Goal: Task Accomplishment & Management: Complete application form

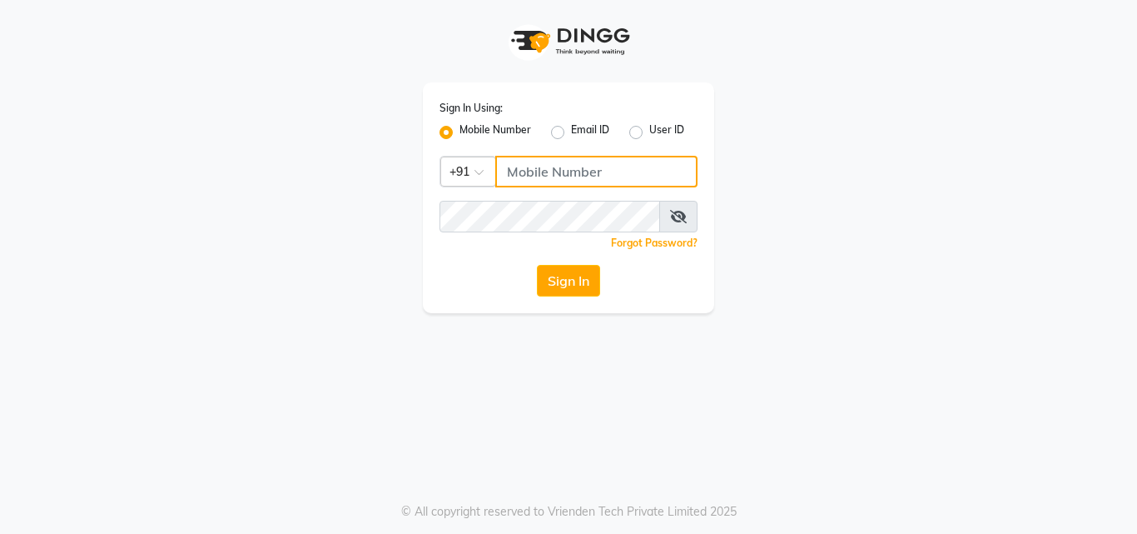
click at [576, 168] on input "Username" at bounding box center [596, 172] width 202 height 32
type input "8087909708"
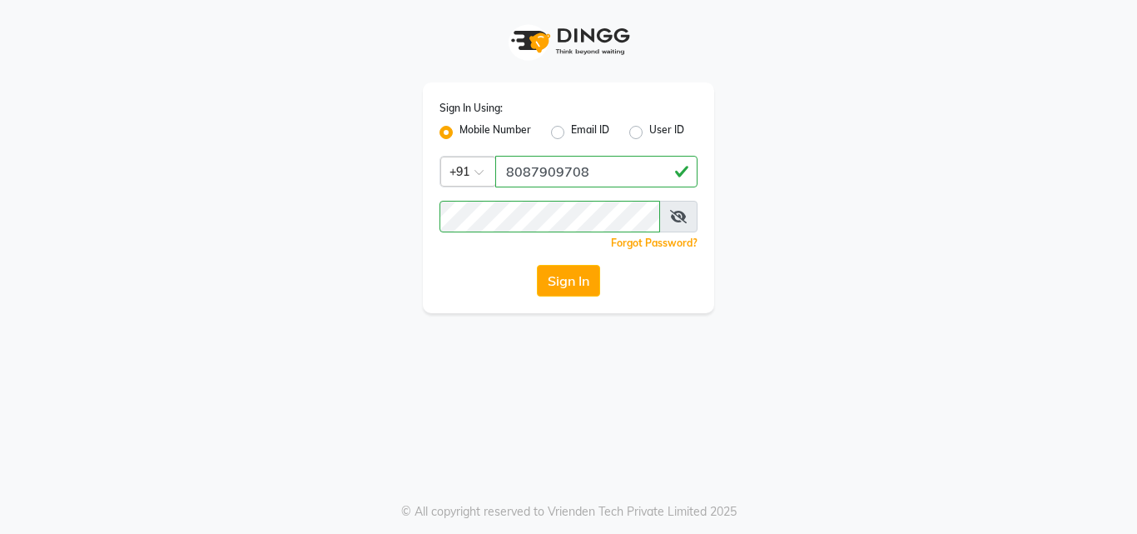
click at [558, 281] on button "Sign In" at bounding box center [568, 281] width 63 height 32
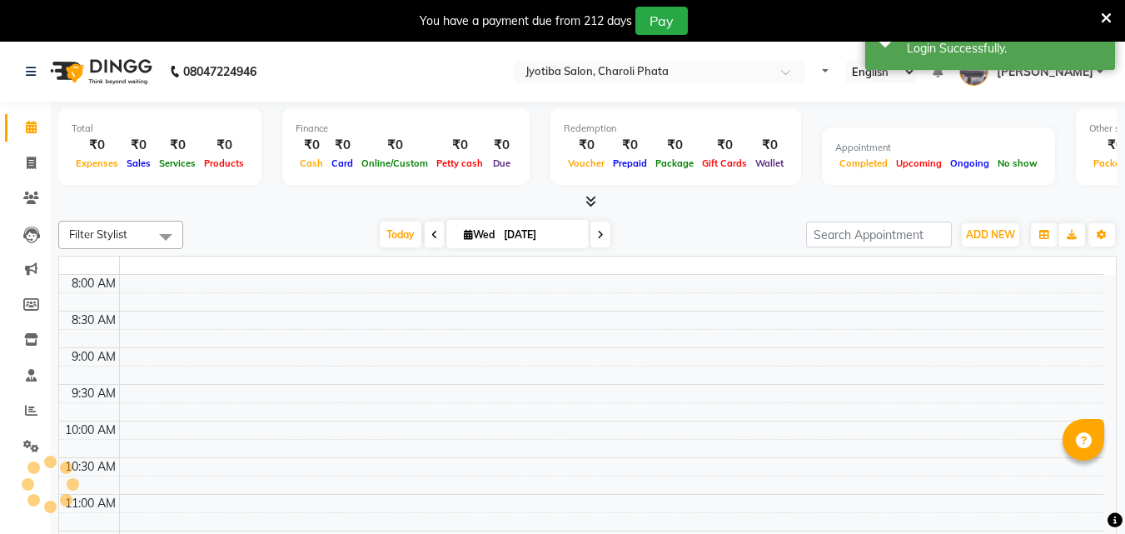
click at [1104, 17] on icon at bounding box center [1105, 18] width 11 height 15
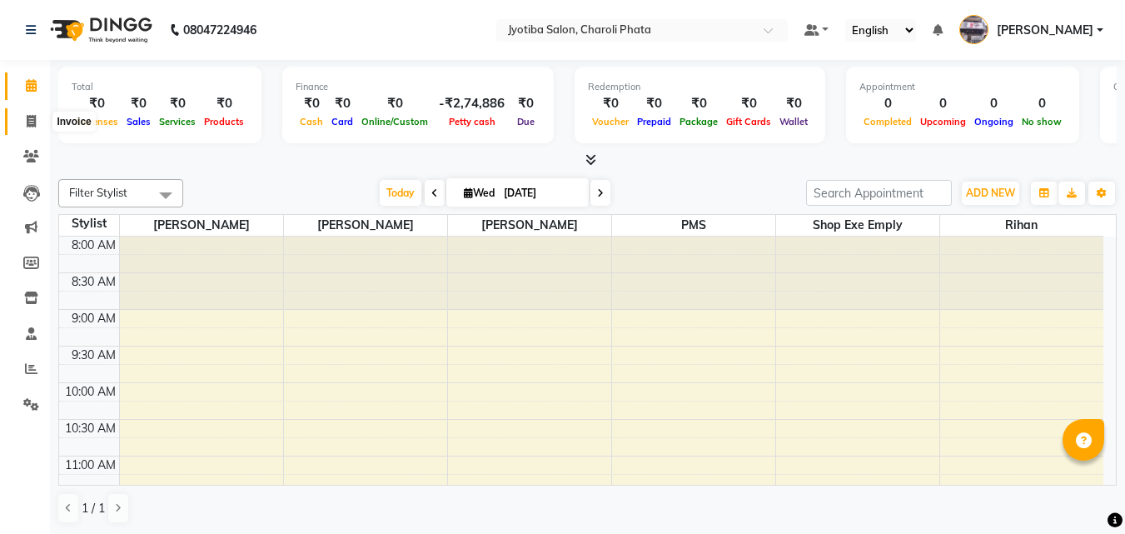
click at [30, 129] on span at bounding box center [31, 121] width 29 height 19
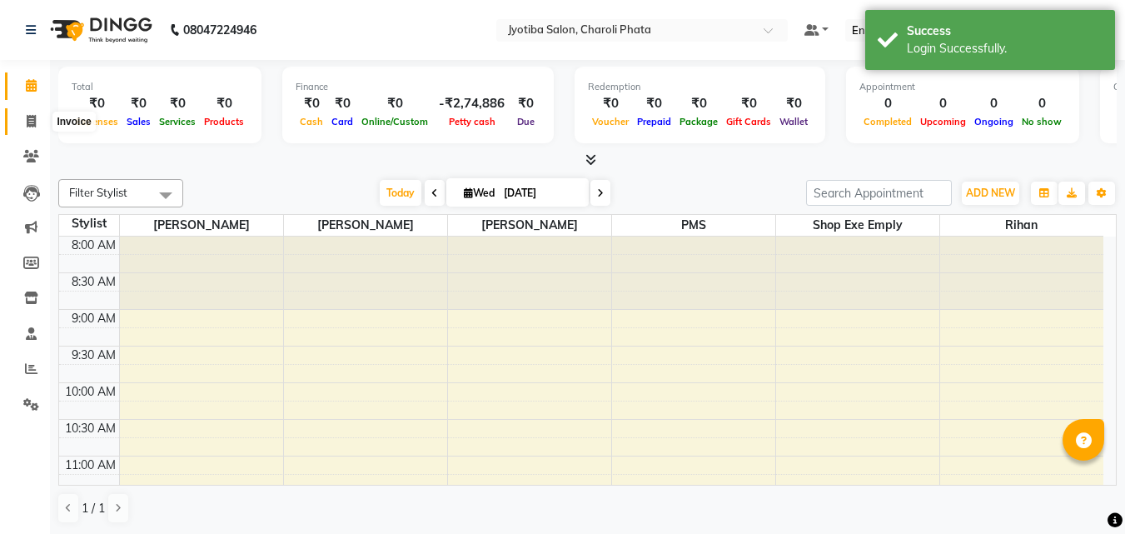
select select "5577"
select select "service"
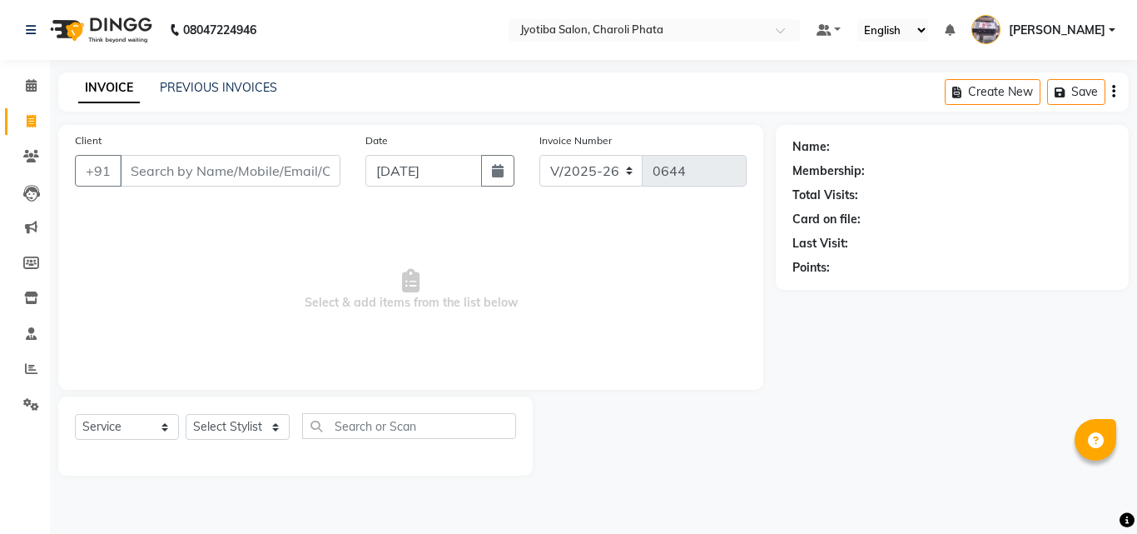
click at [163, 163] on input "Client" at bounding box center [230, 171] width 221 height 32
type input "9130246561"
click at [284, 177] on span "Add Client" at bounding box center [298, 170] width 66 height 17
select select "22"
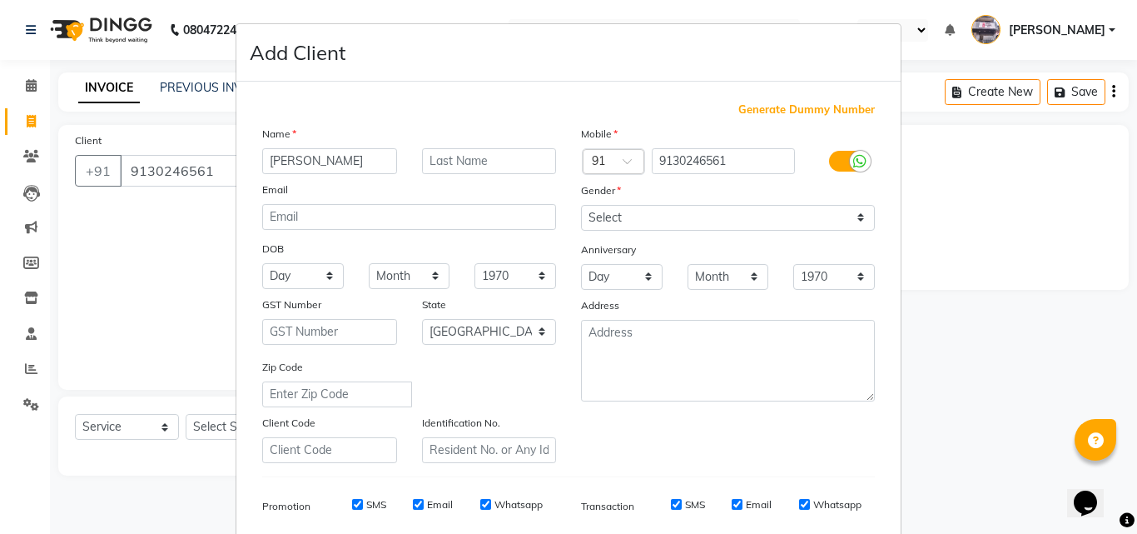
type input "[PERSON_NAME]"
click at [509, 168] on input "text" at bounding box center [489, 161] width 135 height 26
type input "[PERSON_NAME]"
drag, startPoint x: 664, startPoint y: 211, endPoint x: 625, endPoint y: 229, distance: 43.2
click at [663, 215] on select "Select [DEMOGRAPHIC_DATA] [DEMOGRAPHIC_DATA] Other Prefer Not To Say" at bounding box center [728, 218] width 294 height 26
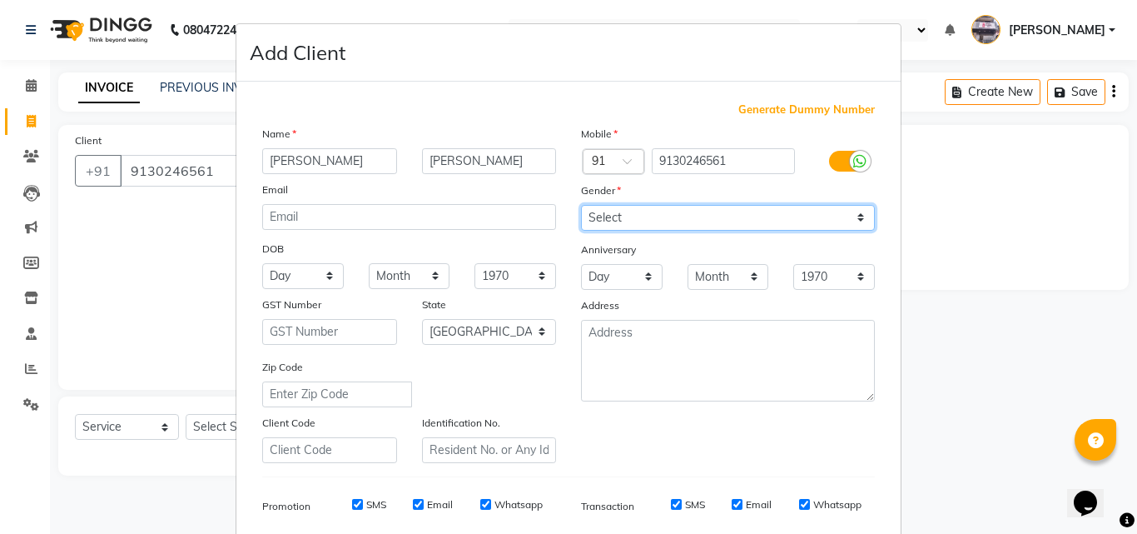
select select "[DEMOGRAPHIC_DATA]"
click at [581, 205] on select "Select [DEMOGRAPHIC_DATA] [DEMOGRAPHIC_DATA] Other Prefer Not To Say" at bounding box center [728, 218] width 294 height 26
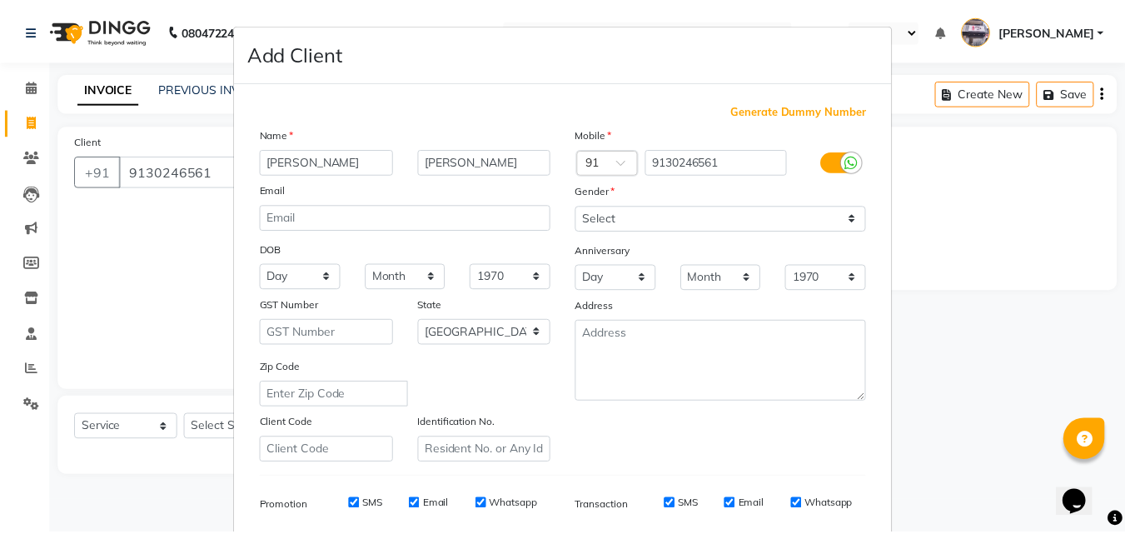
scroll to position [235, 0]
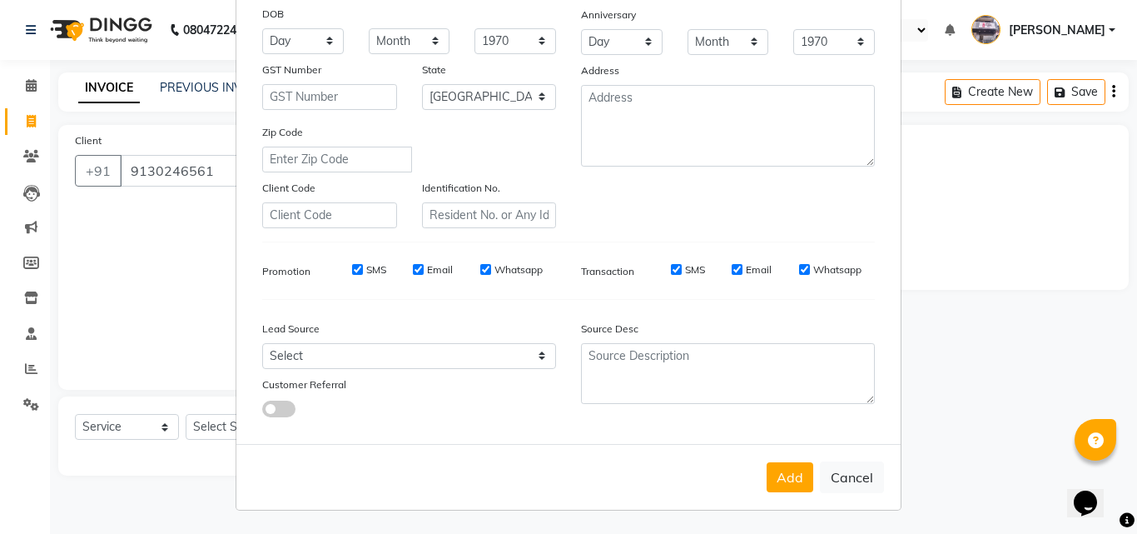
click at [797, 493] on div "Add Cancel" at bounding box center [568, 477] width 664 height 66
click at [796, 484] on button "Add" at bounding box center [790, 477] width 47 height 30
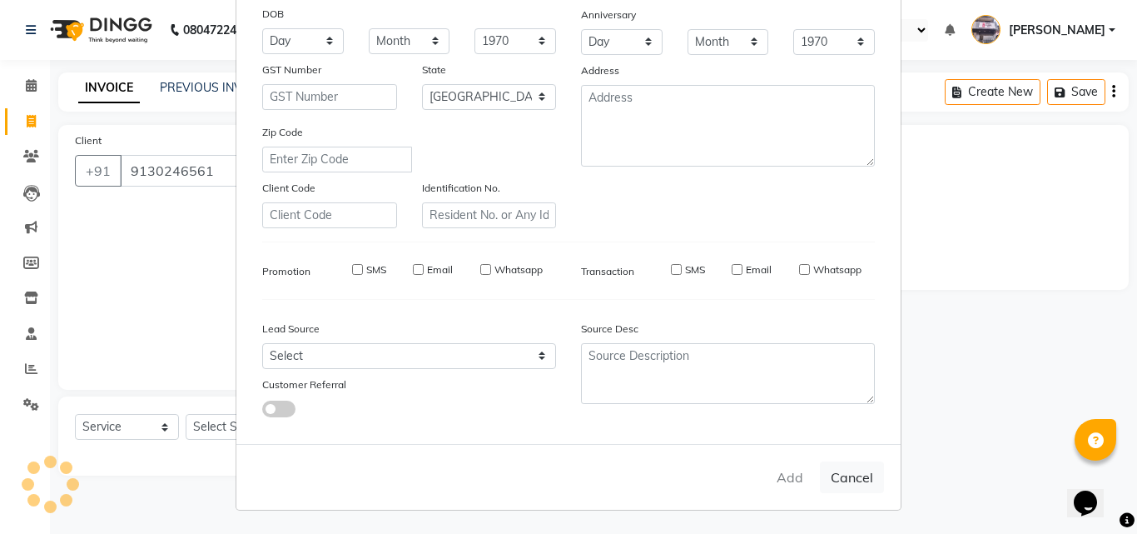
select select
select select "null"
select select
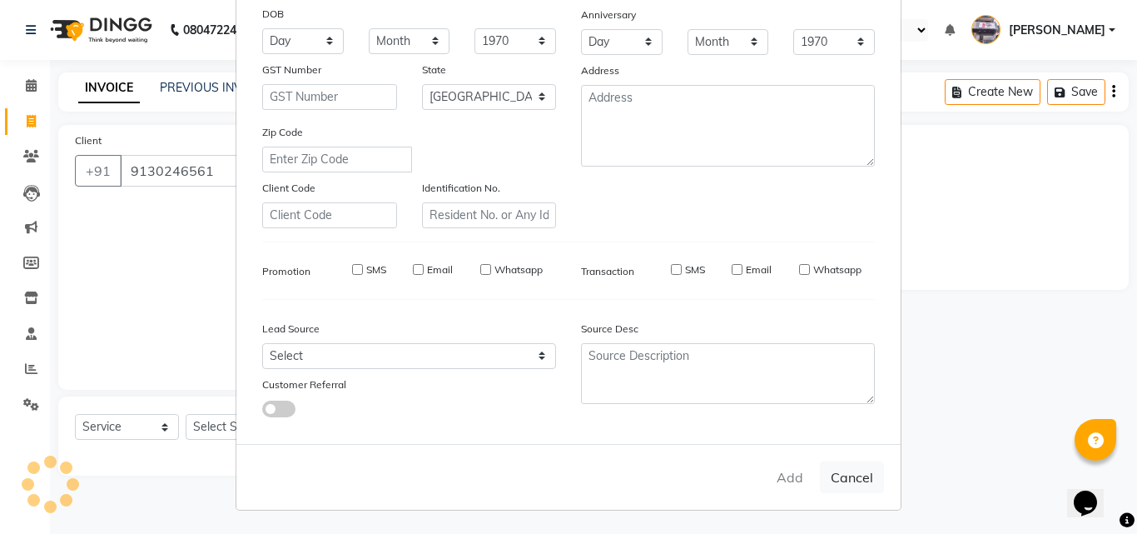
select select
checkbox input "false"
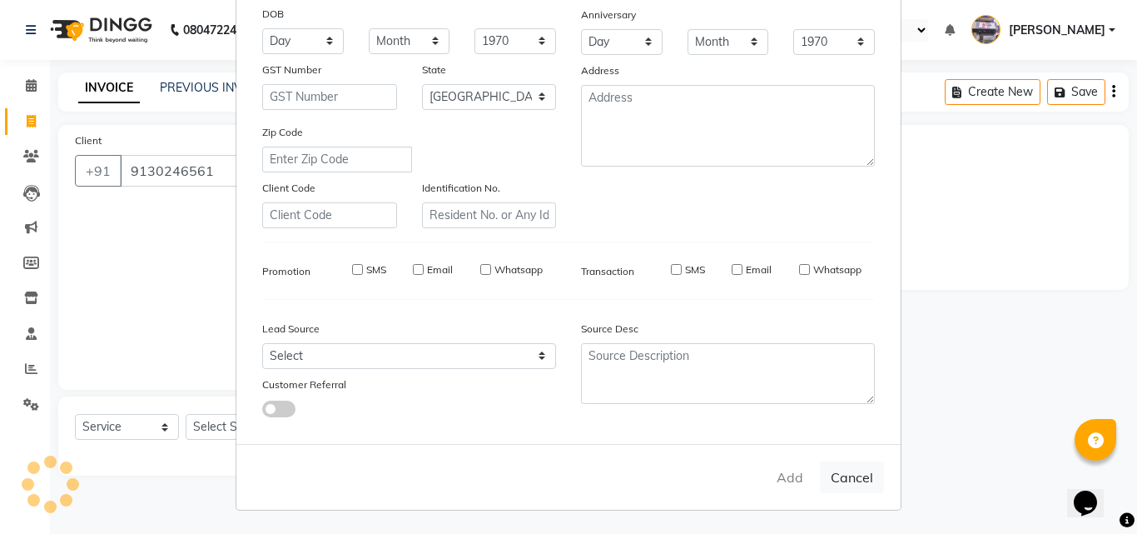
checkbox input "false"
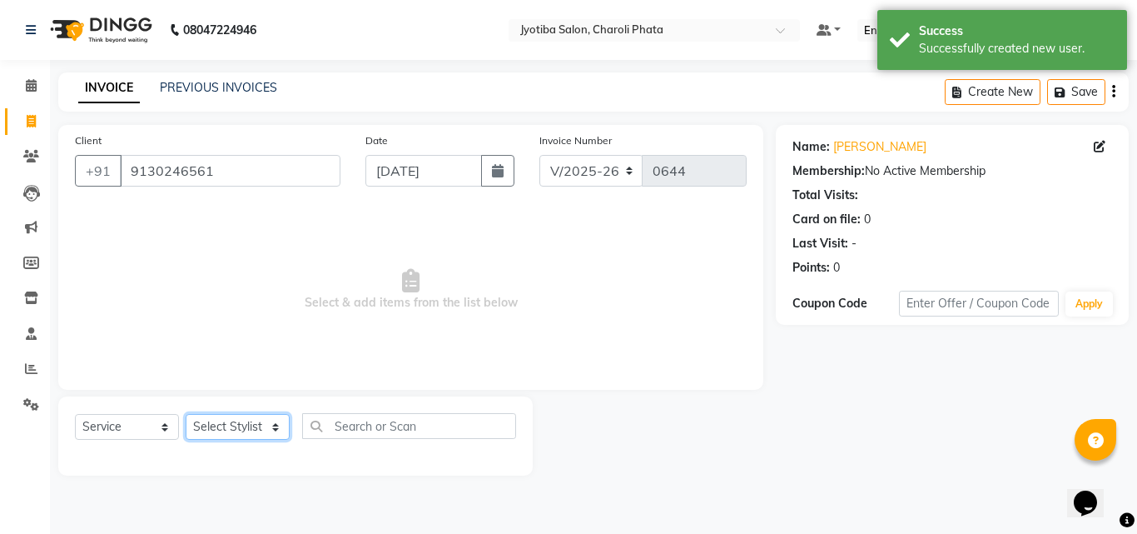
click at [235, 425] on select "Select Stylist [PERSON_NAME] PMS [PERSON_NAME] shop exe emply" at bounding box center [238, 427] width 104 height 26
select select "38050"
click at [186, 414] on select "Select Stylist [PERSON_NAME] PMS [PERSON_NAME] shop exe emply" at bounding box center [238, 427] width 104 height 26
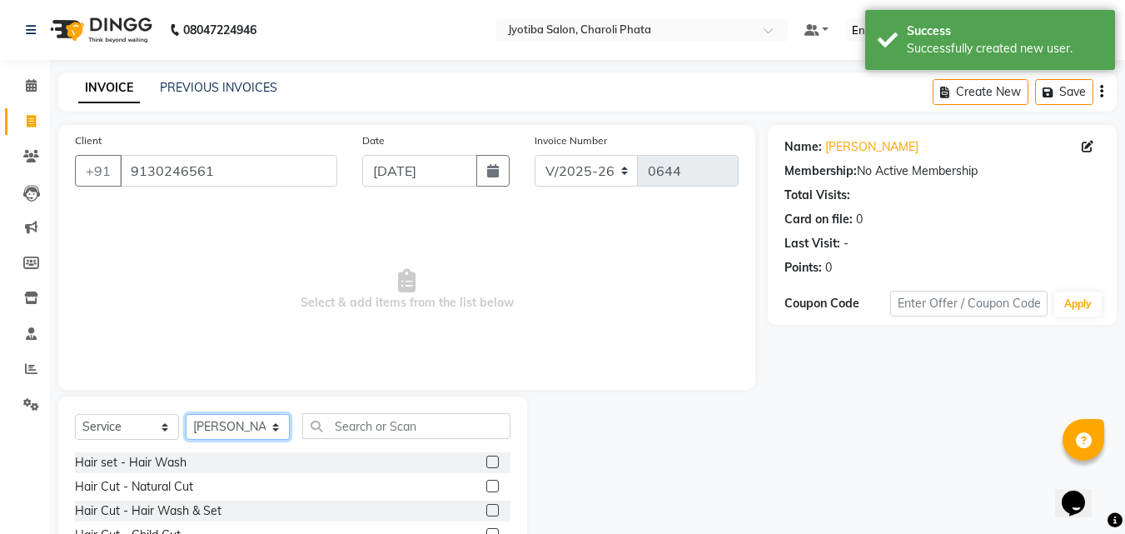
scroll to position [133, 0]
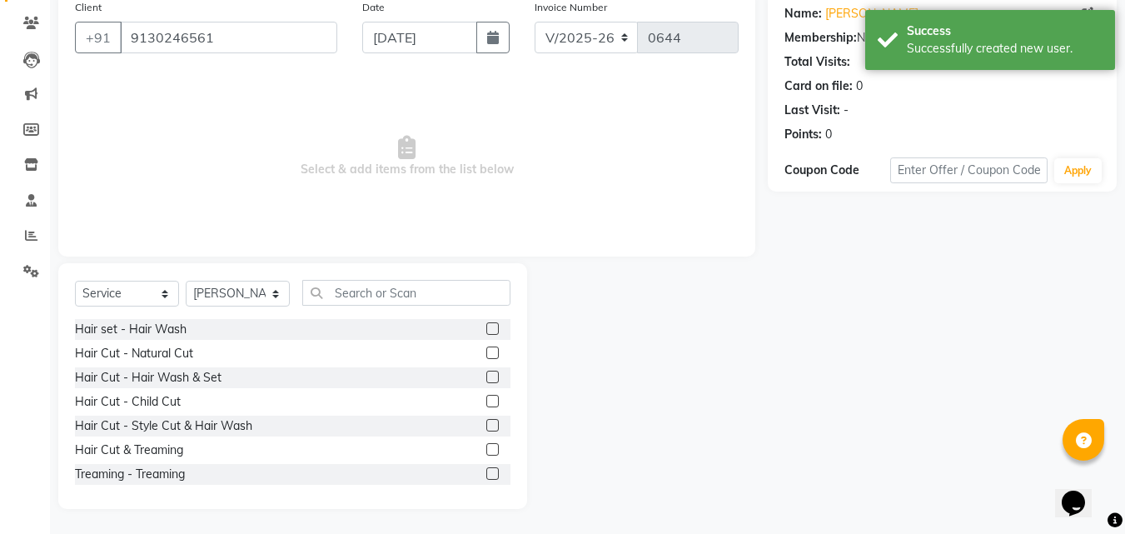
click at [486, 351] on label at bounding box center [492, 352] width 12 height 12
click at [486, 351] on input "checkbox" at bounding box center [491, 353] width 11 height 11
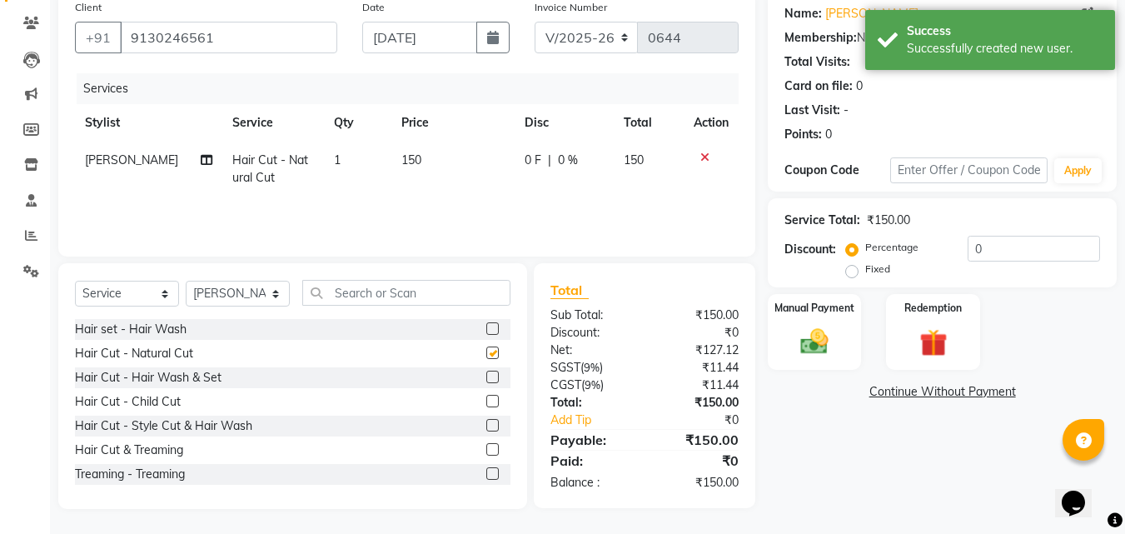
checkbox input "false"
click at [486, 372] on label at bounding box center [492, 376] width 12 height 12
click at [486, 372] on input "checkbox" at bounding box center [491, 377] width 11 height 11
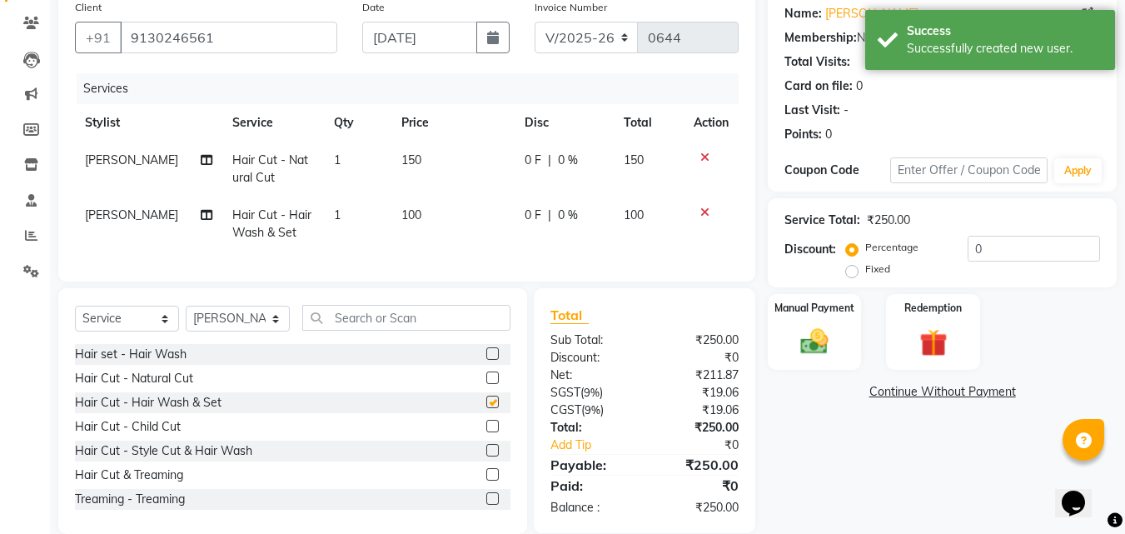
checkbox input "false"
click at [847, 362] on div "Manual Payment" at bounding box center [814, 331] width 97 height 79
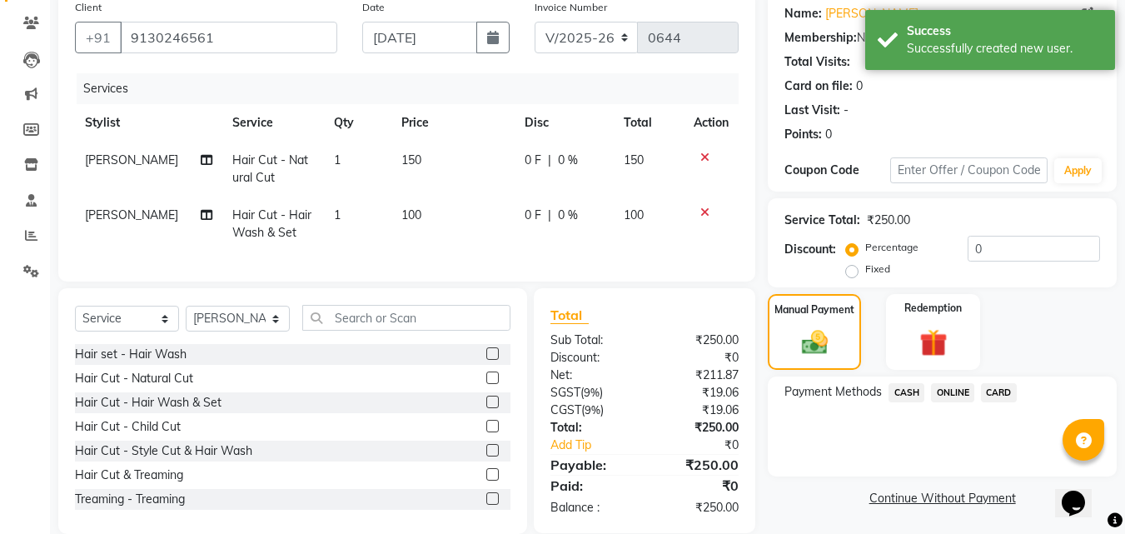
drag, startPoint x: 908, startPoint y: 390, endPoint x: 914, endPoint y: 403, distance: 14.5
click at [907, 390] on span "CASH" at bounding box center [906, 392] width 36 height 19
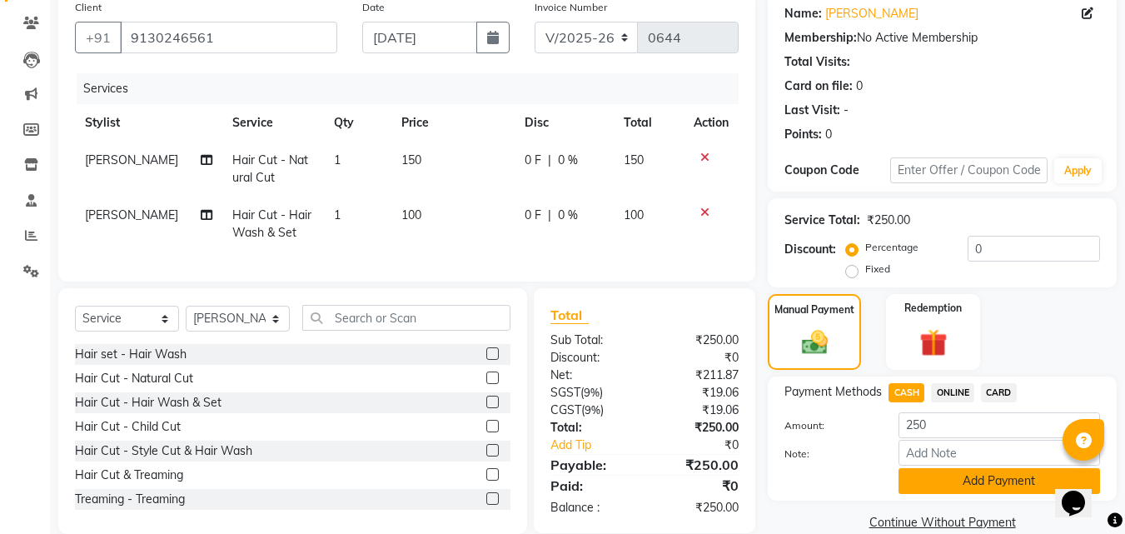
click at [928, 473] on button "Add Payment" at bounding box center [998, 481] width 201 height 26
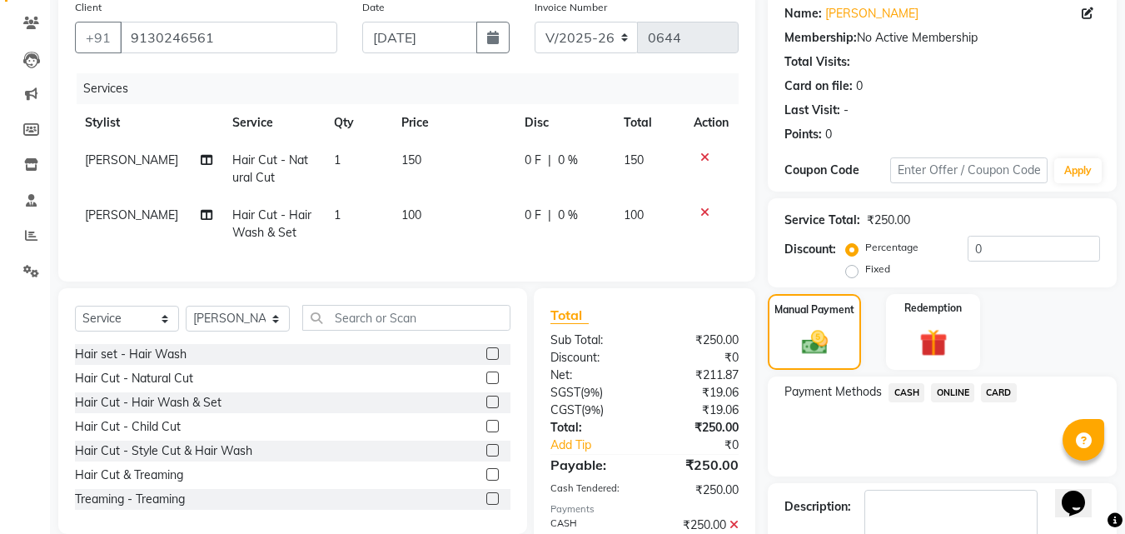
scroll to position [229, 0]
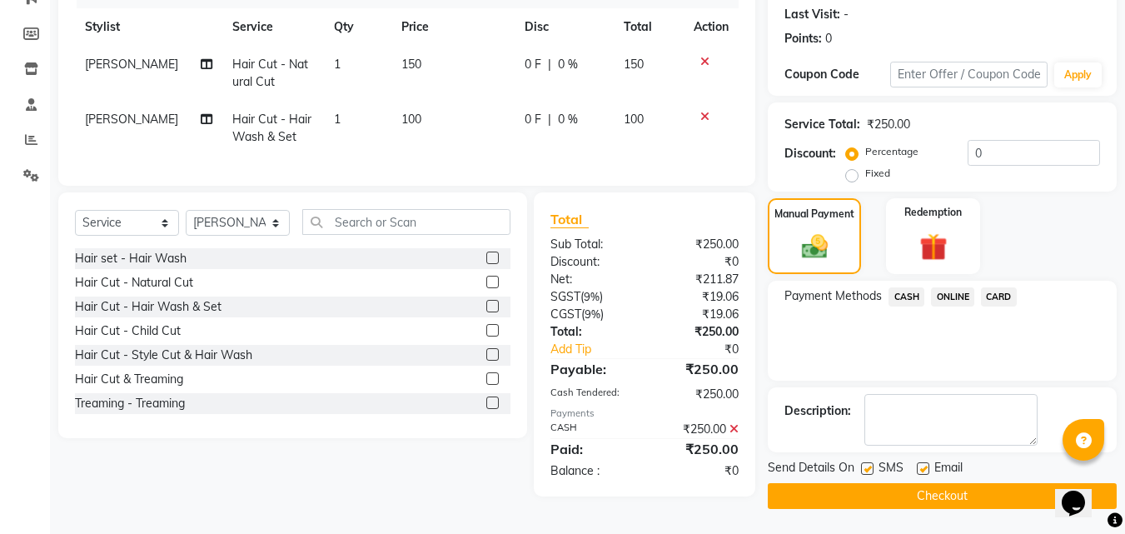
click at [892, 487] on button "Checkout" at bounding box center [941, 496] width 349 height 26
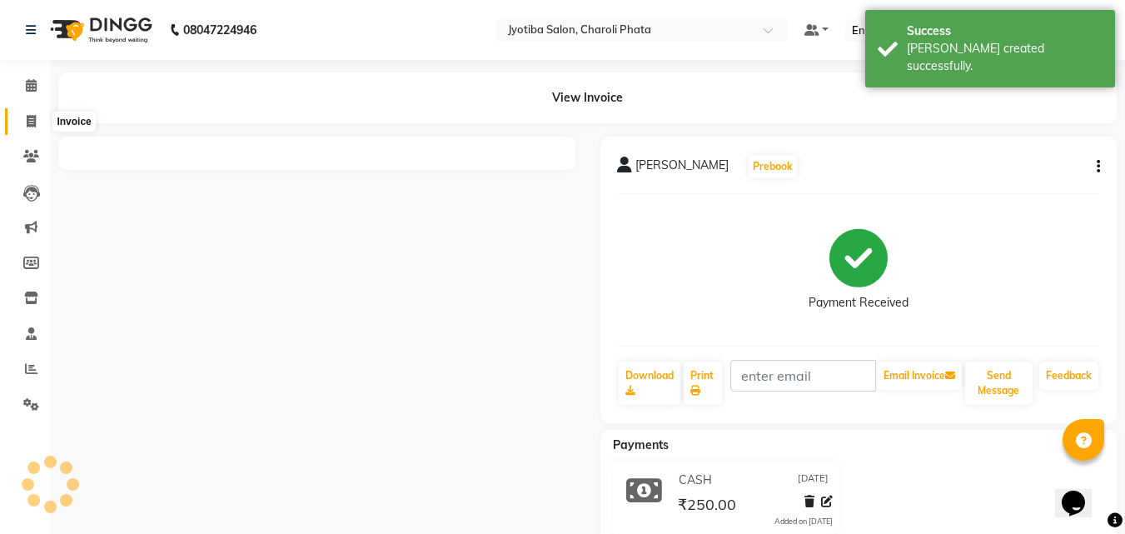
click at [36, 112] on span at bounding box center [31, 121] width 29 height 19
select select "service"
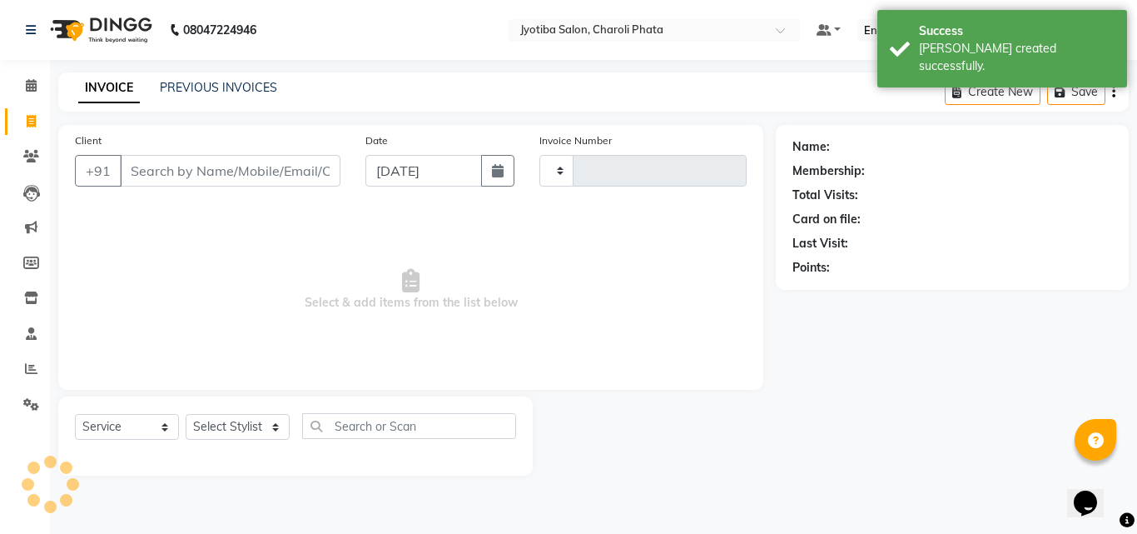
click at [162, 161] on input "Client" at bounding box center [230, 171] width 221 height 32
type input "0645"
select select "5577"
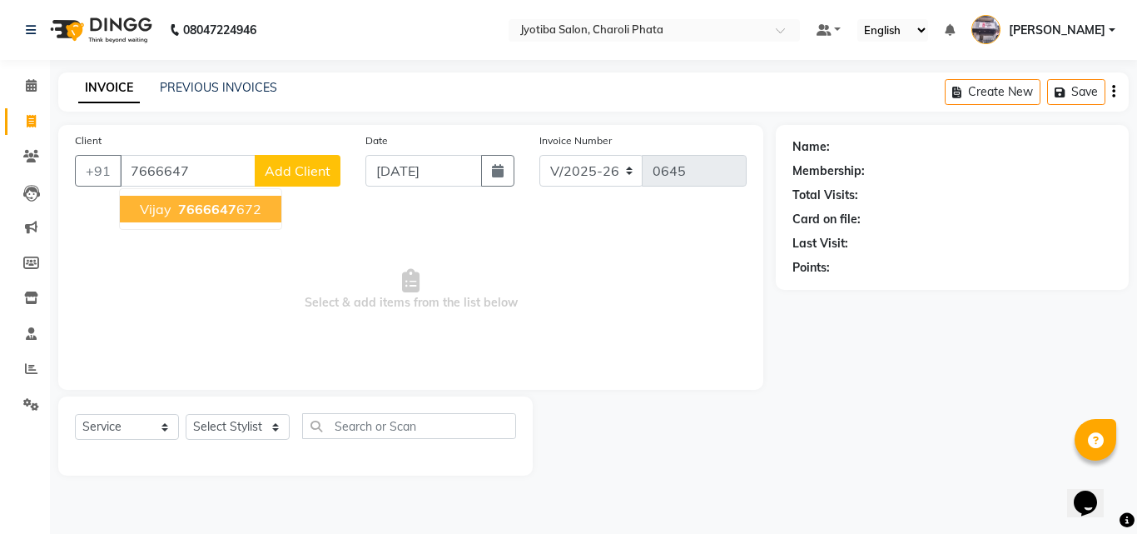
click at [176, 210] on ngb-highlight "7666647 672" at bounding box center [218, 209] width 87 height 17
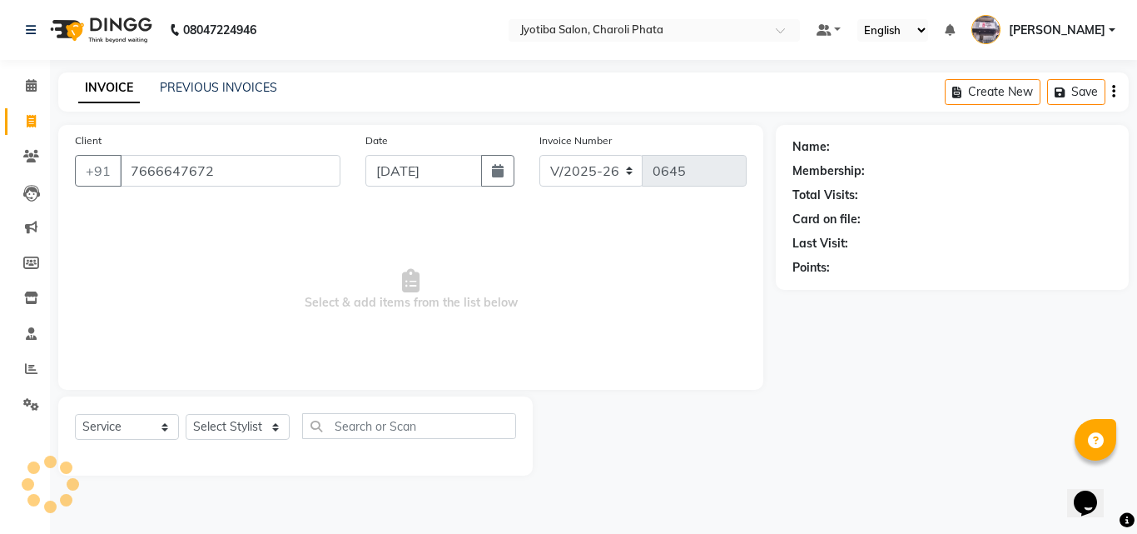
type input "7666647672"
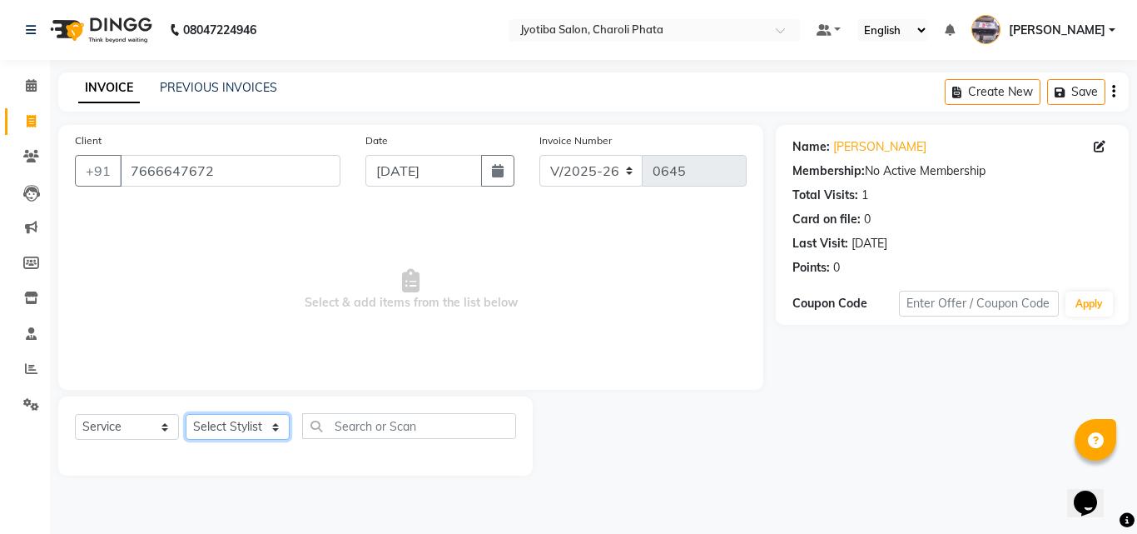
click at [231, 438] on select "Select Stylist [PERSON_NAME] PMS [PERSON_NAME] shop exe emply" at bounding box center [238, 427] width 104 height 26
select select "51258"
click at [186, 414] on select "Select Stylist [PERSON_NAME] PMS [PERSON_NAME] shop exe emply" at bounding box center [238, 427] width 104 height 26
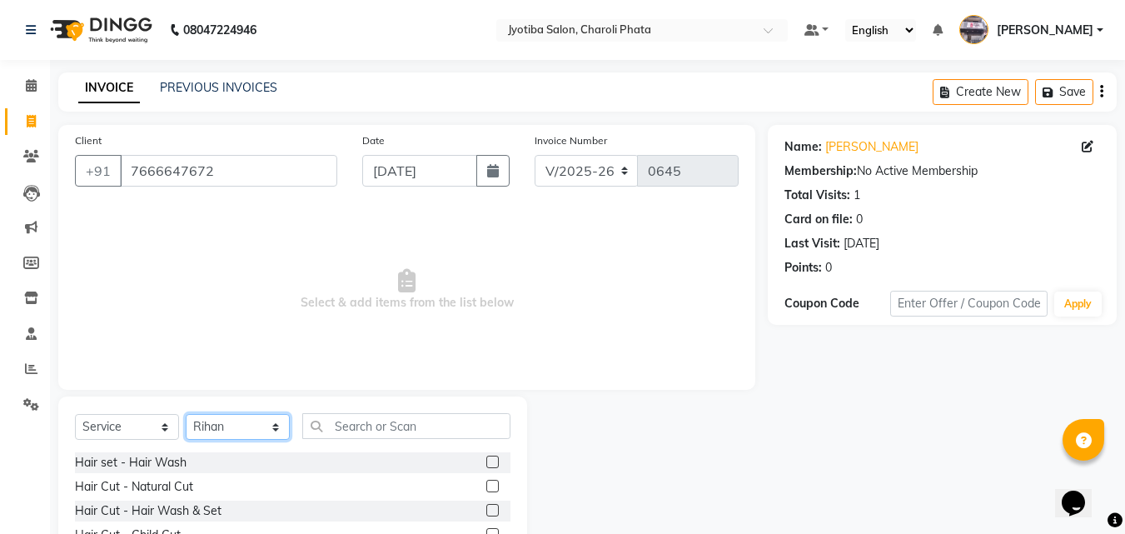
scroll to position [133, 0]
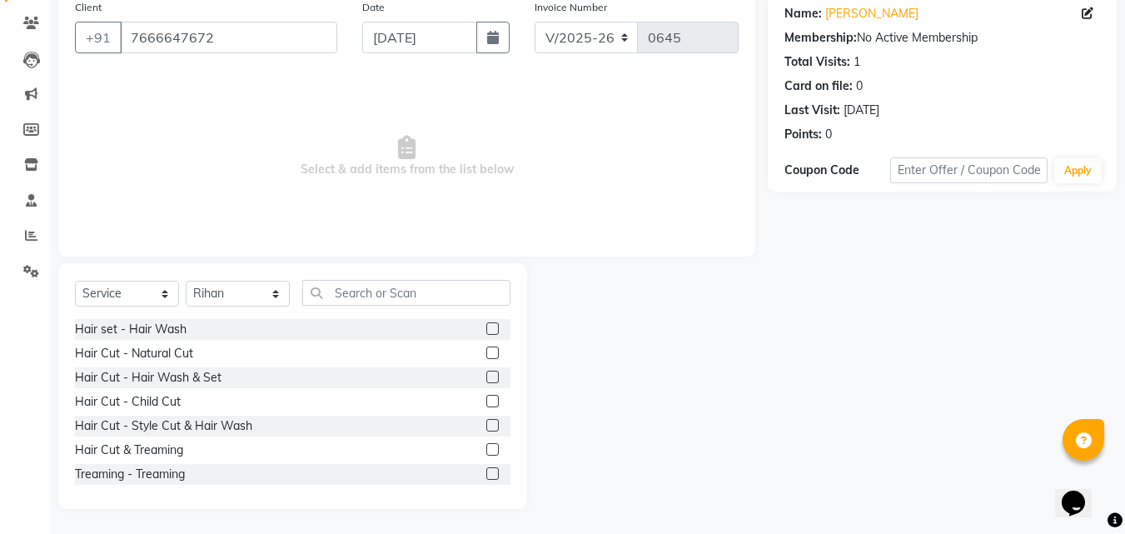
click at [486, 354] on label at bounding box center [492, 352] width 12 height 12
click at [486, 354] on input "checkbox" at bounding box center [491, 353] width 11 height 11
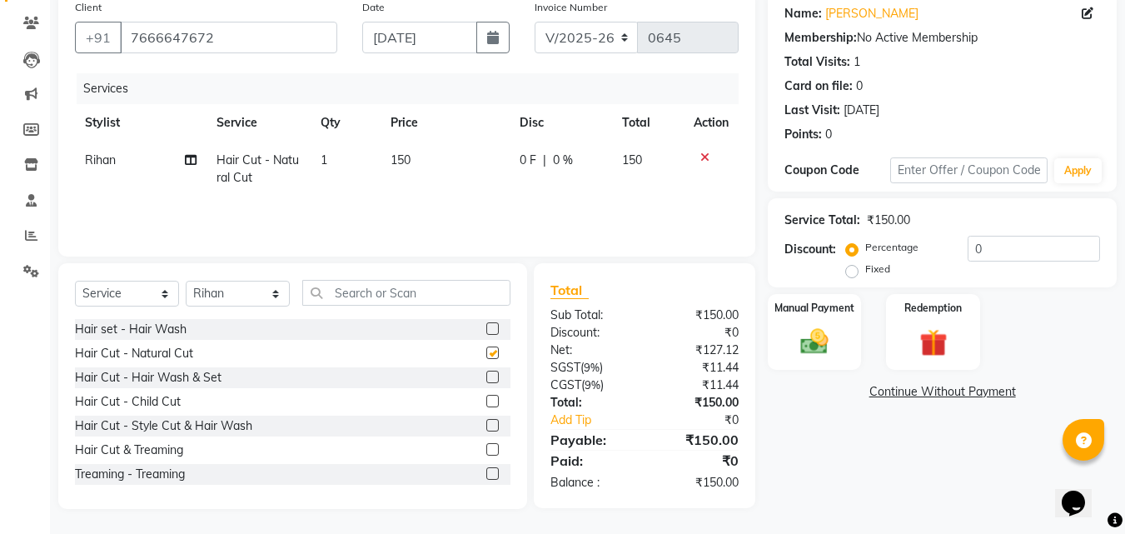
checkbox input "false"
click at [486, 375] on label at bounding box center [492, 376] width 12 height 12
click at [486, 375] on input "checkbox" at bounding box center [491, 377] width 11 height 11
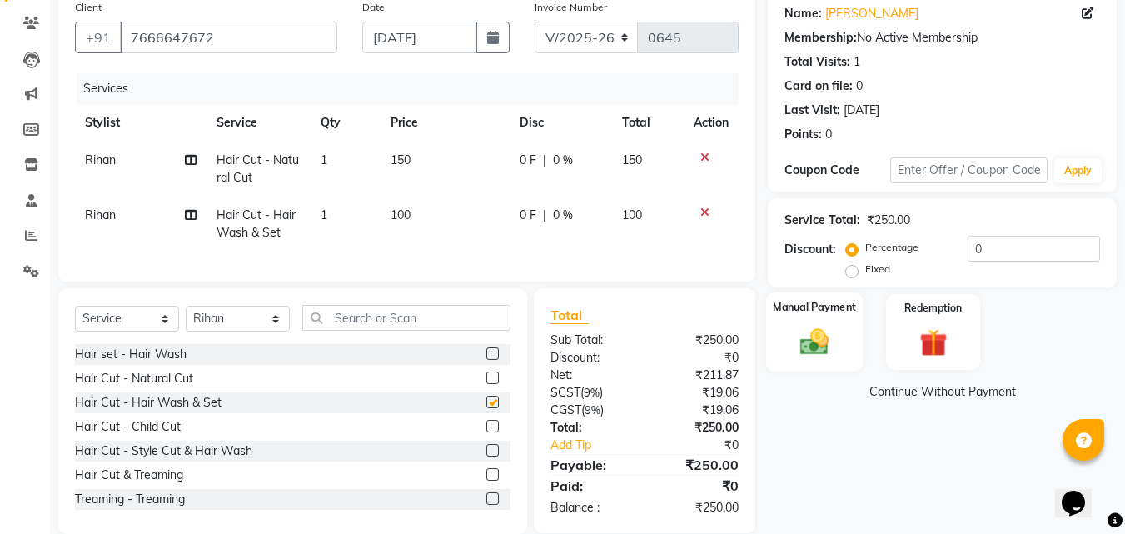
checkbox input "false"
drag, startPoint x: 824, startPoint y: 352, endPoint x: 829, endPoint y: 360, distance: 9.0
click at [826, 354] on img at bounding box center [814, 341] width 47 height 33
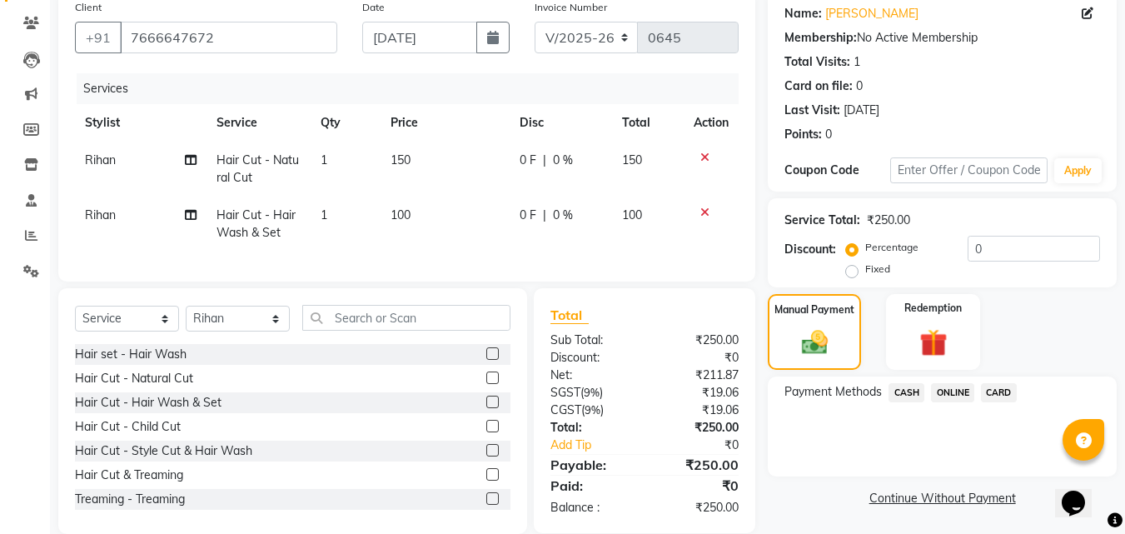
click at [952, 391] on span "ONLINE" at bounding box center [952, 392] width 43 height 19
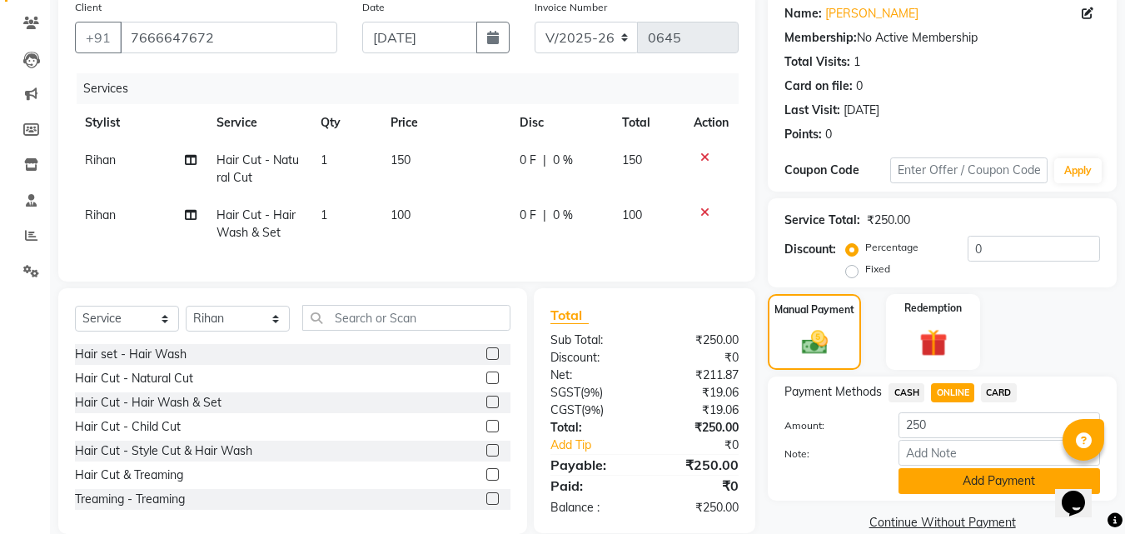
click at [942, 483] on button "Add Payment" at bounding box center [998, 481] width 201 height 26
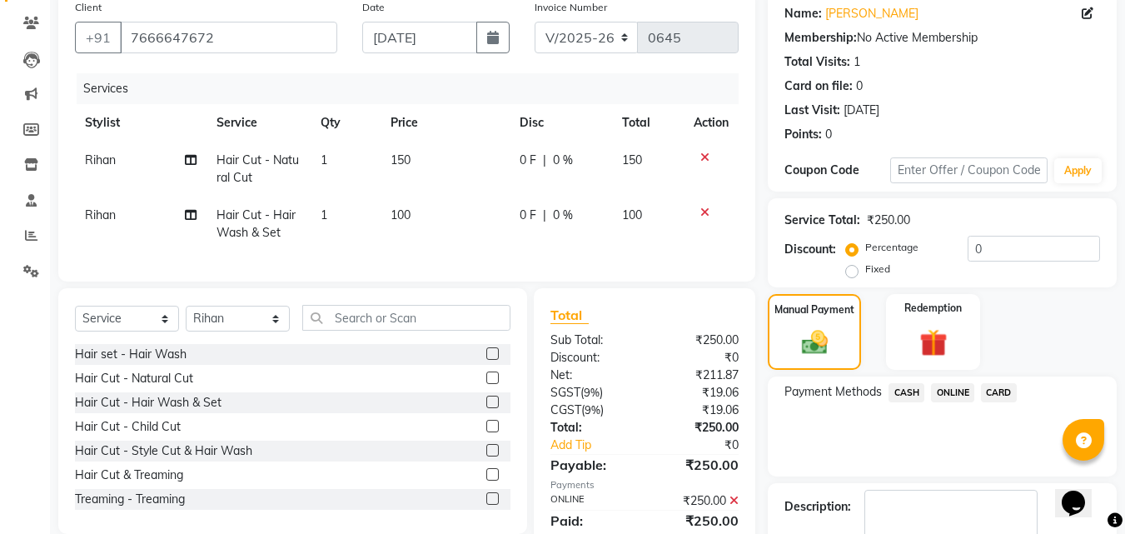
scroll to position [229, 0]
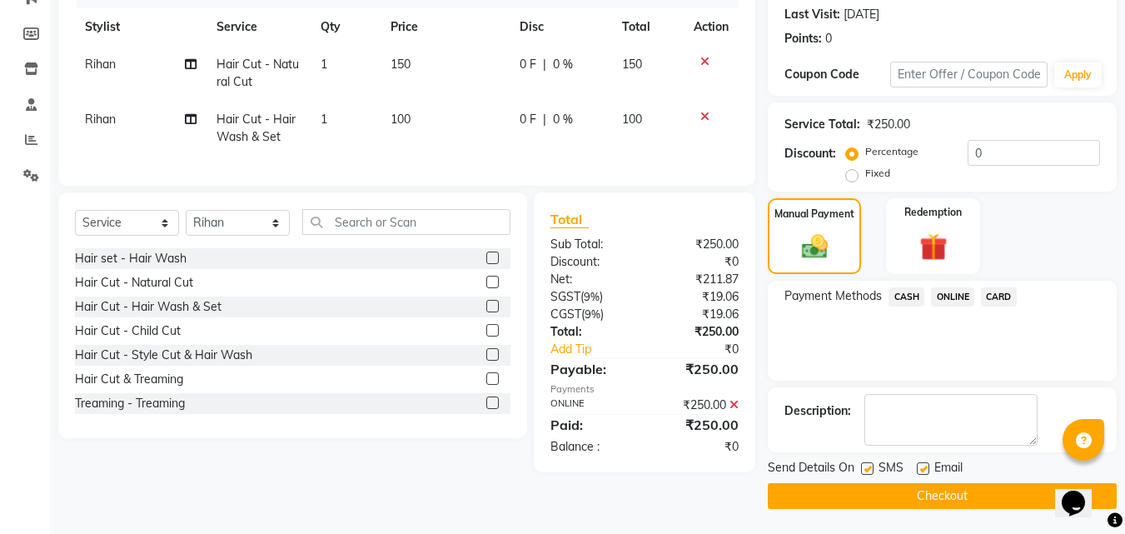
click at [978, 503] on button "Checkout" at bounding box center [941, 496] width 349 height 26
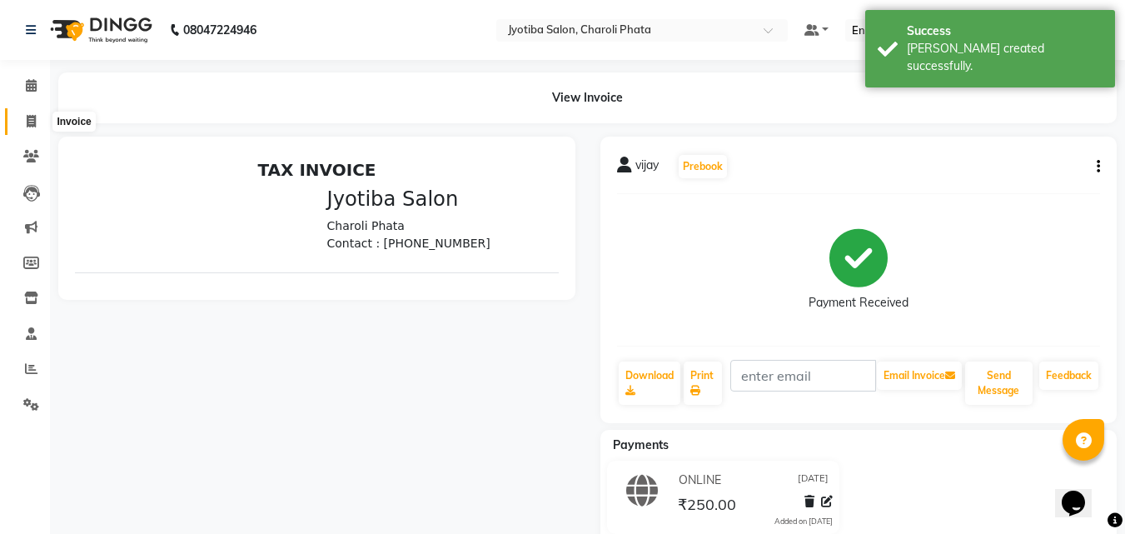
click at [32, 117] on icon at bounding box center [31, 121] width 9 height 12
select select "service"
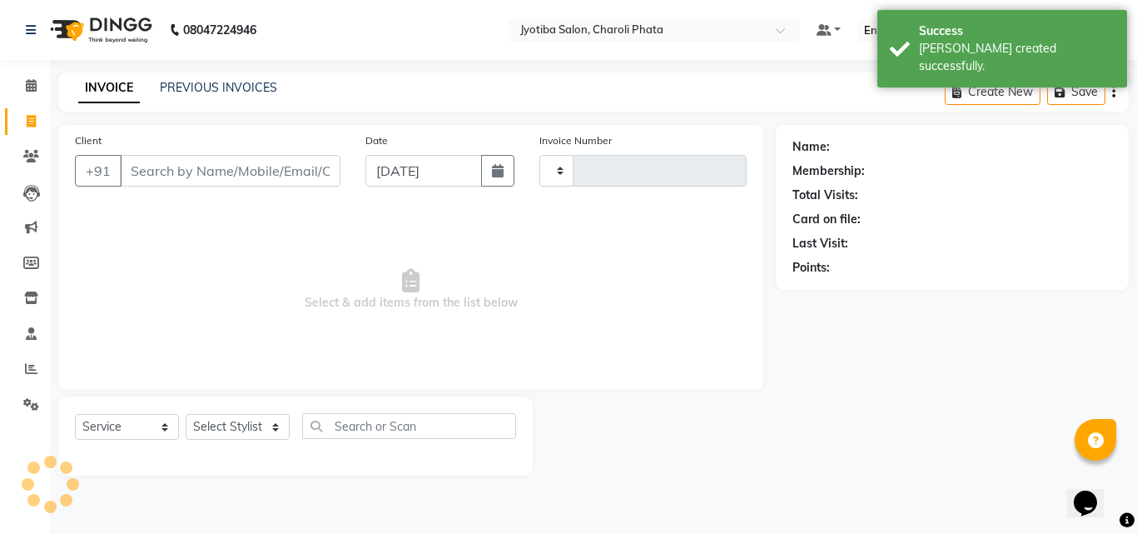
type input "0646"
select select "5577"
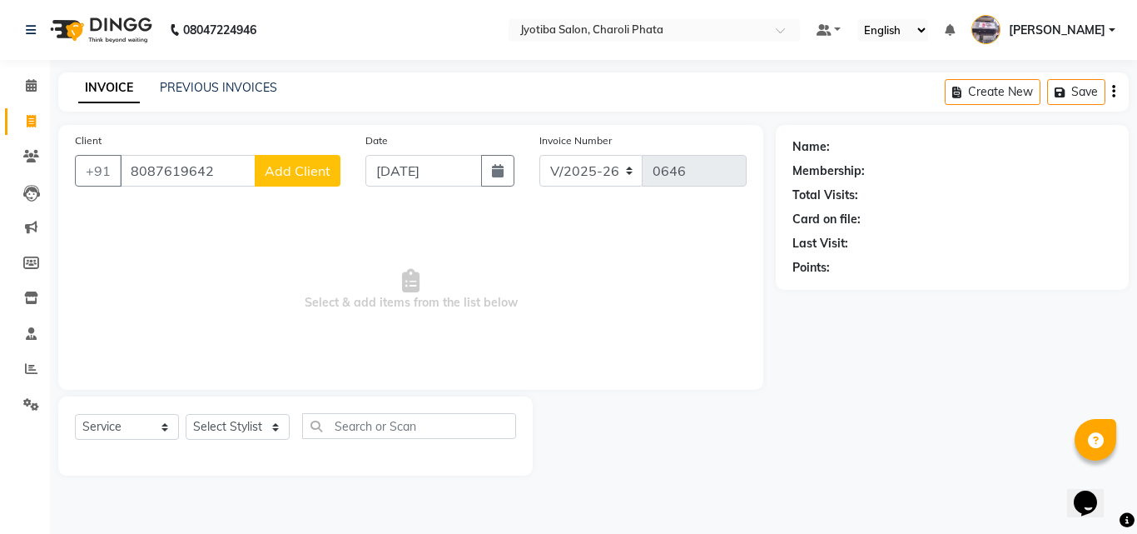
type input "8087619642"
click at [285, 166] on span "Add Client" at bounding box center [298, 170] width 66 height 17
select select "22"
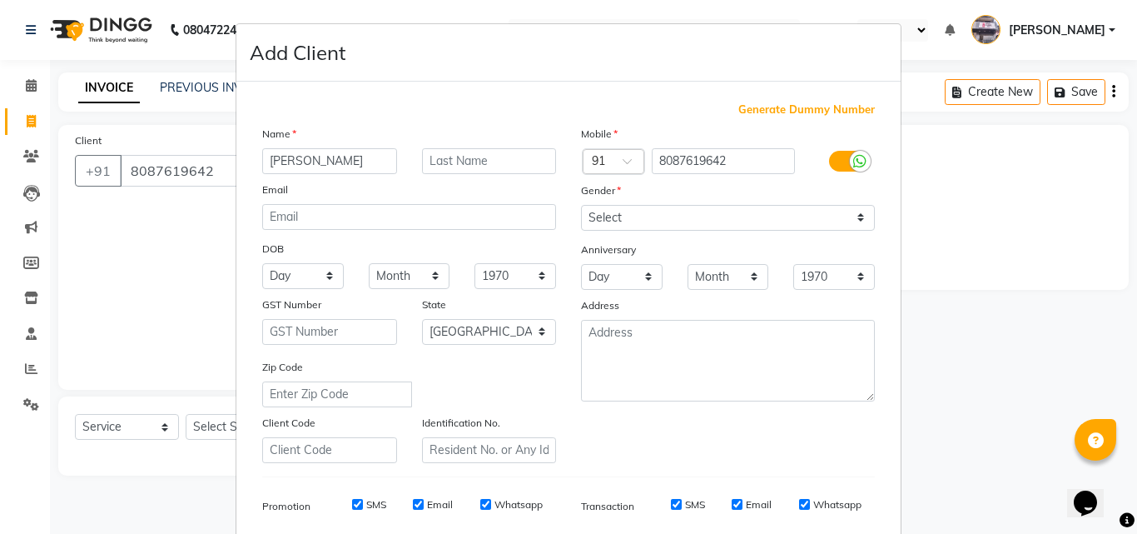
type input "[PERSON_NAME]"
click at [469, 172] on input "text" at bounding box center [489, 161] width 135 height 26
type input "[PERSON_NAME]"
click at [670, 209] on select "Select [DEMOGRAPHIC_DATA] [DEMOGRAPHIC_DATA] Other Prefer Not To Say" at bounding box center [728, 218] width 294 height 26
select select "[DEMOGRAPHIC_DATA]"
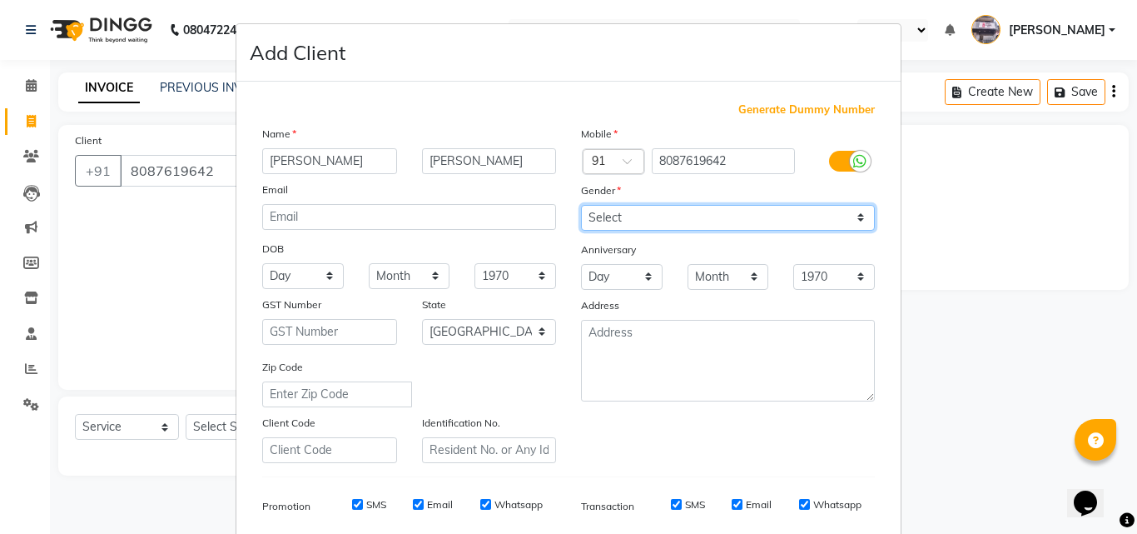
click at [581, 205] on select "Select [DEMOGRAPHIC_DATA] [DEMOGRAPHIC_DATA] Other Prefer Not To Say" at bounding box center [728, 218] width 294 height 26
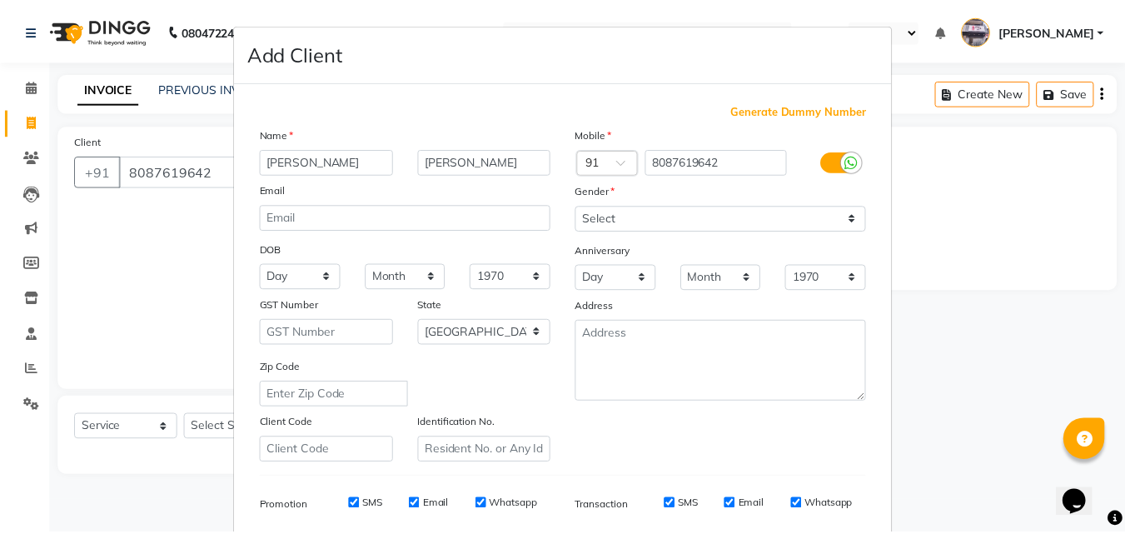
scroll to position [235, 0]
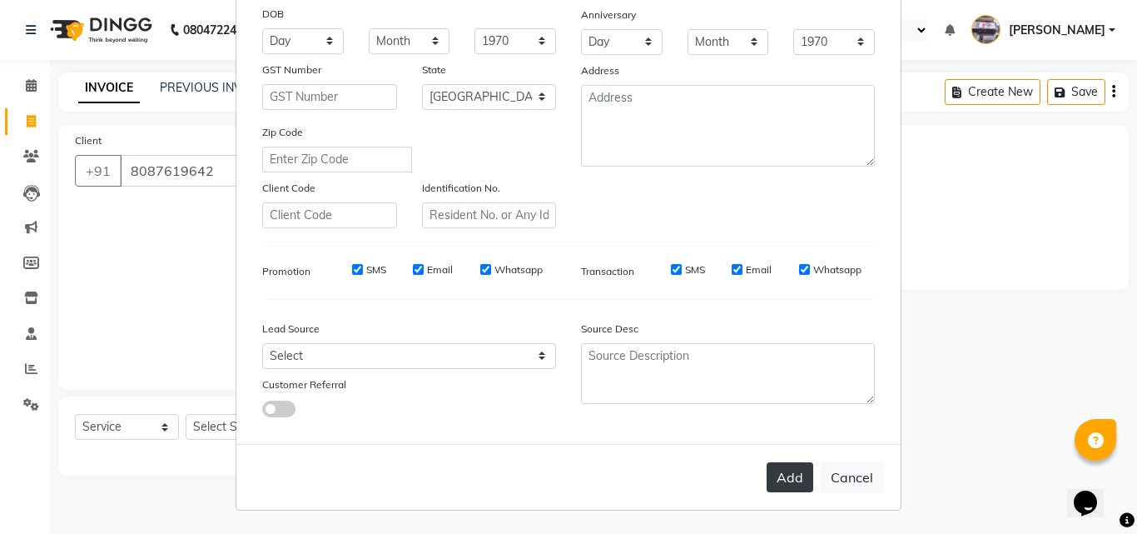
click at [777, 478] on button "Add" at bounding box center [790, 477] width 47 height 30
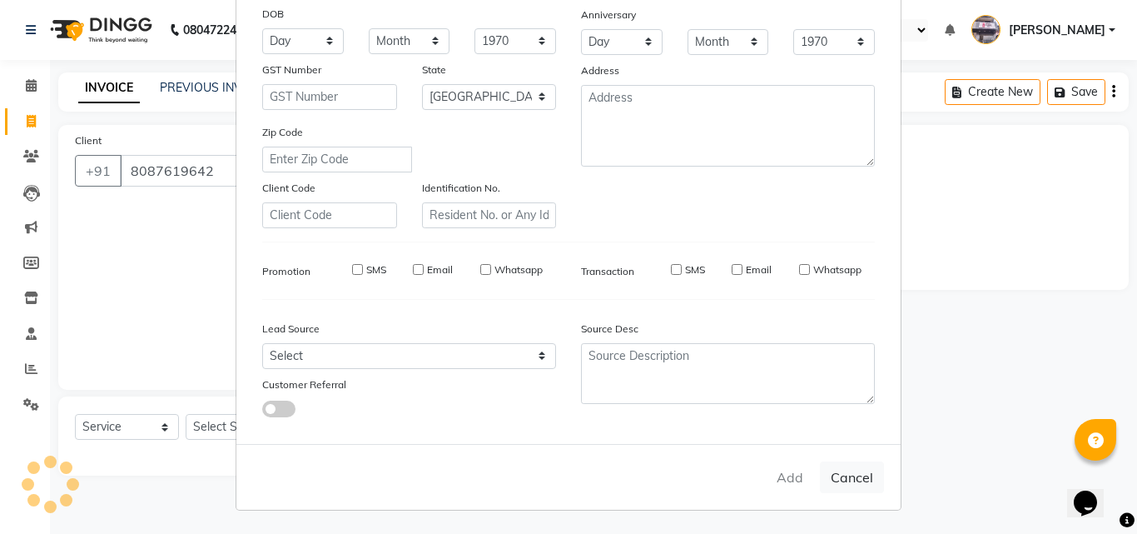
select select
select select "null"
select select
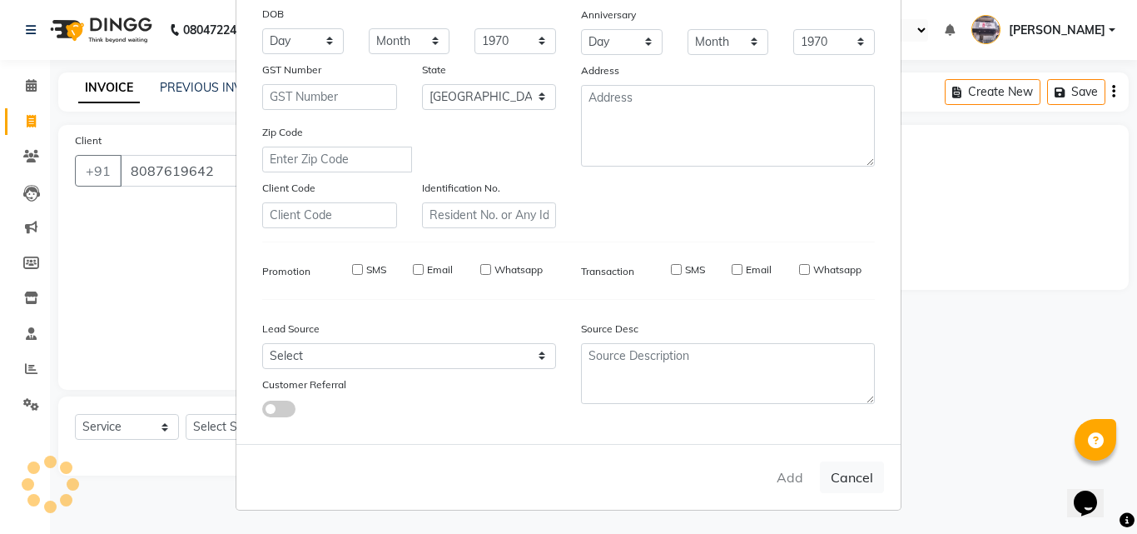
select select
checkbox input "false"
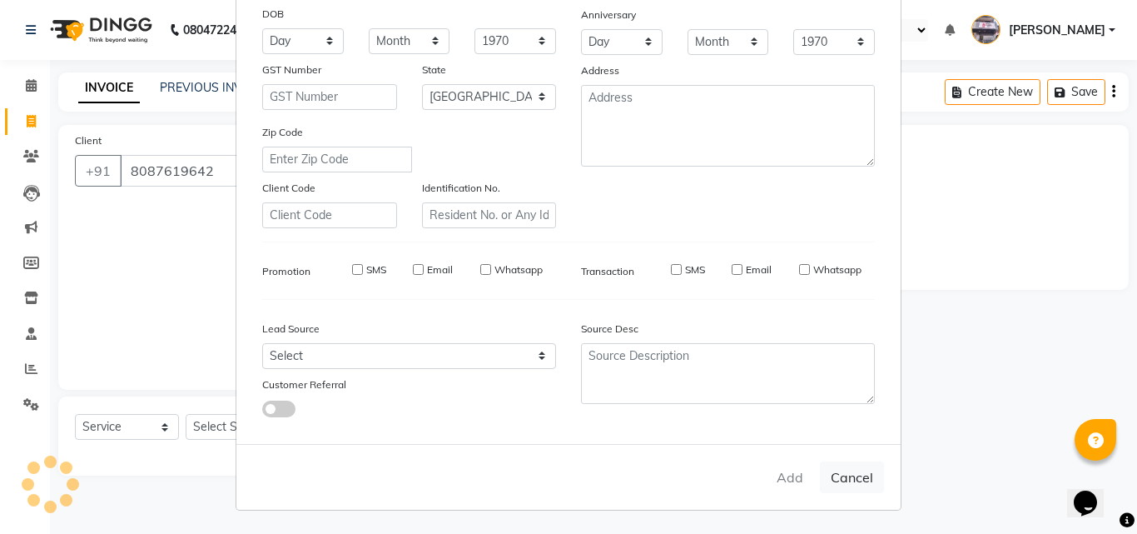
checkbox input "false"
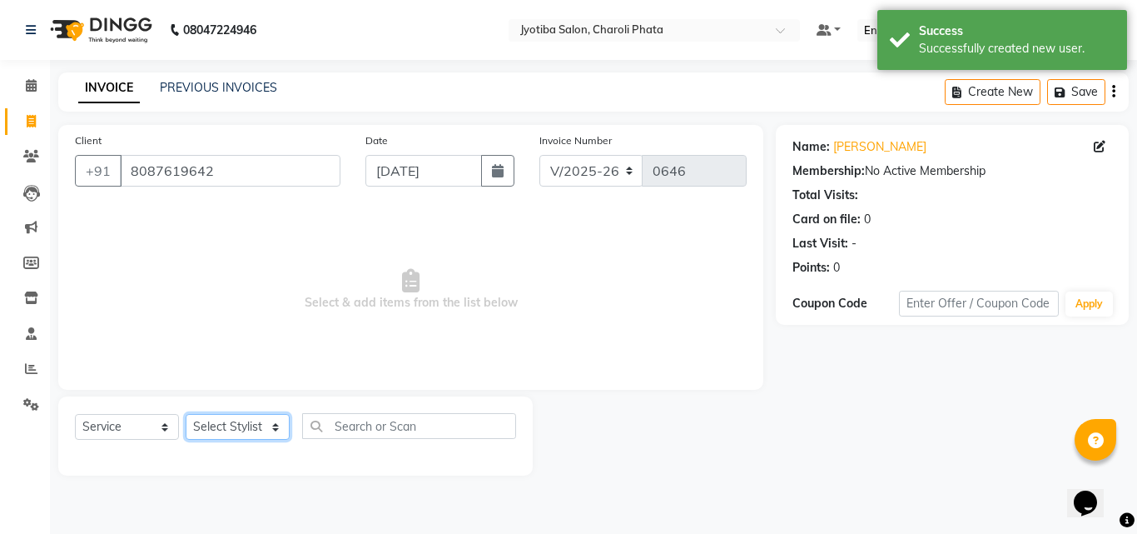
click at [202, 418] on select "Select Stylist [PERSON_NAME] PMS [PERSON_NAME] shop exe emply" at bounding box center [238, 427] width 104 height 26
select select "38050"
click at [186, 414] on select "Select Stylist [PERSON_NAME] PMS [PERSON_NAME] shop exe emply" at bounding box center [238, 427] width 104 height 26
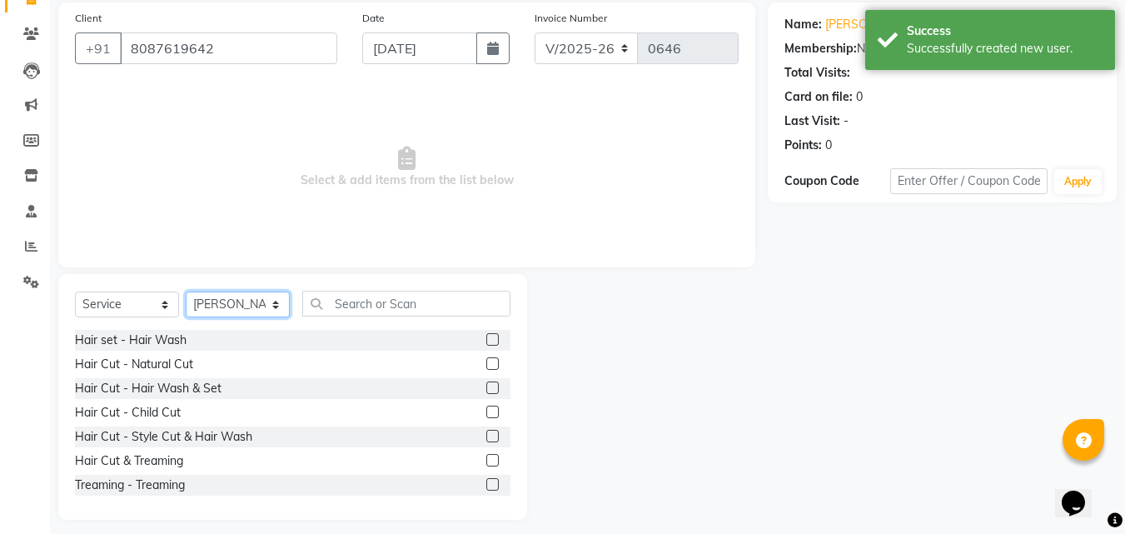
scroll to position [133, 0]
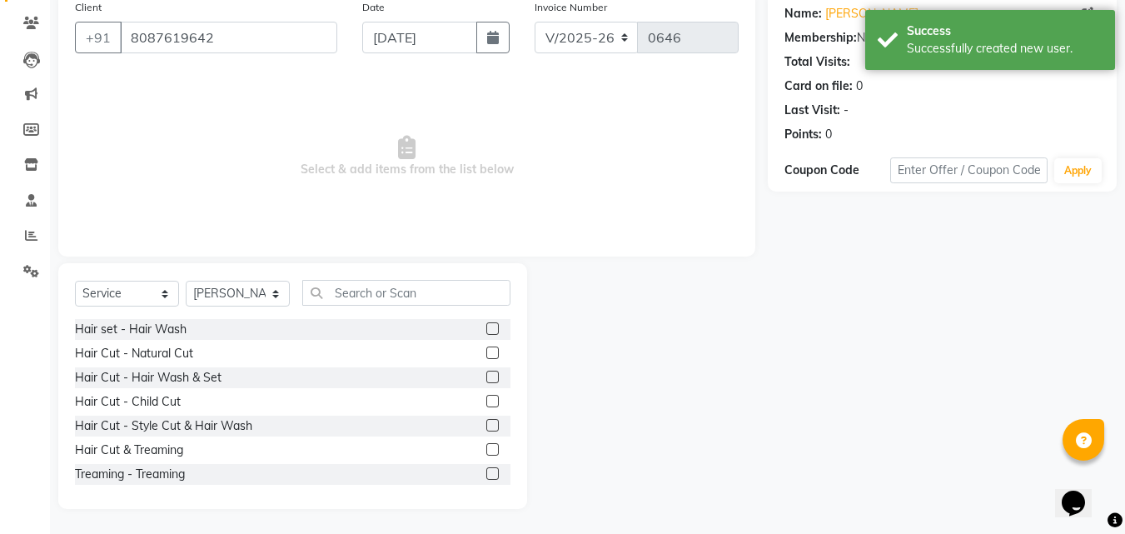
click at [486, 348] on label at bounding box center [492, 352] width 12 height 12
click at [486, 348] on input "checkbox" at bounding box center [491, 353] width 11 height 11
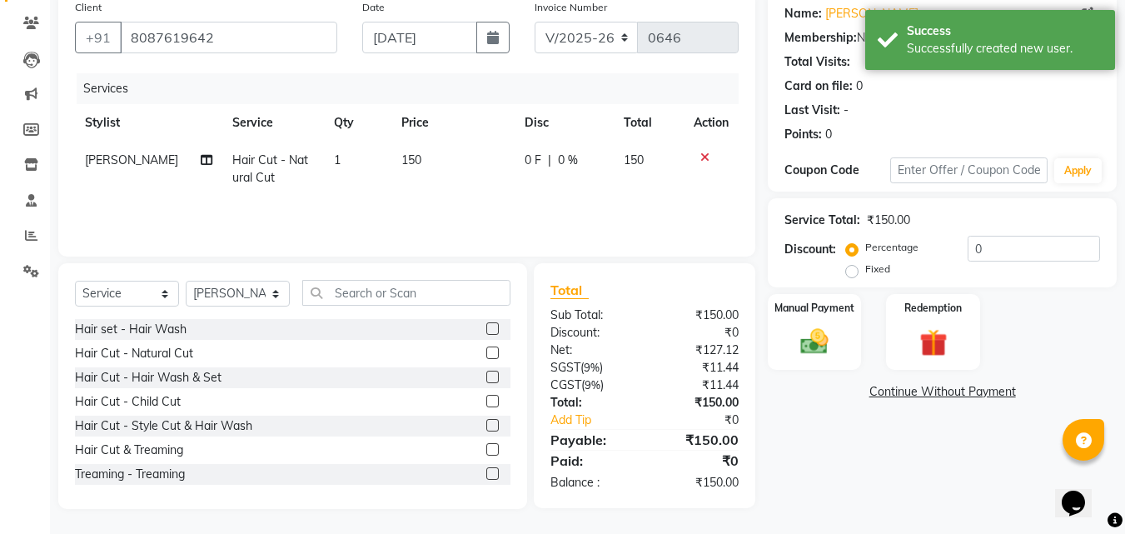
click at [486, 348] on label at bounding box center [492, 352] width 12 height 12
click at [486, 348] on input "checkbox" at bounding box center [491, 353] width 11 height 11
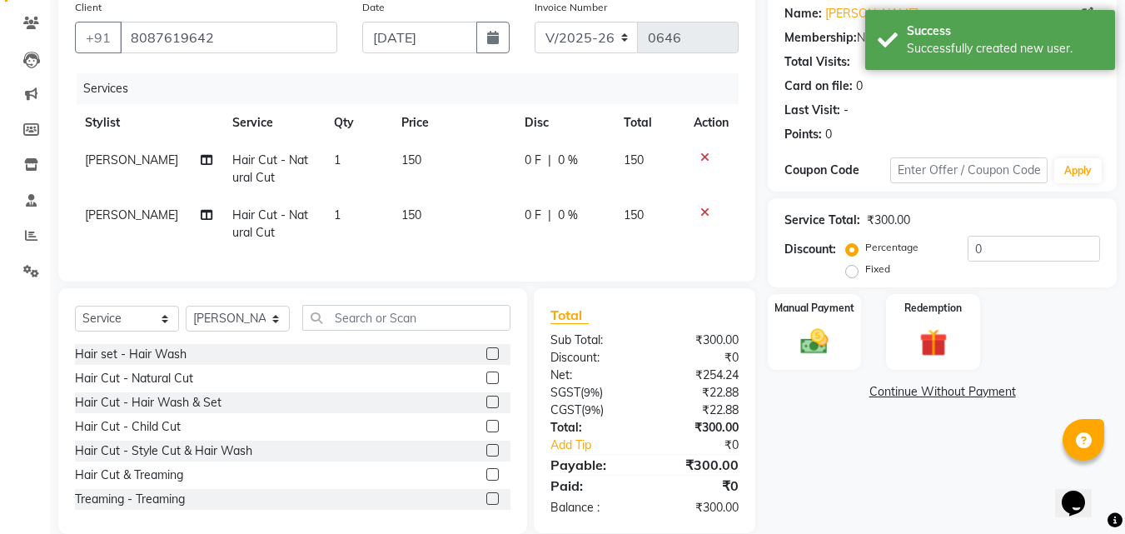
click at [486, 384] on label at bounding box center [492, 377] width 12 height 12
click at [486, 384] on input "checkbox" at bounding box center [491, 378] width 11 height 11
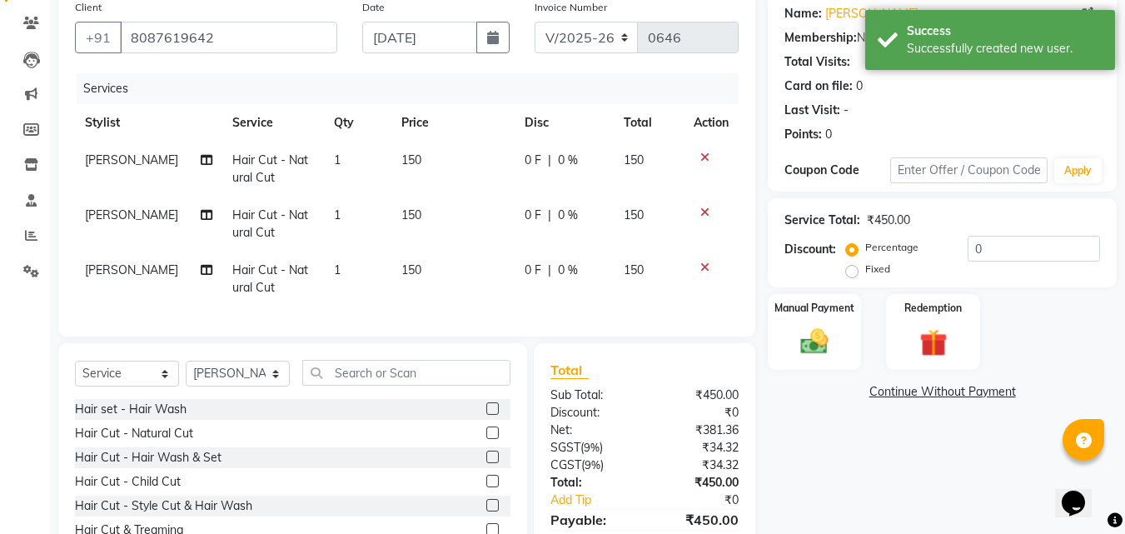
click at [486, 439] on label at bounding box center [492, 432] width 12 height 12
click at [486, 439] on input "checkbox" at bounding box center [491, 433] width 11 height 11
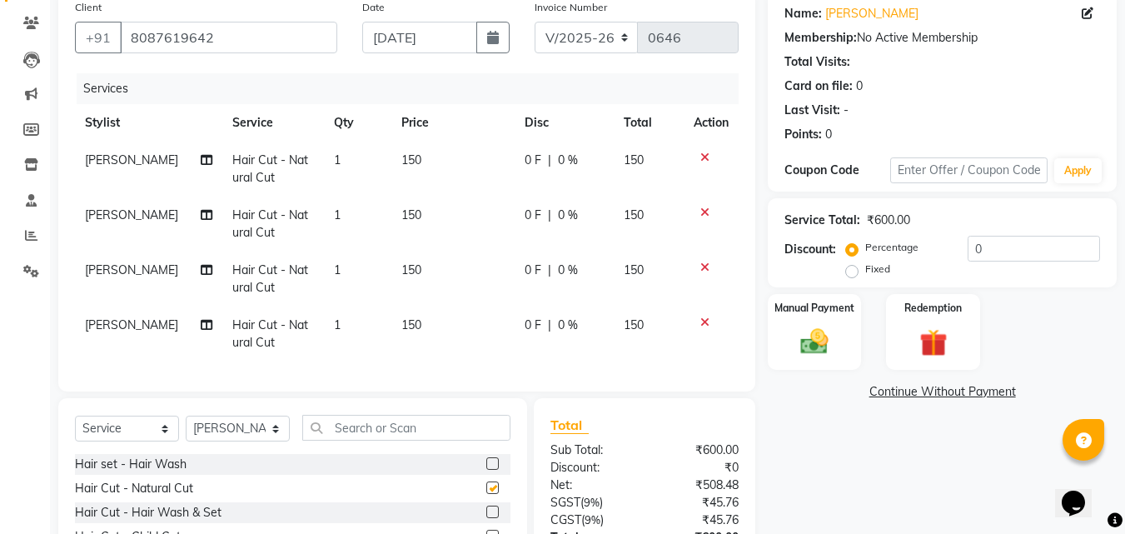
checkbox input "false"
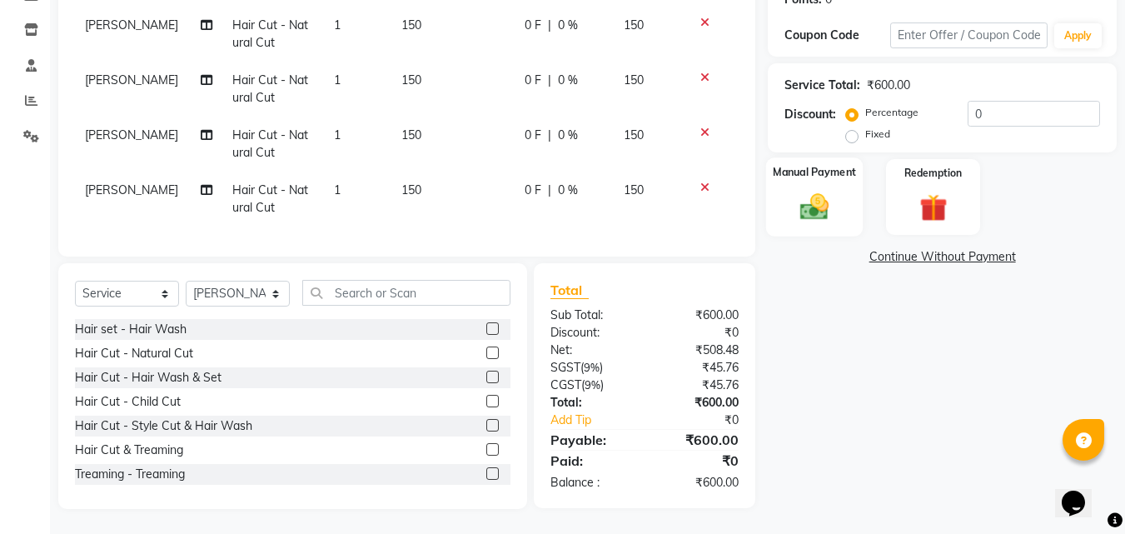
click at [812, 218] on div "Manual Payment" at bounding box center [814, 196] width 97 height 79
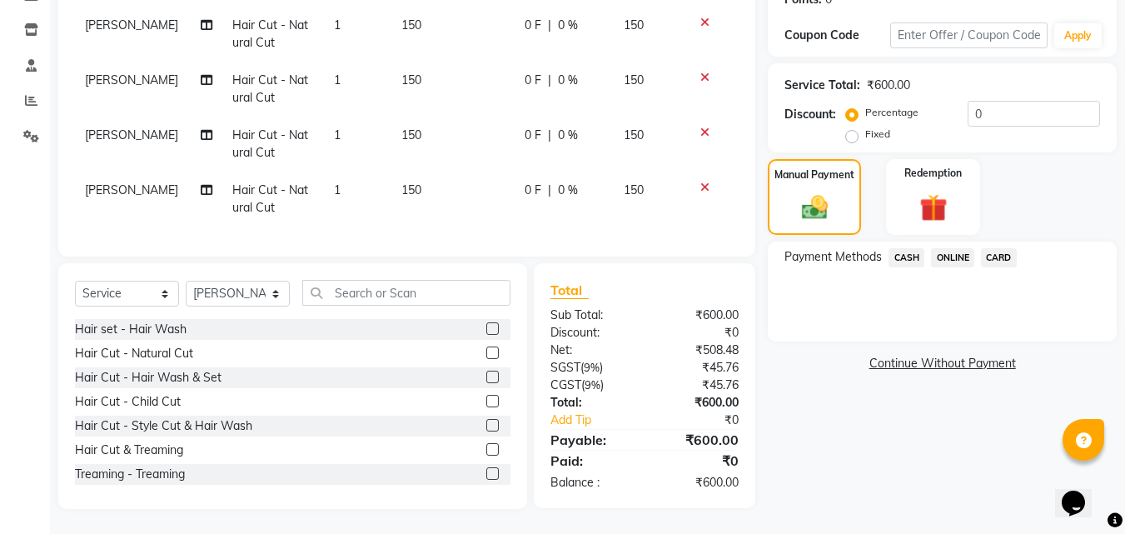
click at [957, 248] on span "ONLINE" at bounding box center [952, 257] width 43 height 19
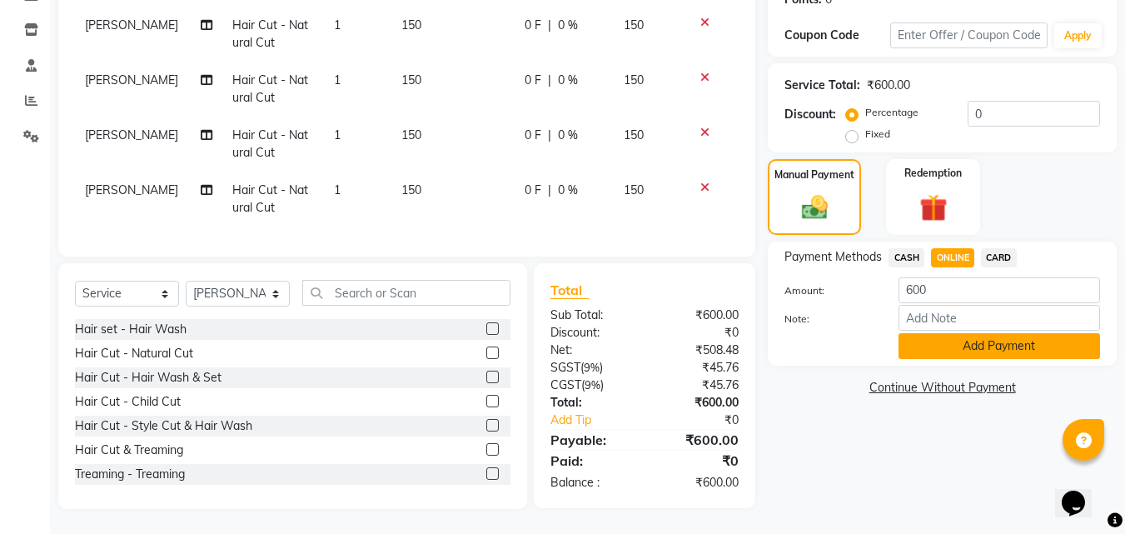
click at [964, 335] on button "Add Payment" at bounding box center [998, 346] width 201 height 26
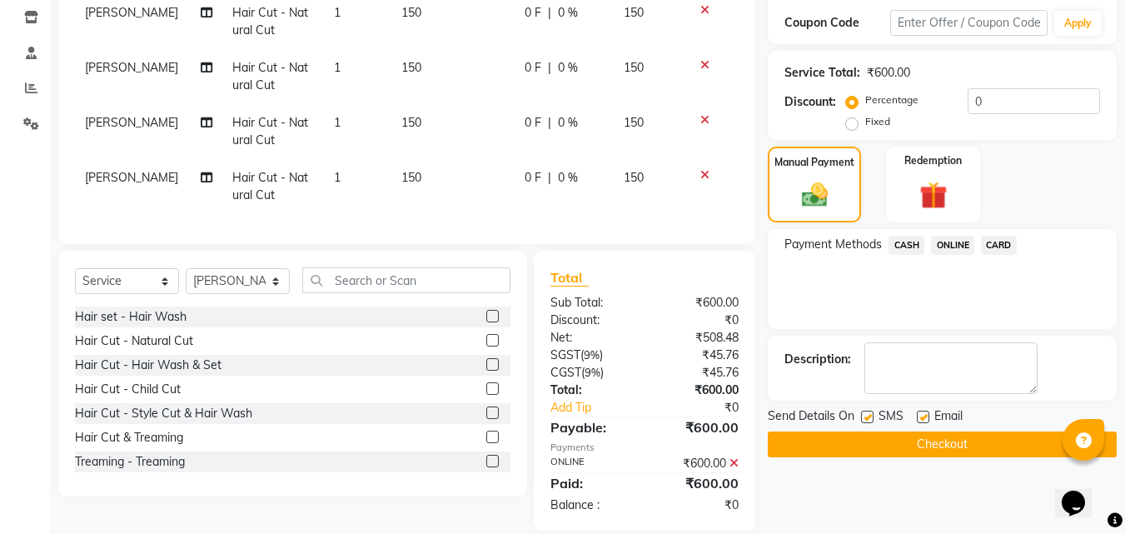
scroll to position [315, 0]
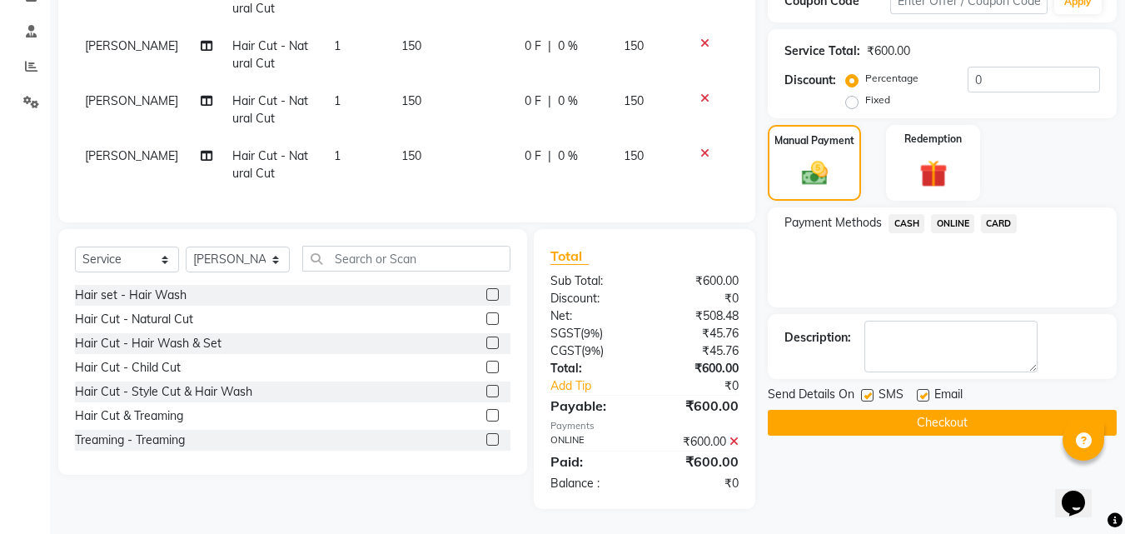
click at [965, 410] on button "Checkout" at bounding box center [941, 423] width 349 height 26
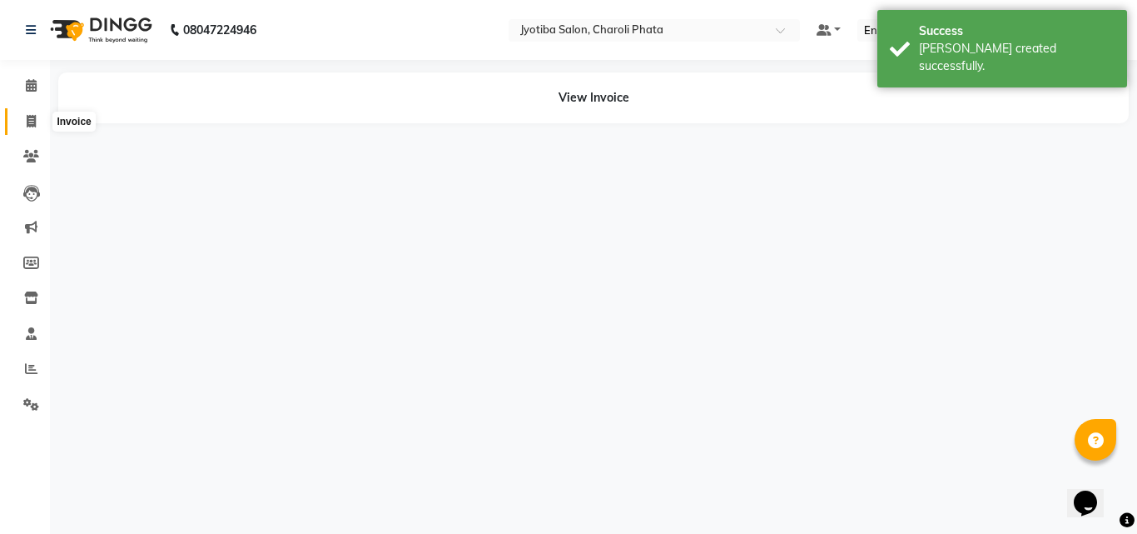
click at [31, 127] on icon at bounding box center [31, 121] width 9 height 12
select select "service"
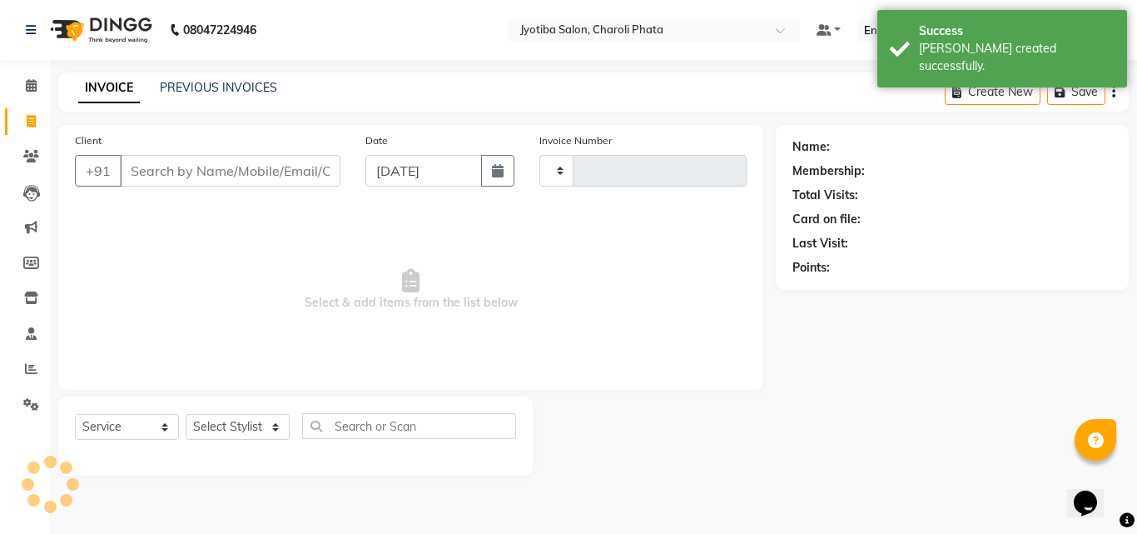
type input "0647"
select select "5577"
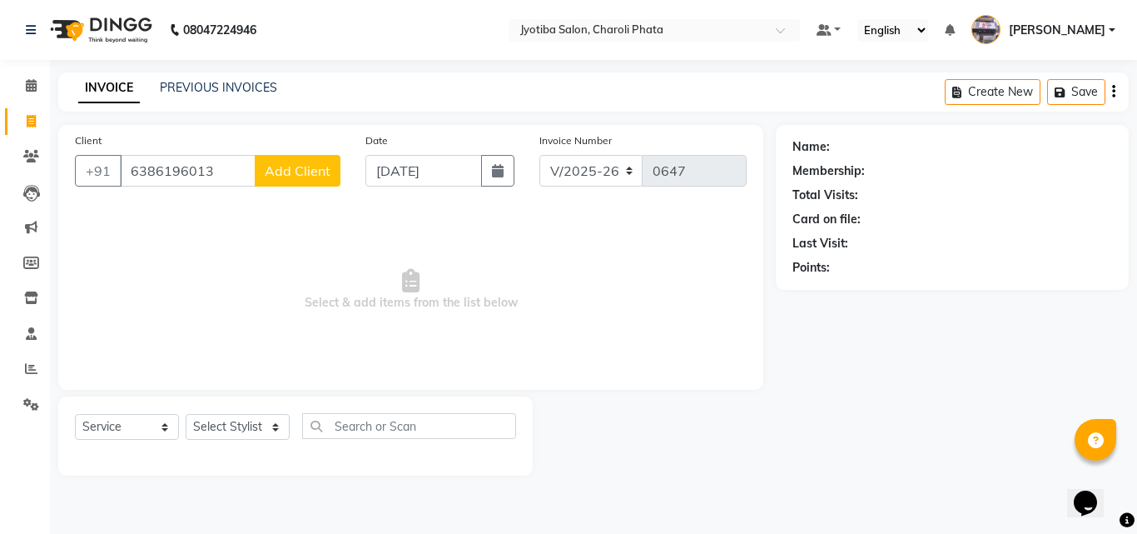
type input "6386196013"
click at [287, 175] on span "Add Client" at bounding box center [298, 170] width 66 height 17
select select "22"
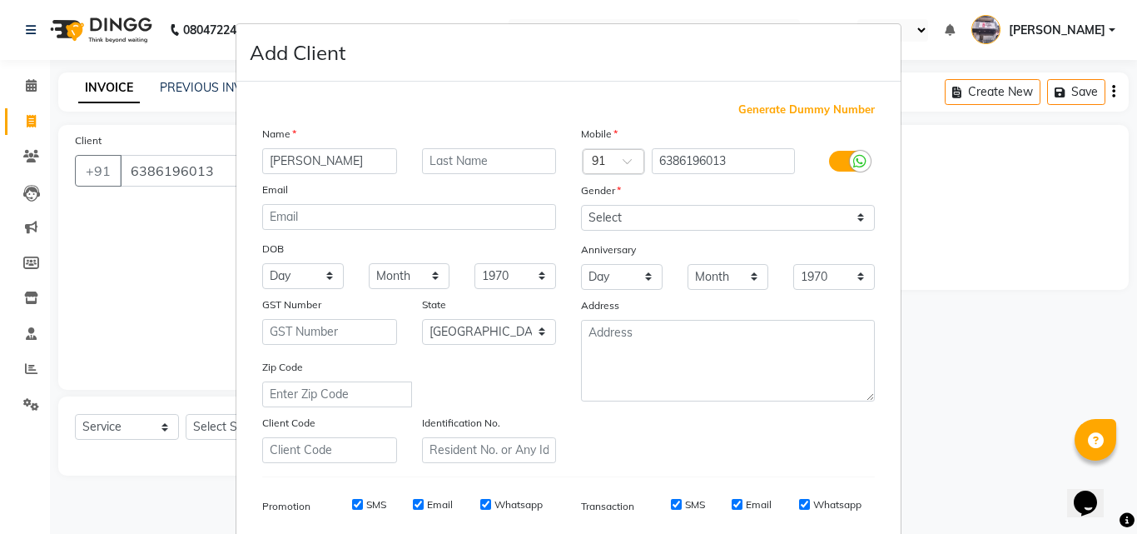
type input "[PERSON_NAME]"
click at [698, 218] on select "Select [DEMOGRAPHIC_DATA] [DEMOGRAPHIC_DATA] Other Prefer Not To Say" at bounding box center [728, 218] width 294 height 26
select select "[DEMOGRAPHIC_DATA]"
click at [581, 205] on select "Select [DEMOGRAPHIC_DATA] [DEMOGRAPHIC_DATA] Other Prefer Not To Say" at bounding box center [728, 218] width 294 height 26
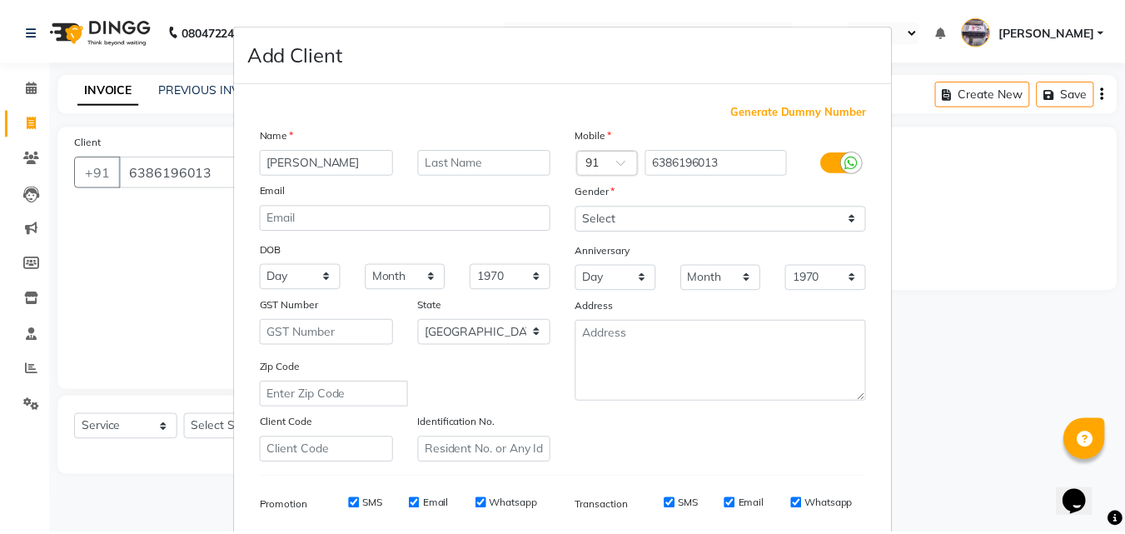
scroll to position [235, 0]
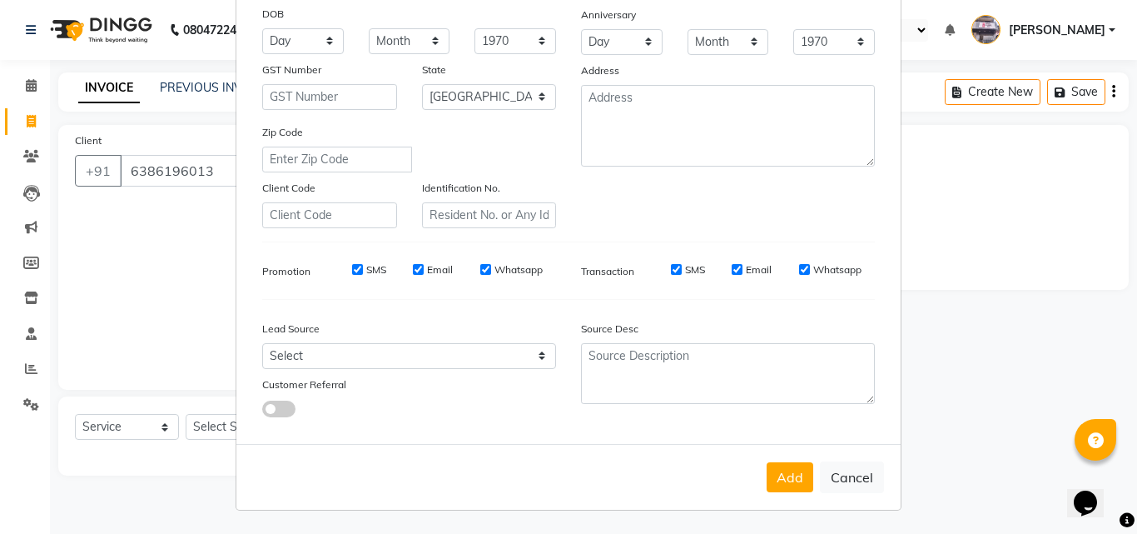
click at [797, 474] on button "Add" at bounding box center [790, 477] width 47 height 30
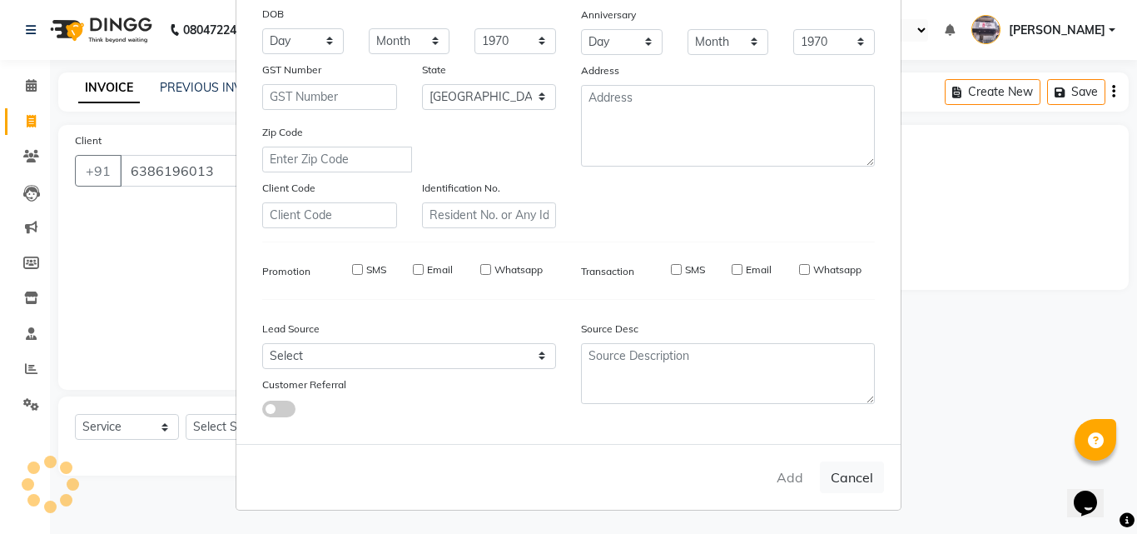
select select
select select "null"
select select
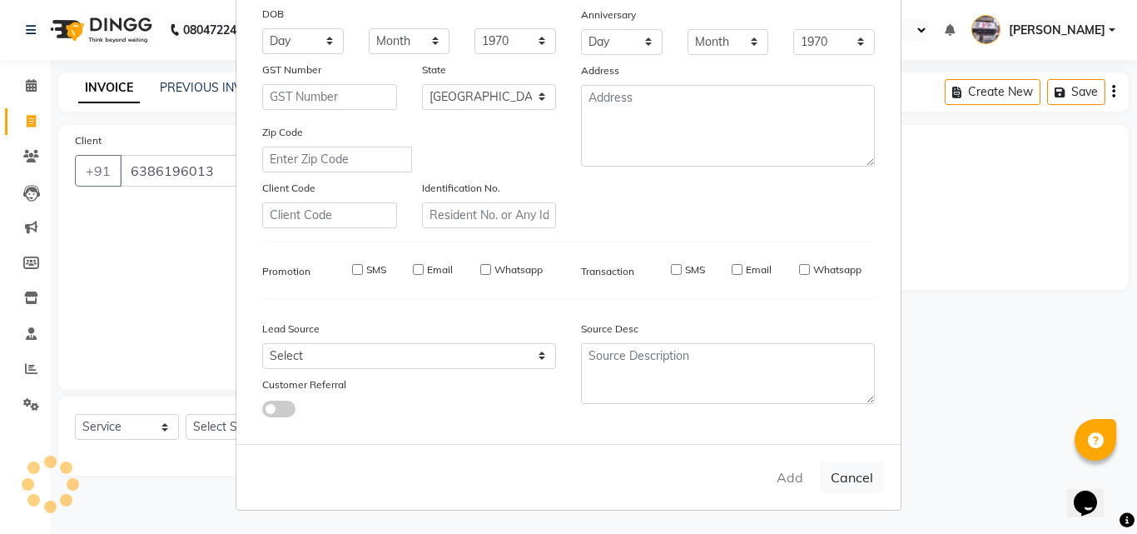
select select
checkbox input "false"
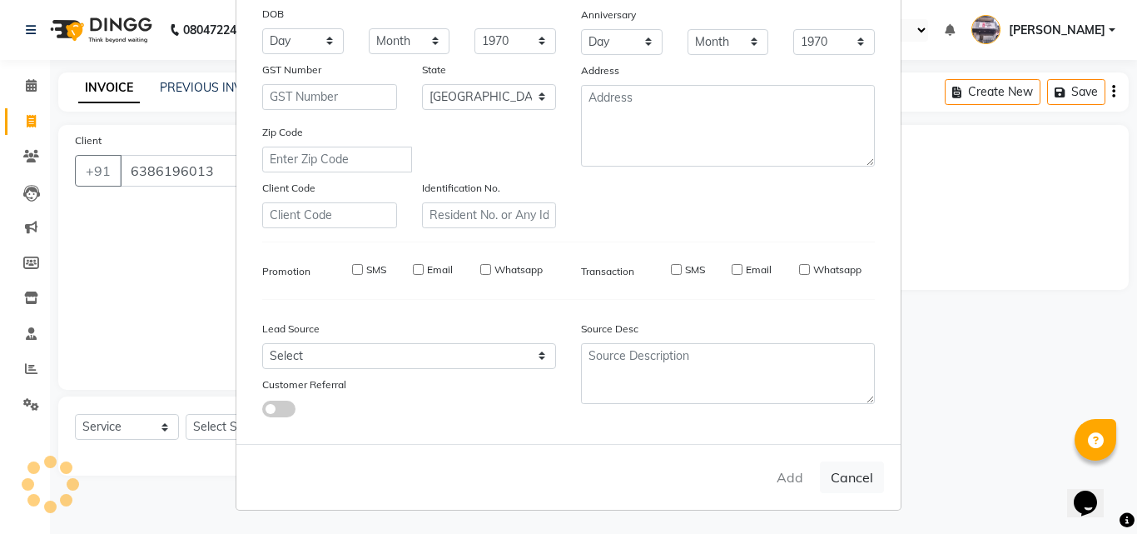
checkbox input "false"
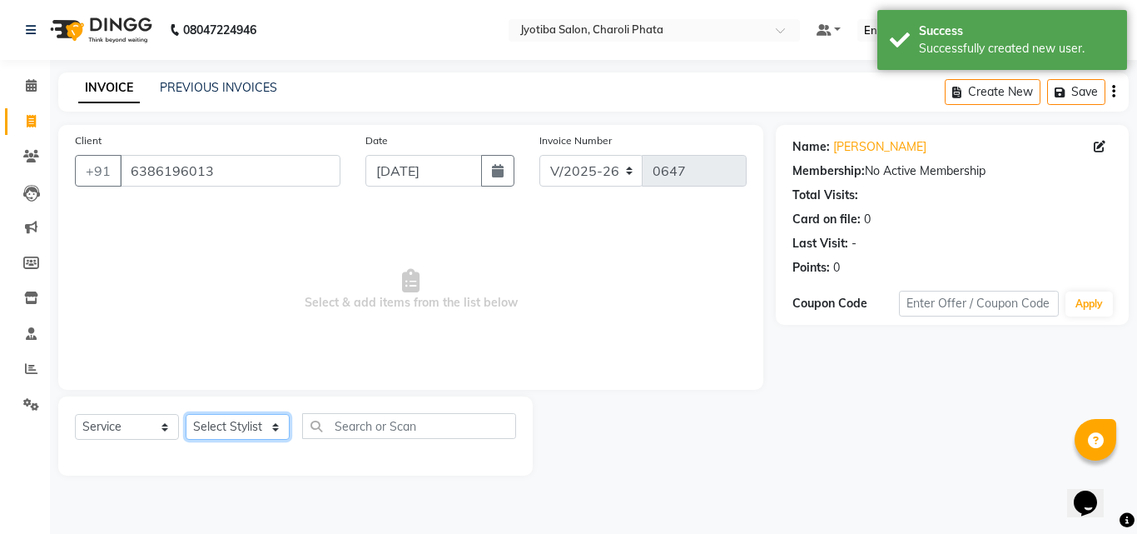
click at [228, 427] on select "Select Stylist [PERSON_NAME] PMS [PERSON_NAME] shop exe emply" at bounding box center [238, 427] width 104 height 26
select select "51258"
click at [186, 414] on select "Select Stylist [PERSON_NAME] PMS [PERSON_NAME] shop exe emply" at bounding box center [238, 427] width 104 height 26
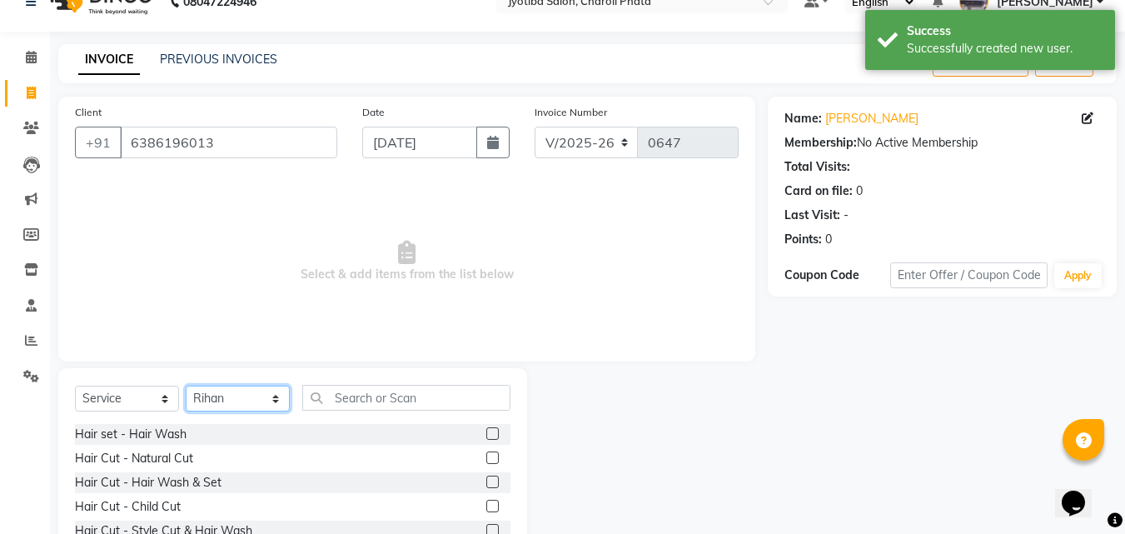
scroll to position [133, 0]
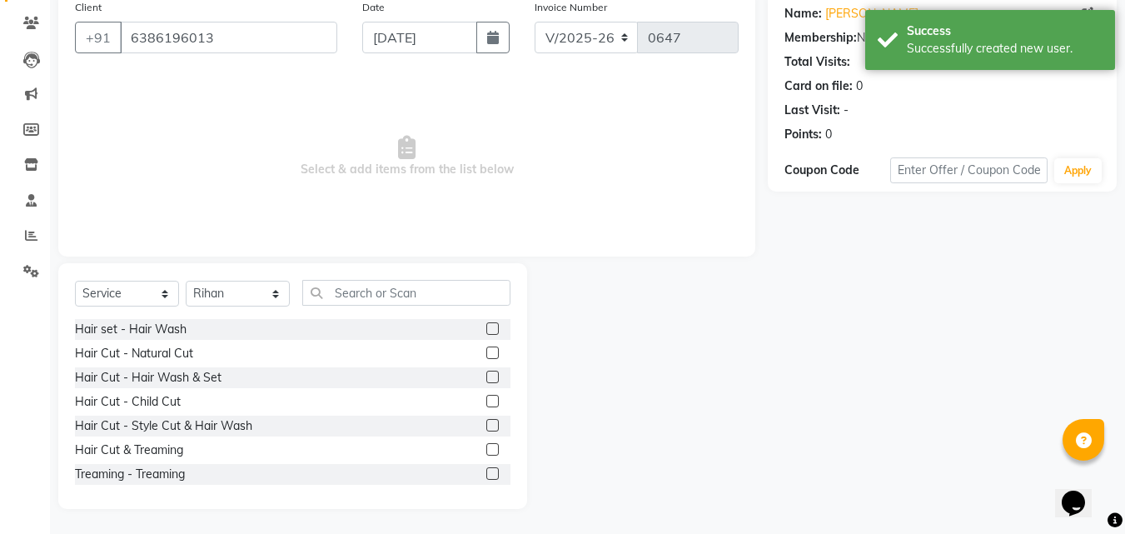
click at [486, 376] on label at bounding box center [492, 376] width 12 height 12
click at [486, 376] on input "checkbox" at bounding box center [491, 377] width 11 height 11
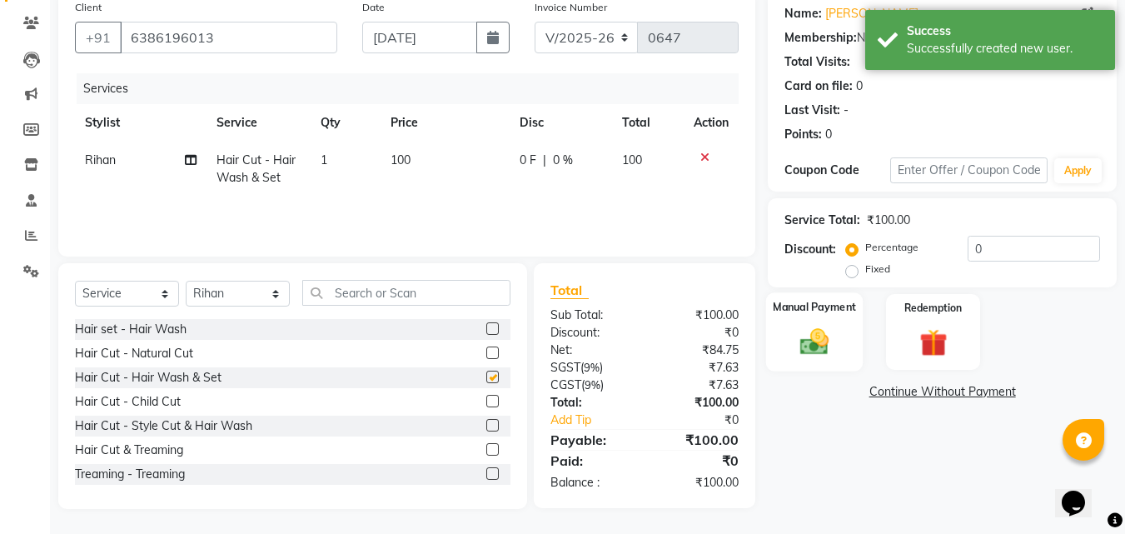
checkbox input "false"
click at [812, 340] on img at bounding box center [814, 341] width 47 height 33
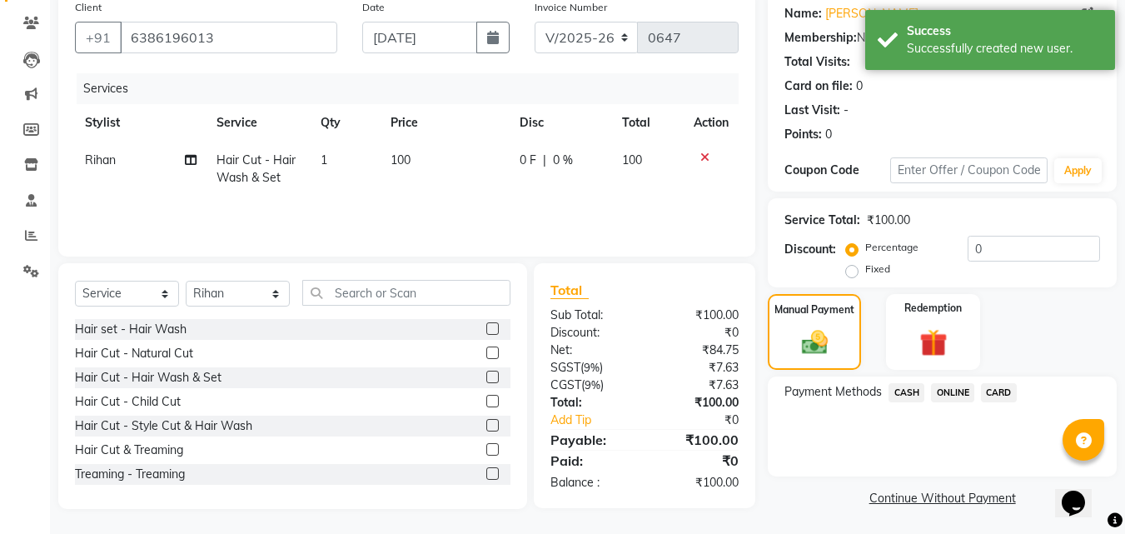
click at [937, 386] on span "ONLINE" at bounding box center [952, 392] width 43 height 19
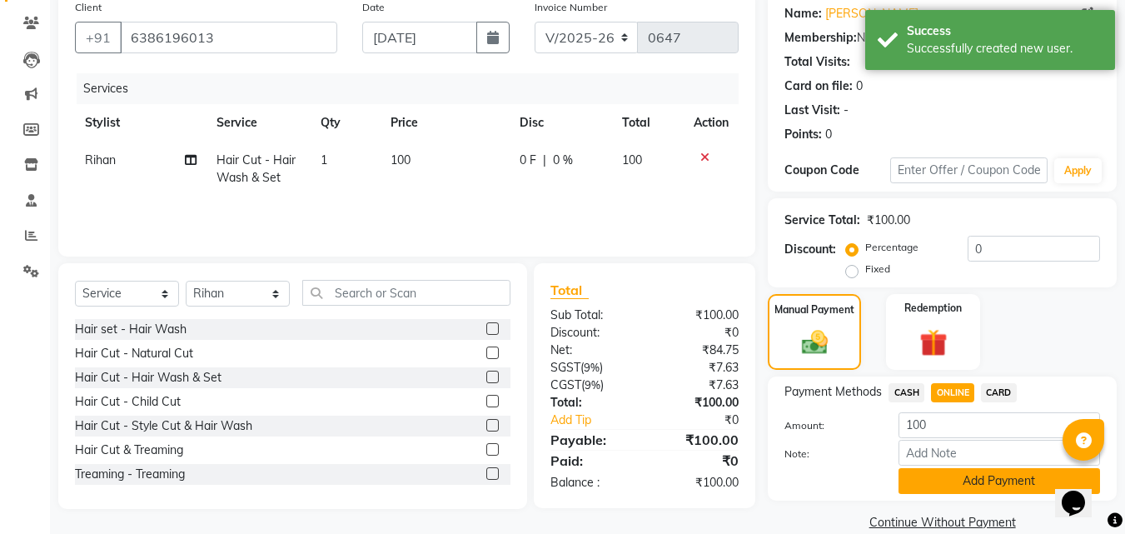
click at [959, 476] on button "Add Payment" at bounding box center [998, 481] width 201 height 26
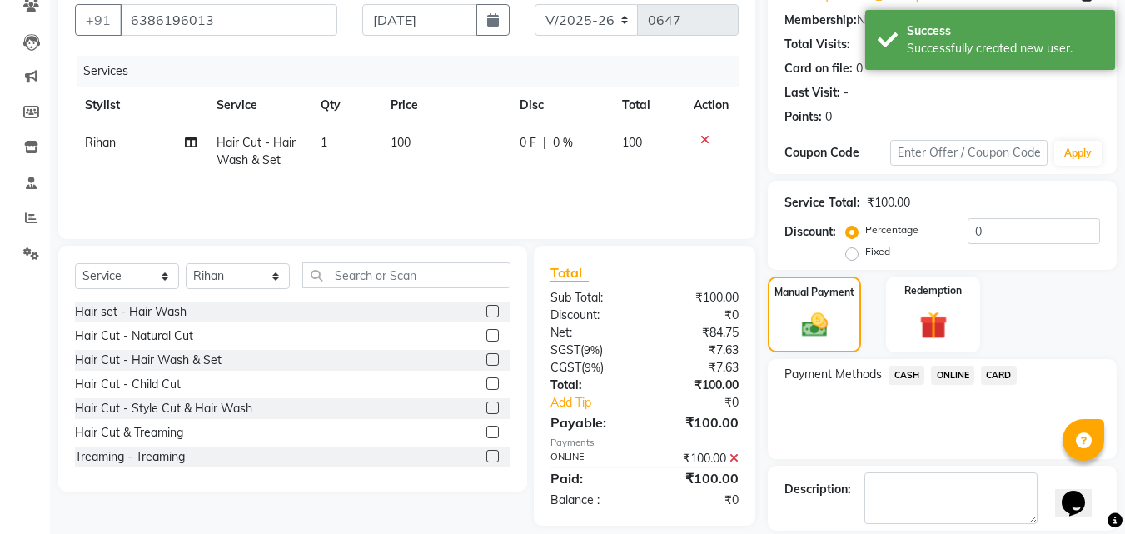
scroll to position [229, 0]
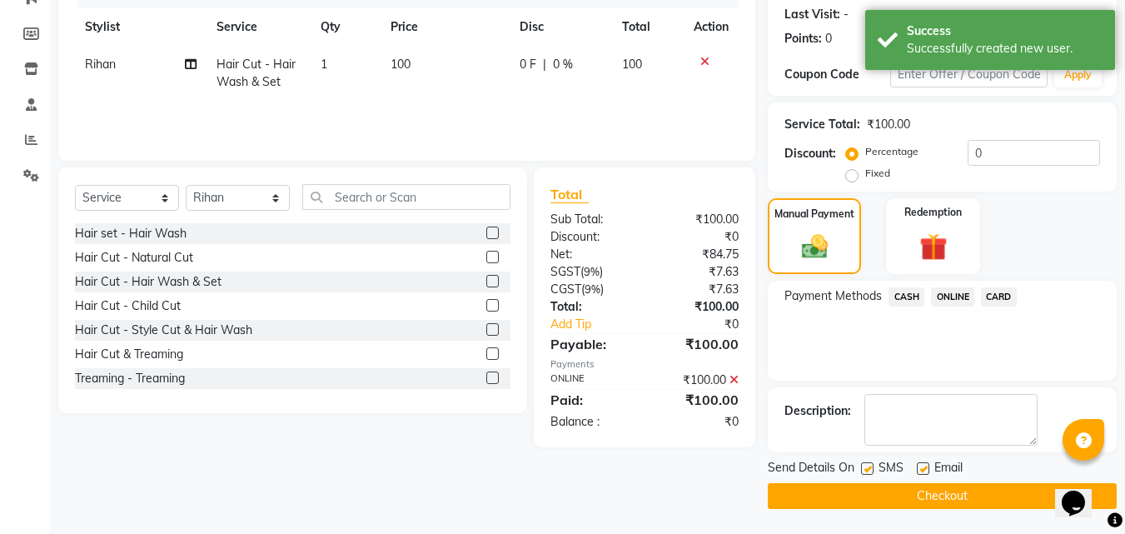
click at [928, 499] on button "Checkout" at bounding box center [941, 496] width 349 height 26
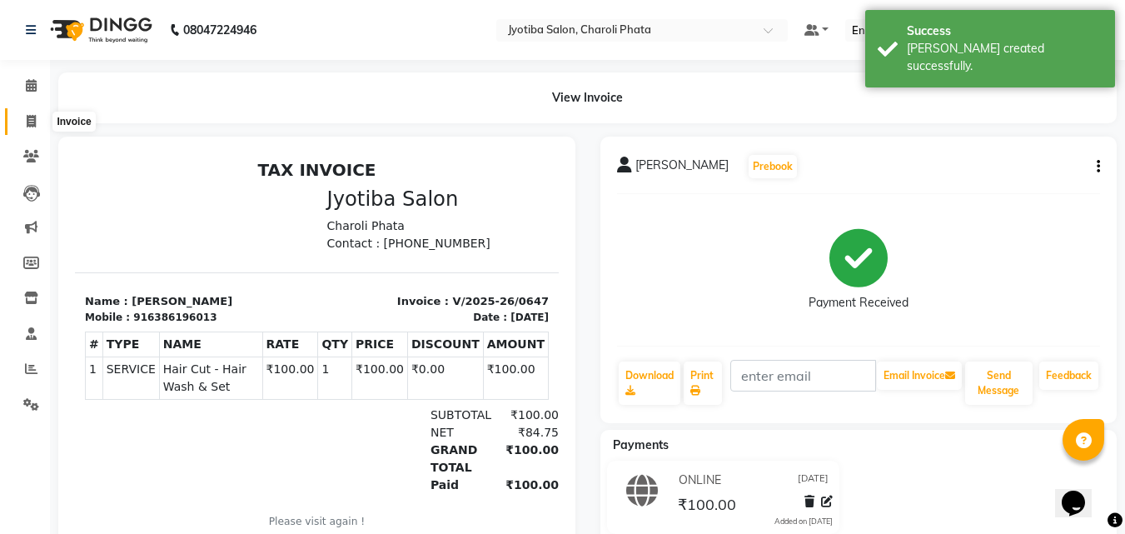
click at [18, 126] on span at bounding box center [31, 121] width 29 height 19
select select "service"
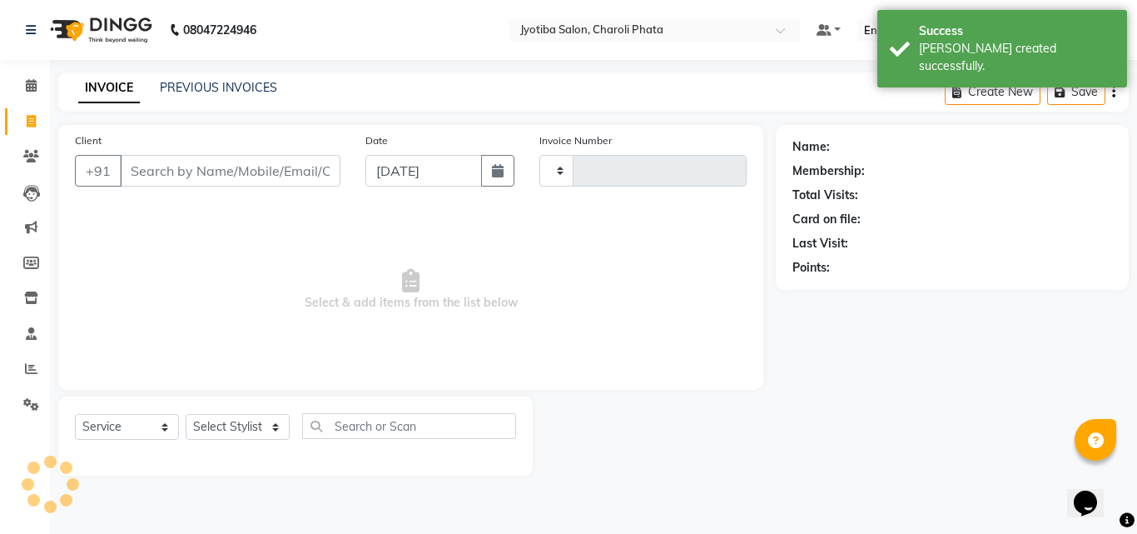
type input "0648"
select select "5577"
click at [228, 188] on div "Client +91" at bounding box center [207, 166] width 291 height 68
click at [231, 184] on input "Client" at bounding box center [230, 171] width 221 height 32
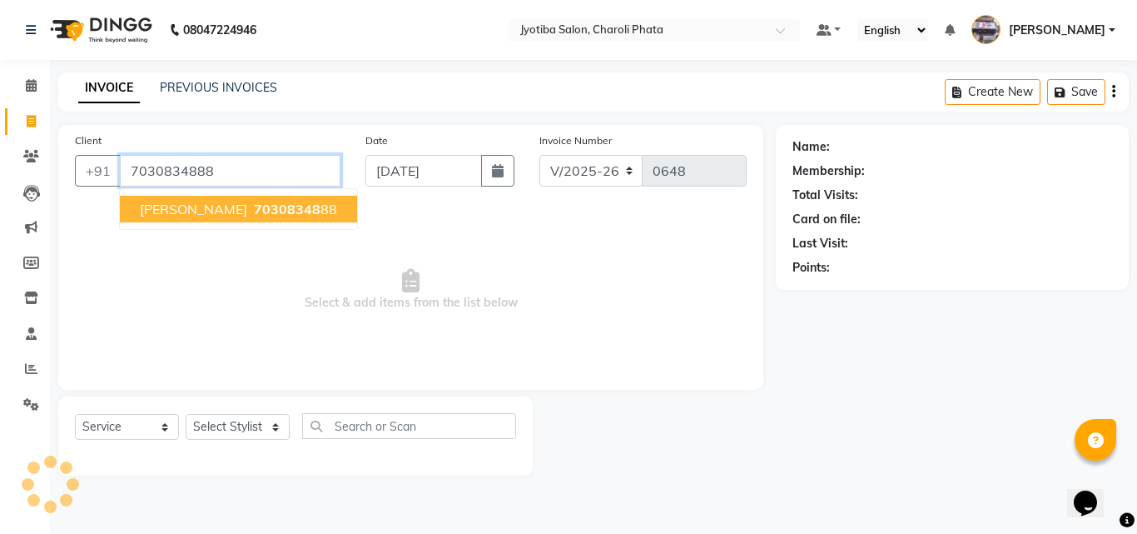
type input "7030834888"
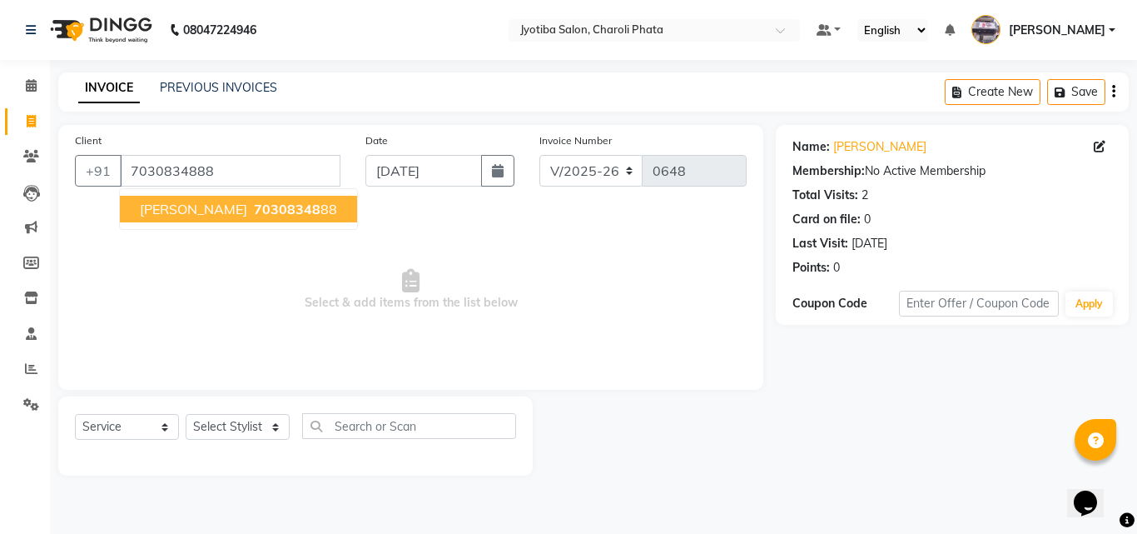
click at [230, 211] on span "[PERSON_NAME]" at bounding box center [193, 209] width 107 height 17
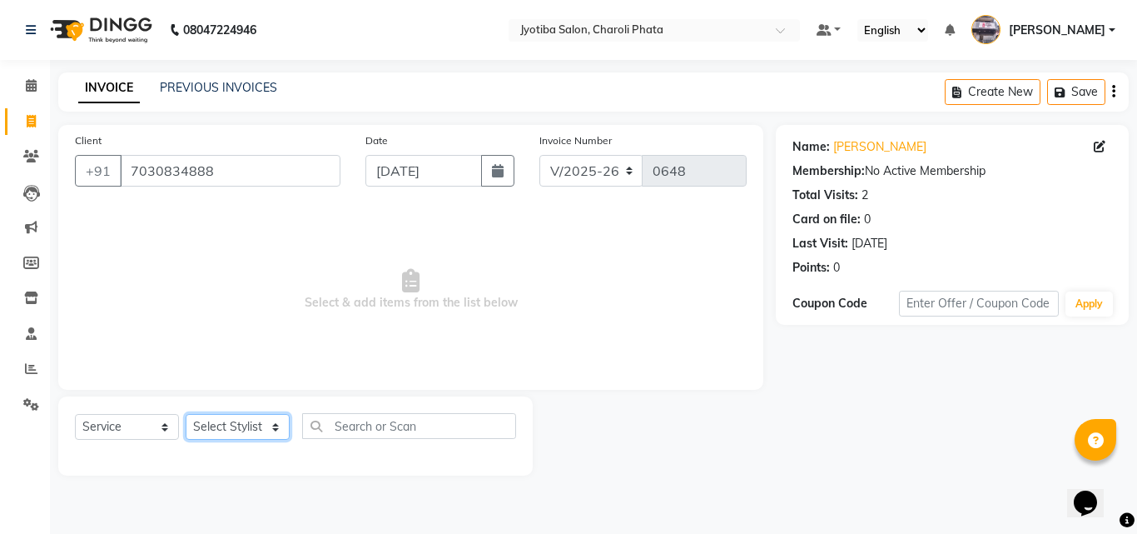
click at [240, 435] on select "Select Stylist [PERSON_NAME] PMS [PERSON_NAME] shop exe emply" at bounding box center [238, 427] width 104 height 26
select select "38050"
click at [186, 414] on select "Select Stylist [PERSON_NAME] PMS [PERSON_NAME] shop exe emply" at bounding box center [238, 427] width 104 height 26
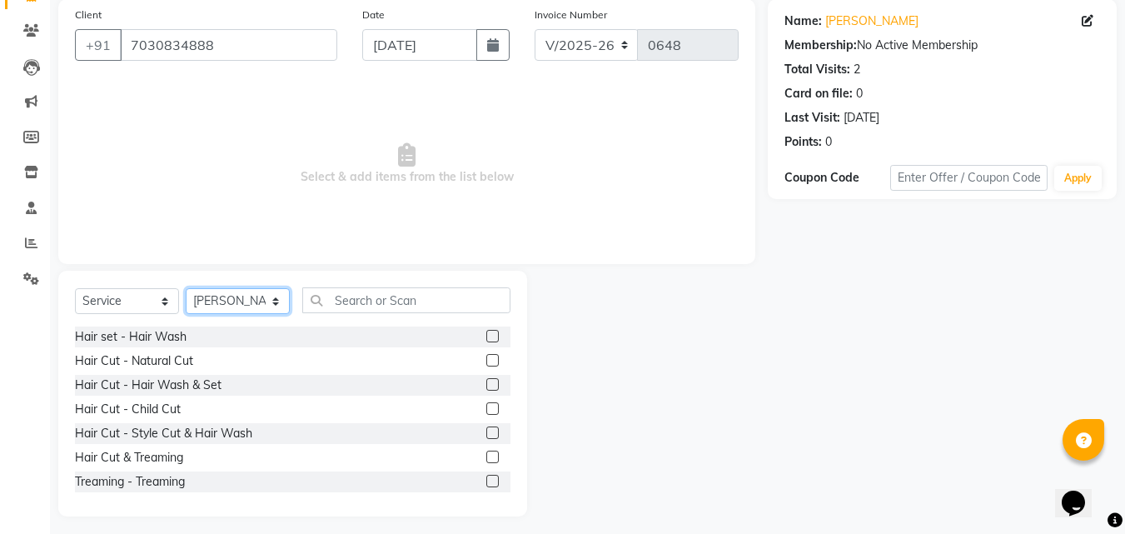
scroll to position [133, 0]
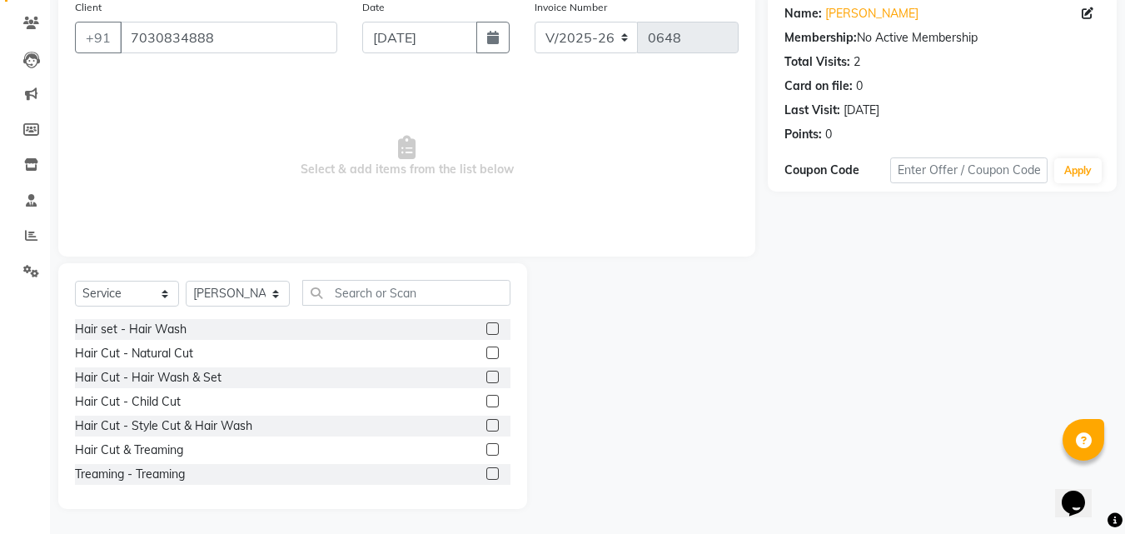
click at [486, 355] on label at bounding box center [492, 352] width 12 height 12
click at [486, 355] on input "checkbox" at bounding box center [491, 353] width 11 height 11
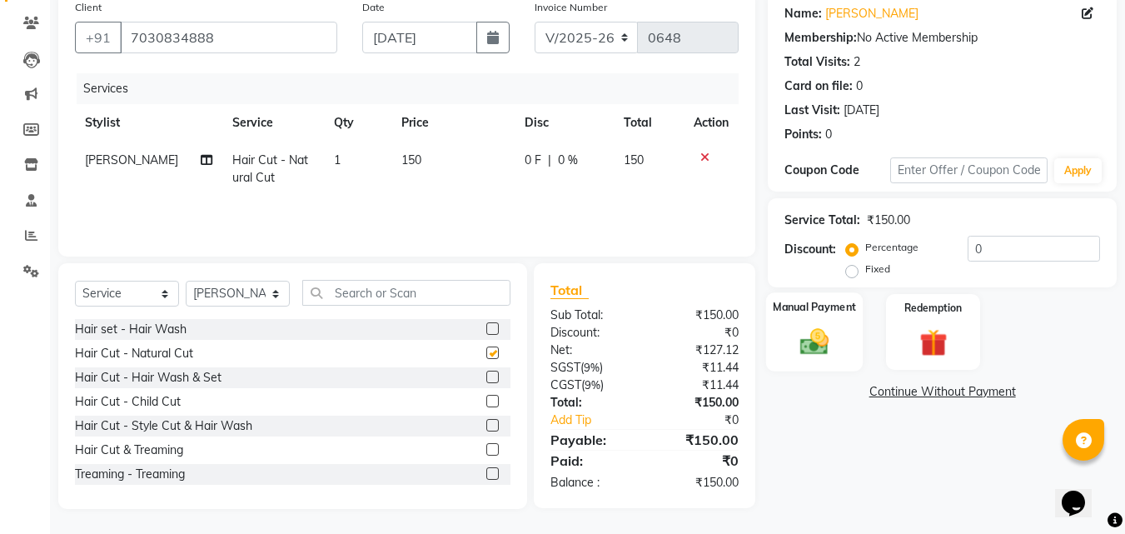
checkbox input "false"
click at [793, 360] on div "Manual Payment" at bounding box center [814, 331] width 97 height 79
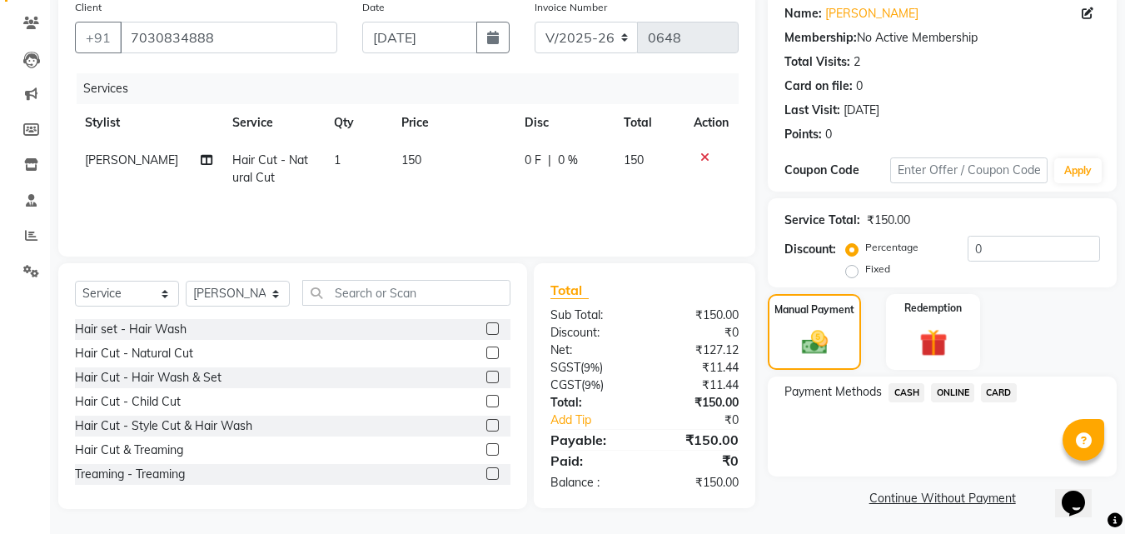
click at [960, 397] on span "ONLINE" at bounding box center [952, 392] width 43 height 19
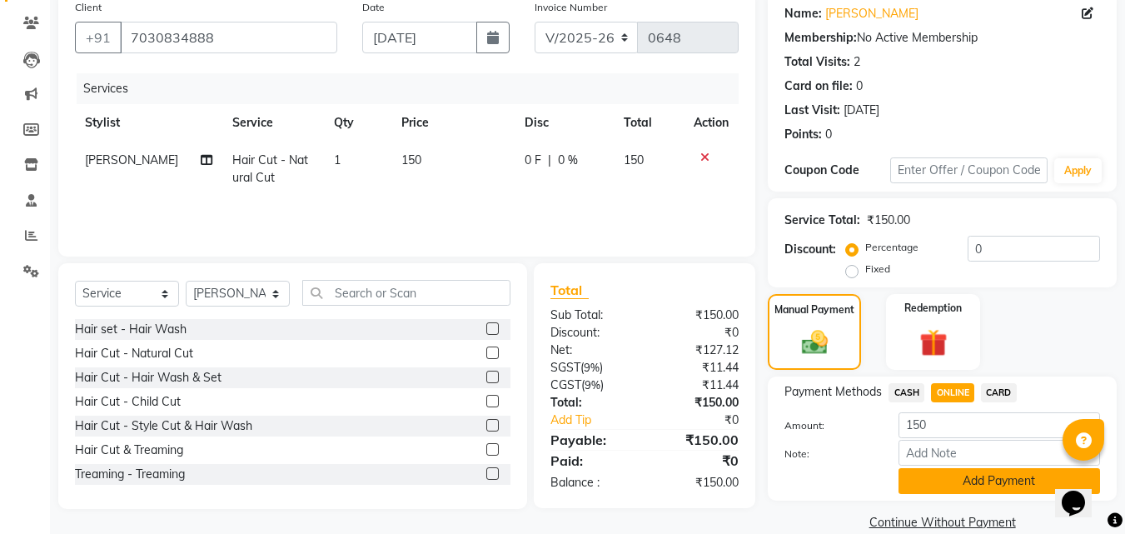
click at [954, 476] on button "Add Payment" at bounding box center [998, 481] width 201 height 26
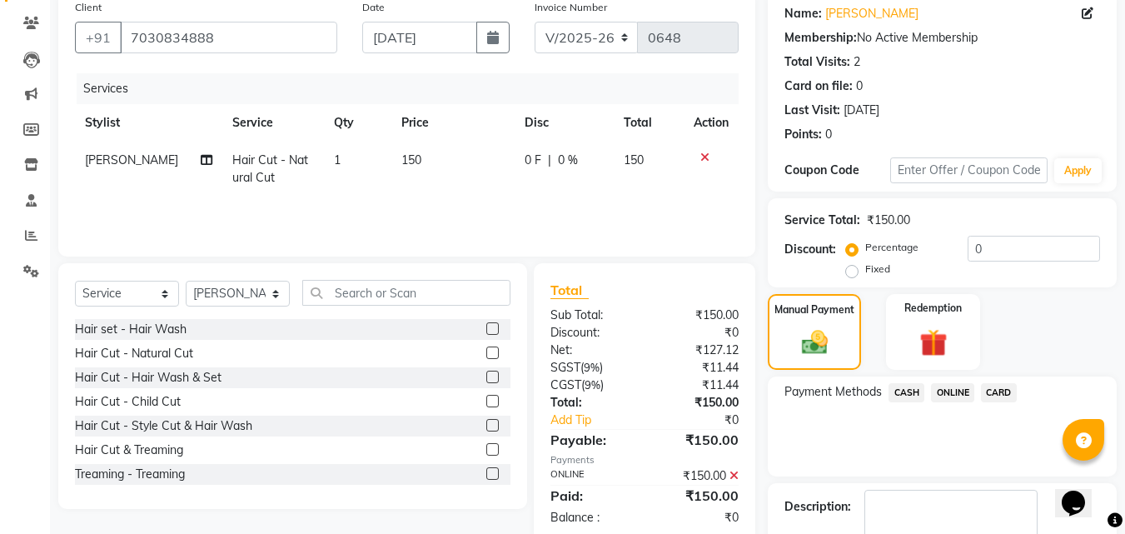
scroll to position [229, 0]
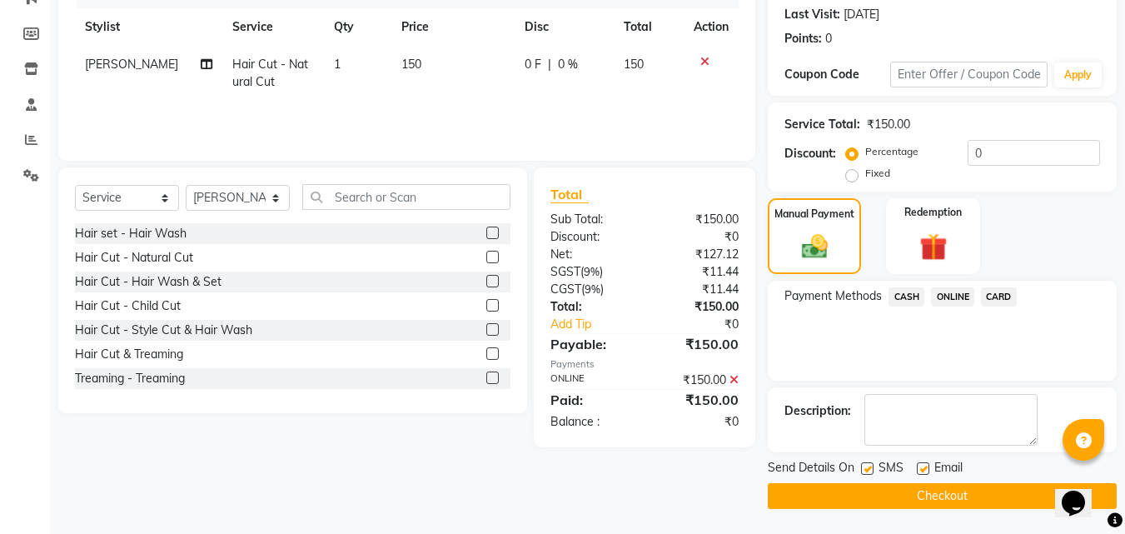
click at [806, 500] on button "Checkout" at bounding box center [941, 496] width 349 height 26
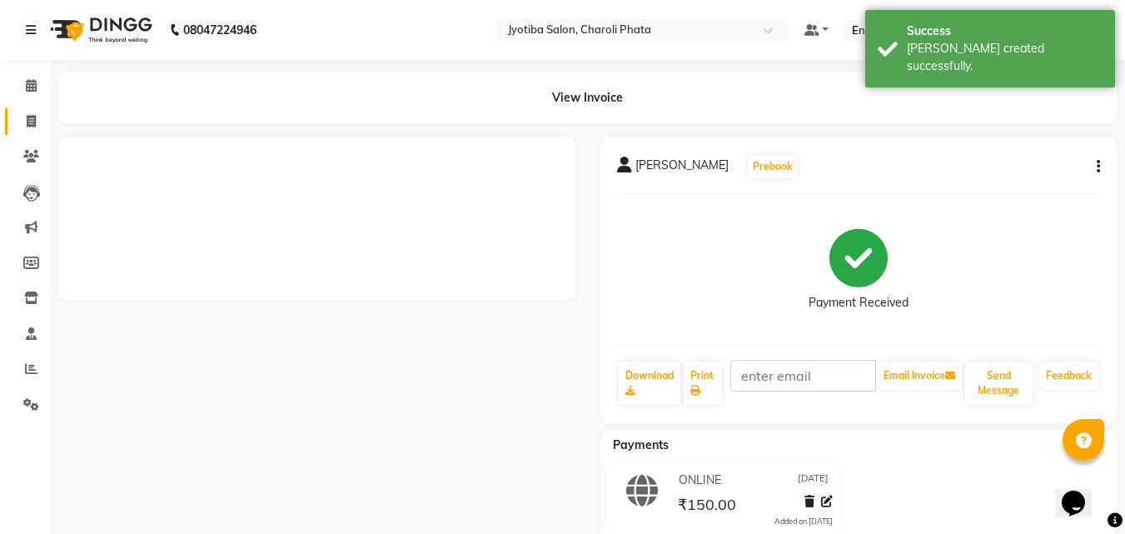
click at [16, 120] on link "Invoice" at bounding box center [25, 121] width 40 height 27
select select "5577"
select select "service"
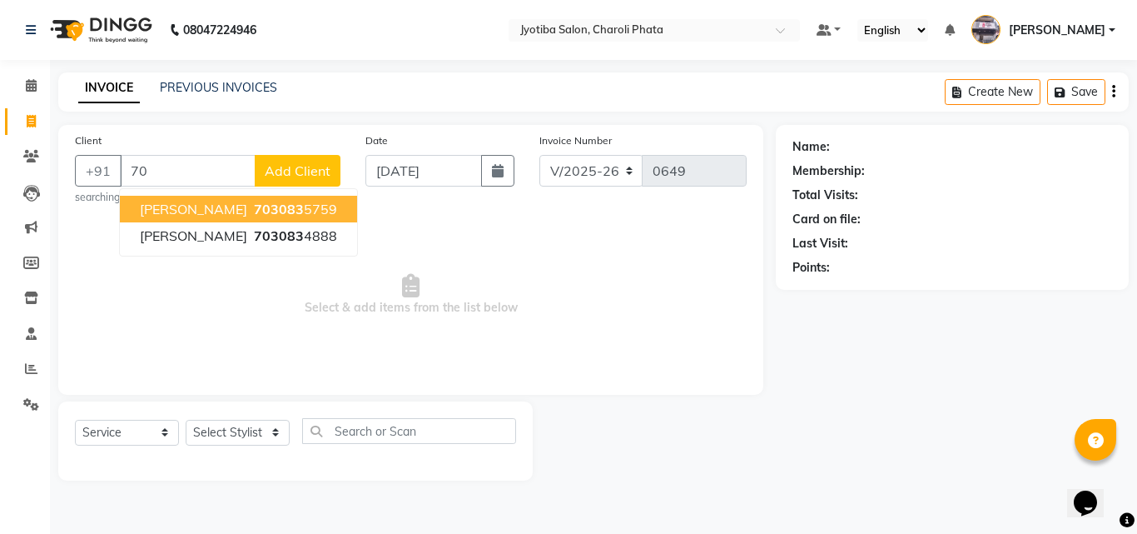
type input "7"
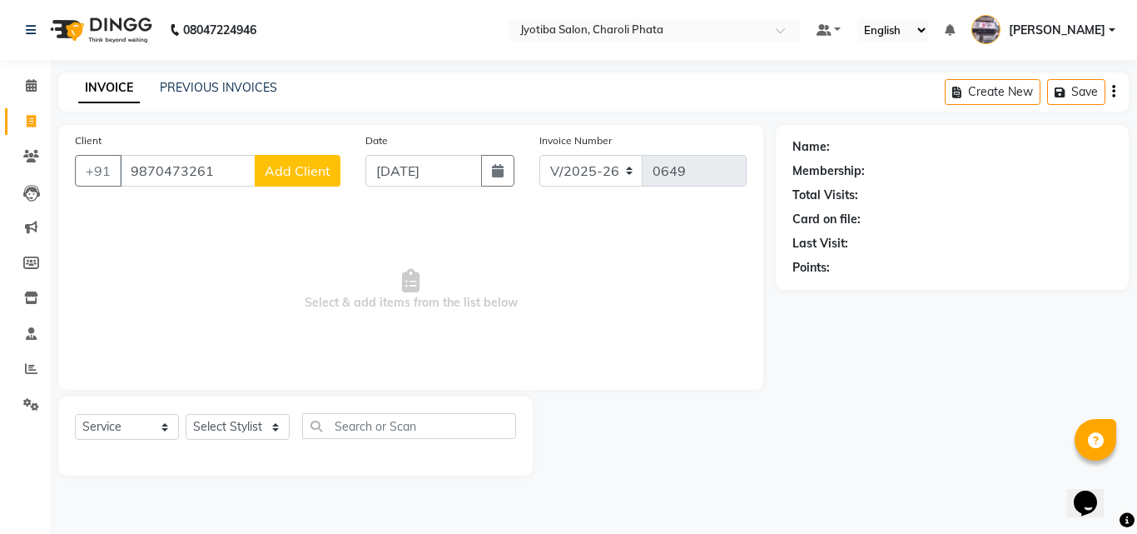
type input "9870473261"
click at [272, 181] on button "Add Client" at bounding box center [298, 171] width 86 height 32
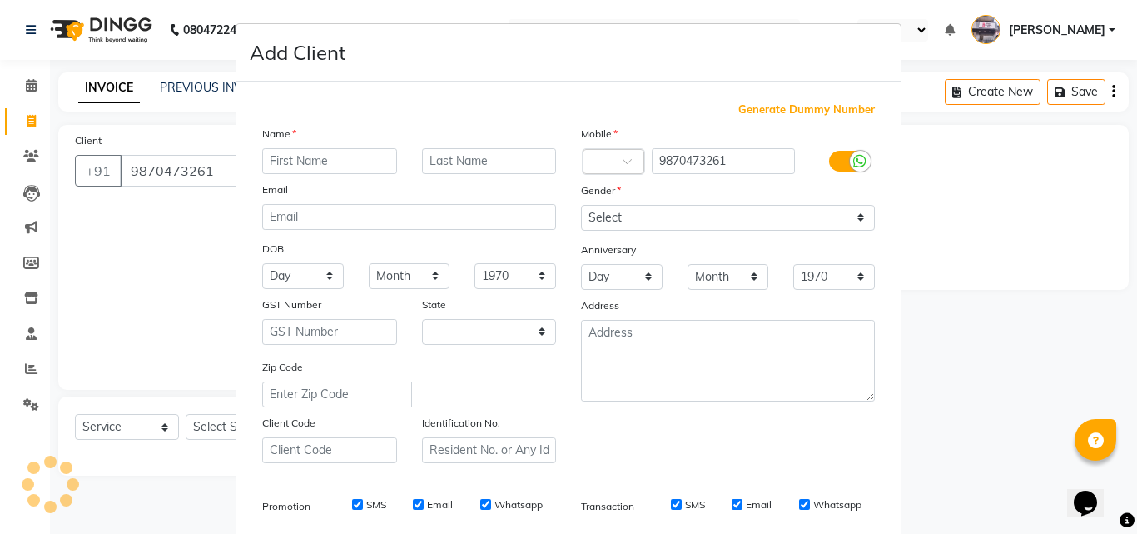
select select "22"
type input "atul"
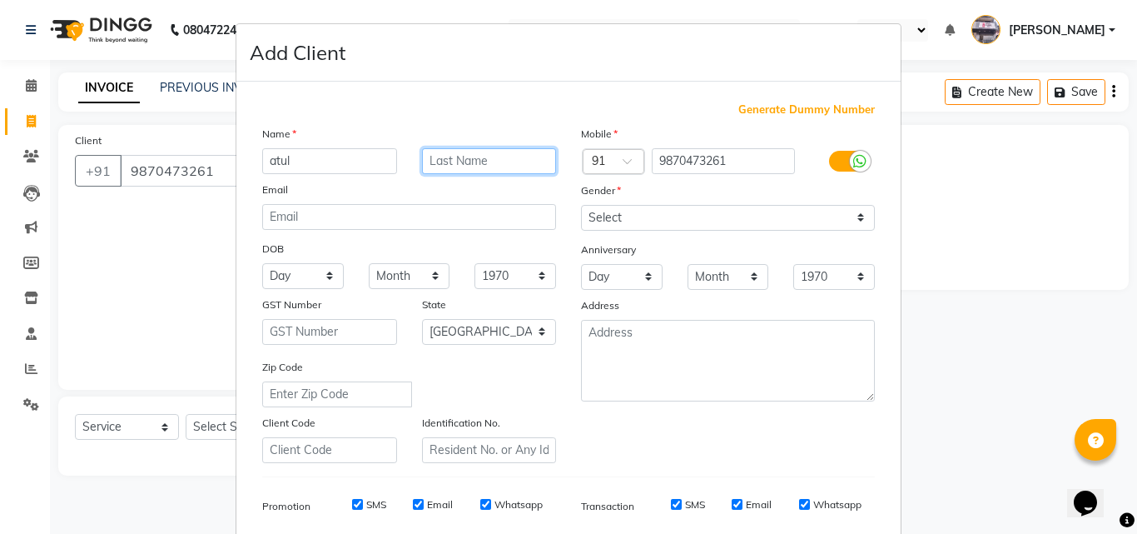
click at [443, 164] on input "text" at bounding box center [489, 161] width 135 height 26
type input "[PERSON_NAME]"
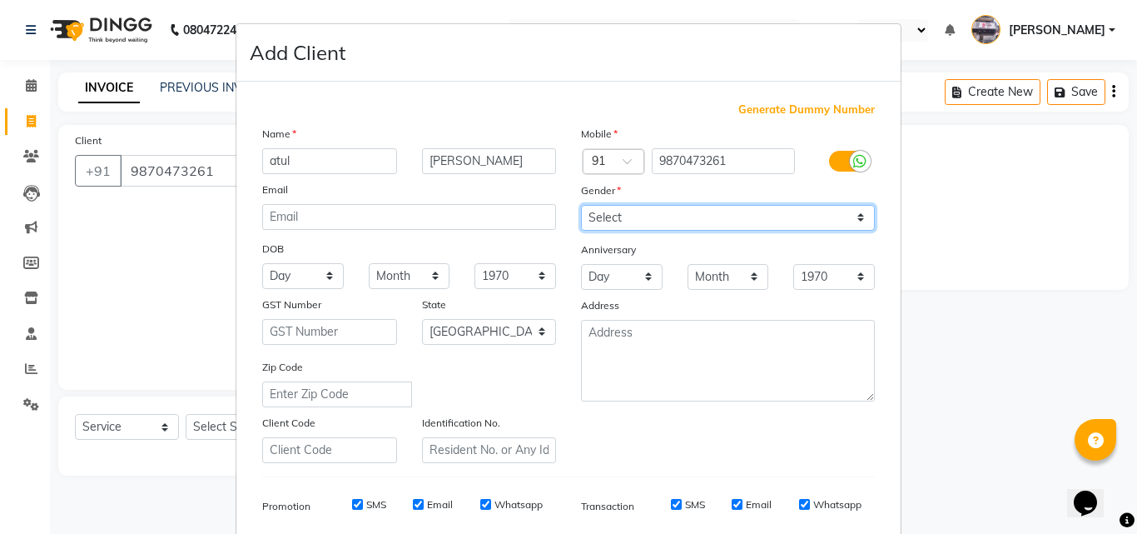
click at [611, 211] on select "Select [DEMOGRAPHIC_DATA] [DEMOGRAPHIC_DATA] Other Prefer Not To Say" at bounding box center [728, 218] width 294 height 26
select select "[DEMOGRAPHIC_DATA]"
click at [581, 205] on select "Select [DEMOGRAPHIC_DATA] [DEMOGRAPHIC_DATA] Other Prefer Not To Say" at bounding box center [728, 218] width 294 height 26
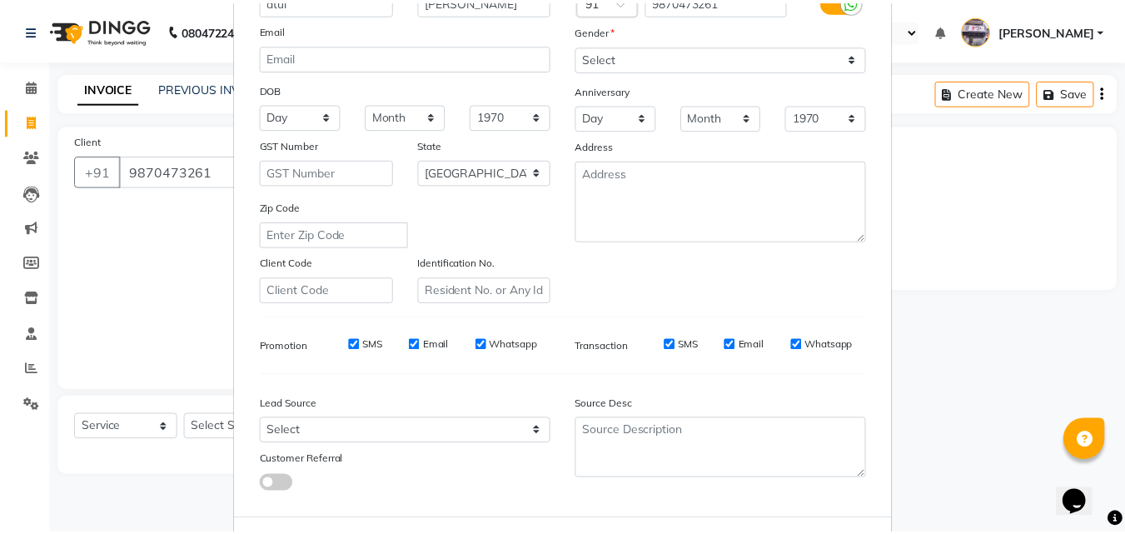
scroll to position [235, 0]
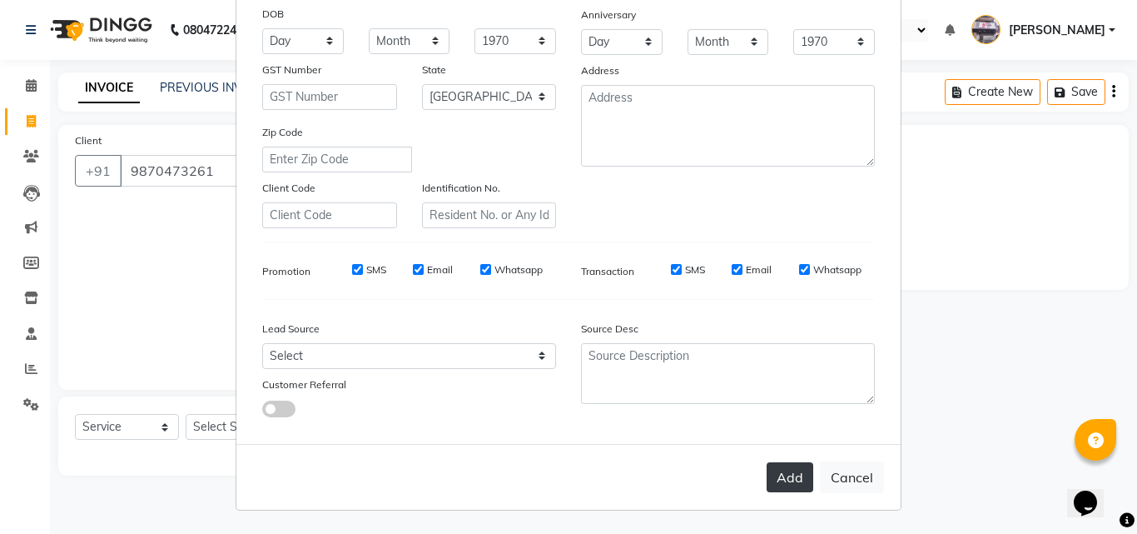
click at [780, 469] on button "Add" at bounding box center [790, 477] width 47 height 30
select select
select select "null"
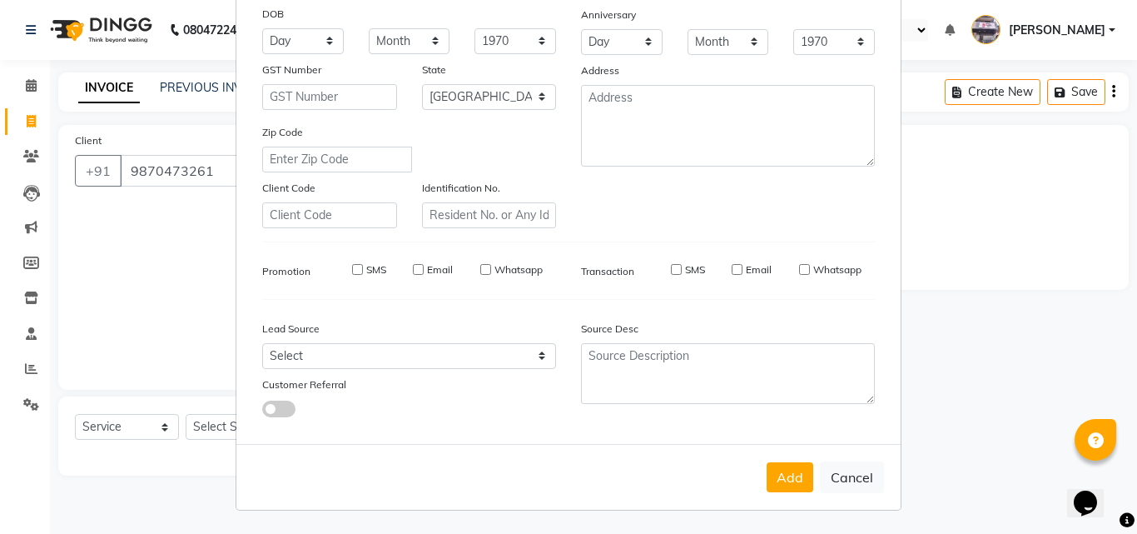
select select
checkbox input "false"
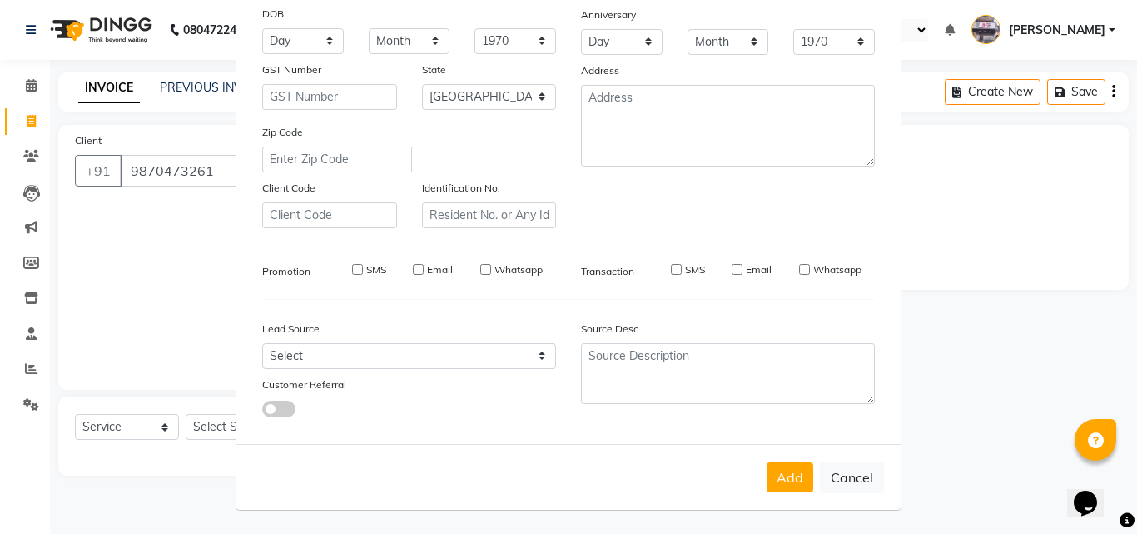
checkbox input "false"
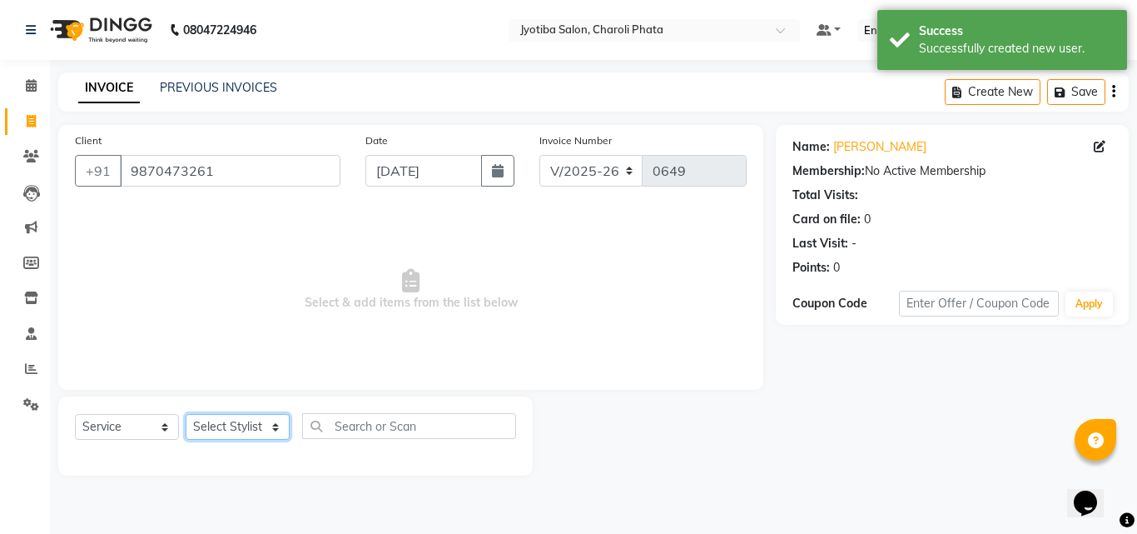
click at [251, 425] on select "Select Stylist [PERSON_NAME] PMS [PERSON_NAME] shop exe emply" at bounding box center [238, 427] width 104 height 26
select select "38050"
click at [186, 414] on select "Select Stylist [PERSON_NAME] PMS [PERSON_NAME] shop exe emply" at bounding box center [238, 427] width 104 height 26
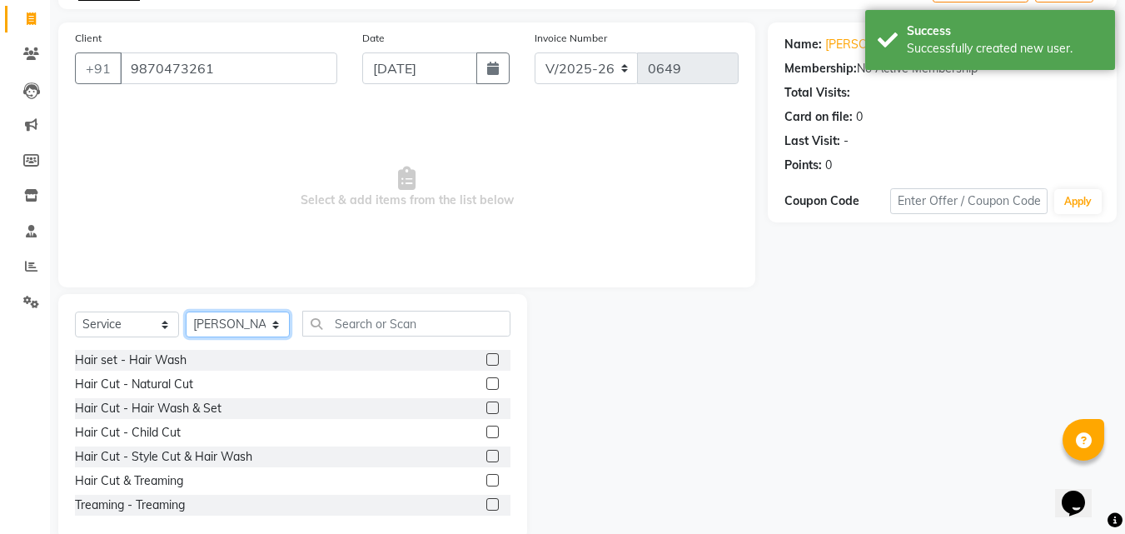
scroll to position [133, 0]
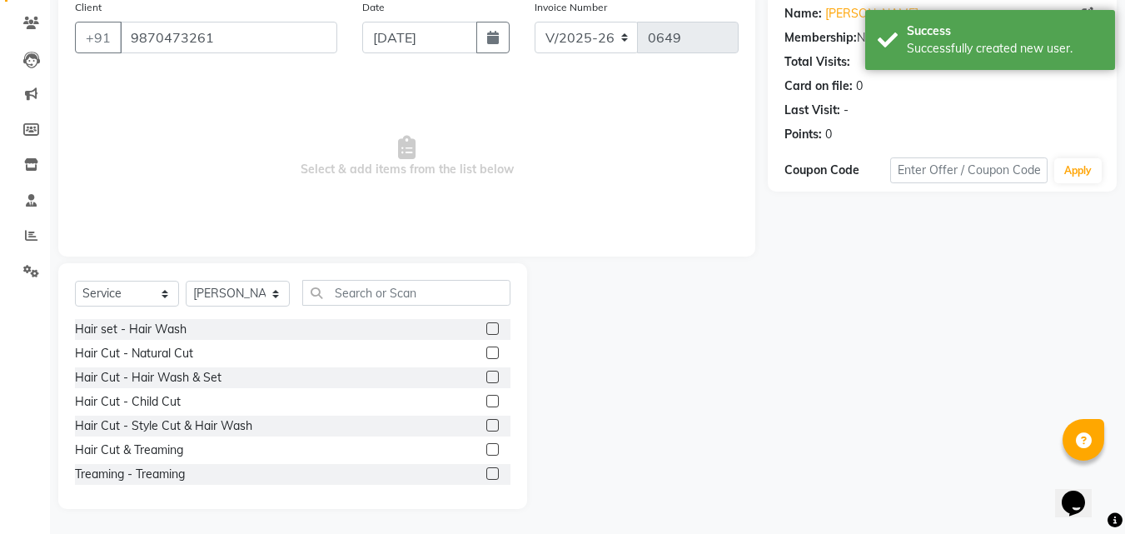
drag, startPoint x: 477, startPoint y: 352, endPoint x: 478, endPoint y: 364, distance: 11.7
click at [486, 352] on label at bounding box center [492, 352] width 12 height 12
click at [486, 352] on input "checkbox" at bounding box center [491, 353] width 11 height 11
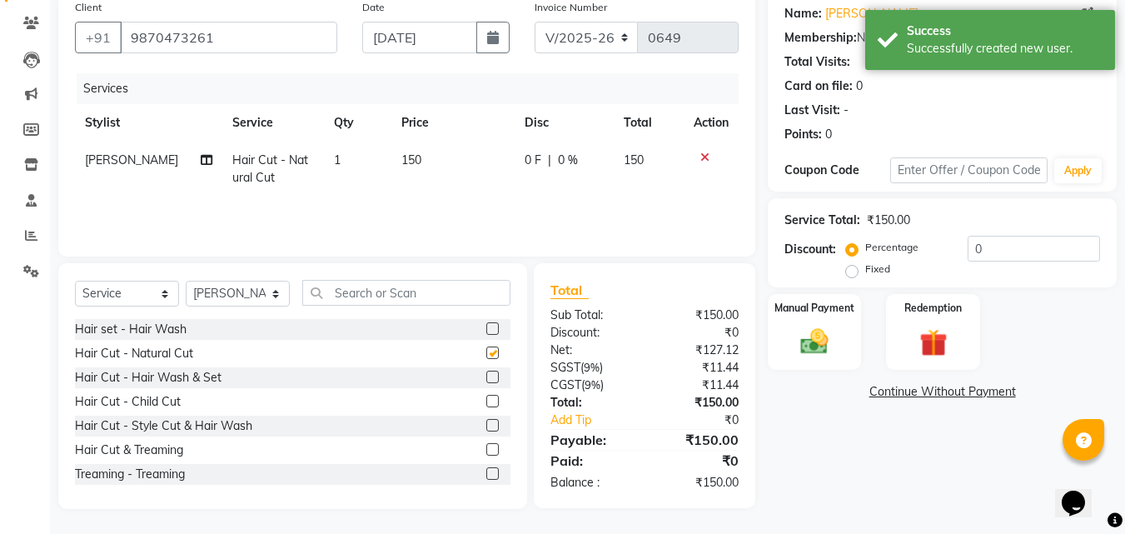
checkbox input "false"
click at [486, 379] on label at bounding box center [492, 376] width 12 height 12
click at [486, 379] on input "checkbox" at bounding box center [491, 377] width 11 height 11
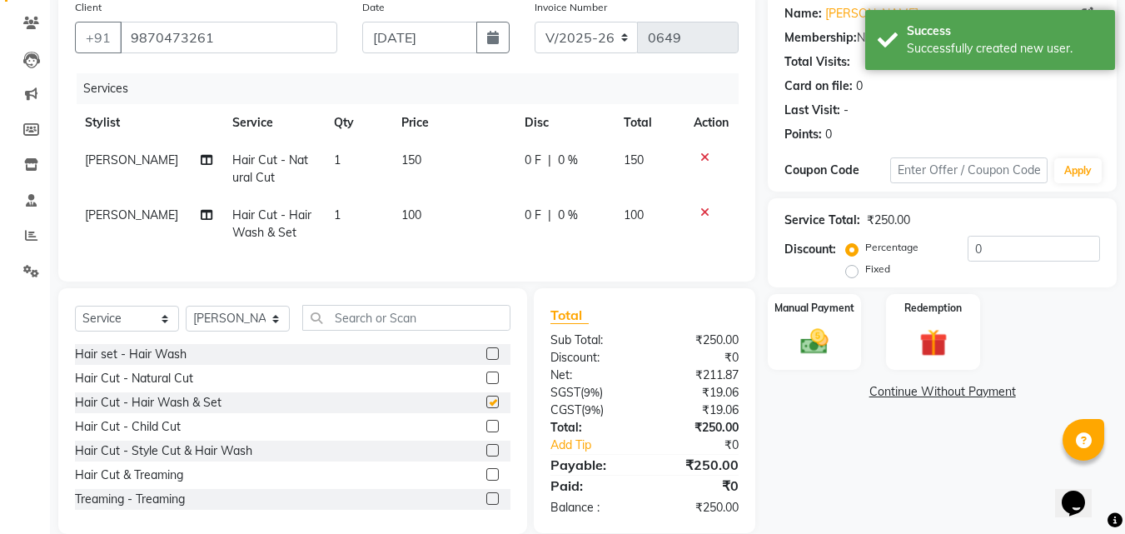
checkbox input "false"
drag, startPoint x: 772, startPoint y: 347, endPoint x: 812, endPoint y: 373, distance: 47.6
click at [772, 347] on div "Manual Payment" at bounding box center [813, 332] width 93 height 76
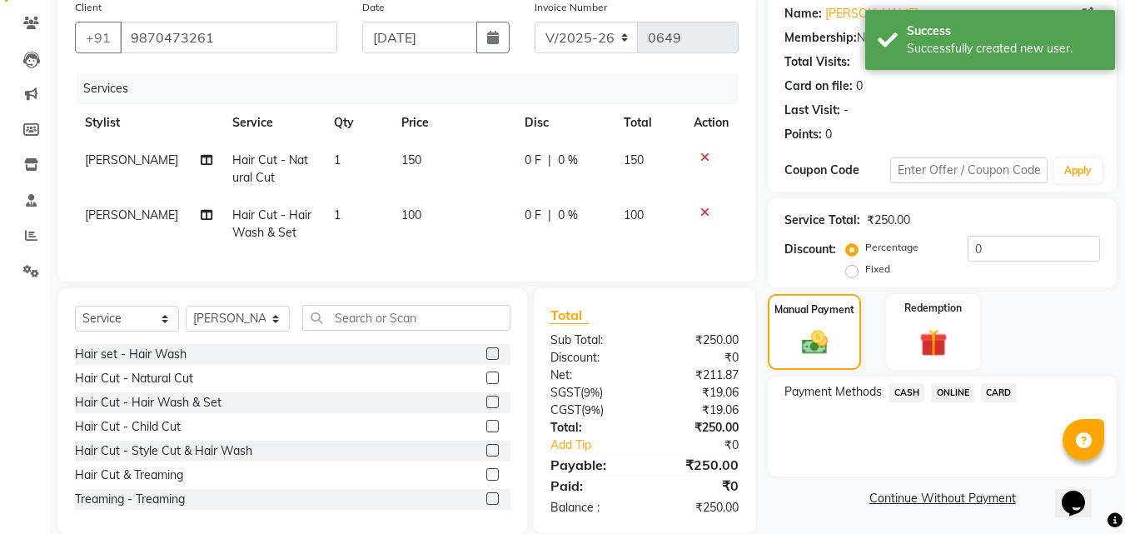
drag, startPoint x: 905, startPoint y: 385, endPoint x: 907, endPoint y: 400, distance: 15.2
click at [906, 385] on span "CASH" at bounding box center [906, 392] width 36 height 19
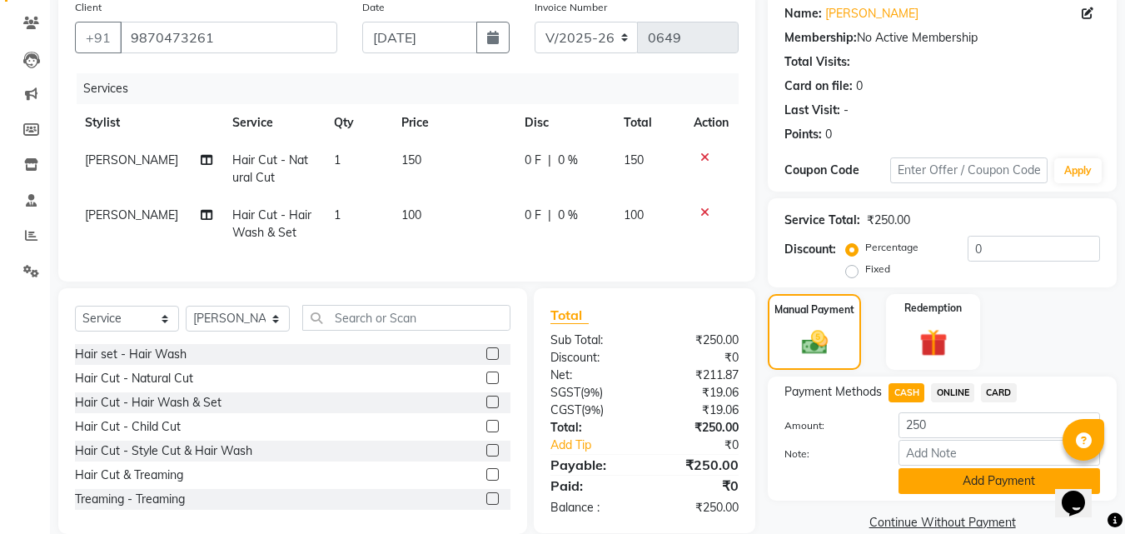
drag, startPoint x: 939, startPoint y: 474, endPoint x: 1010, endPoint y: 430, distance: 83.4
click at [940, 474] on button "Add Payment" at bounding box center [998, 481] width 201 height 26
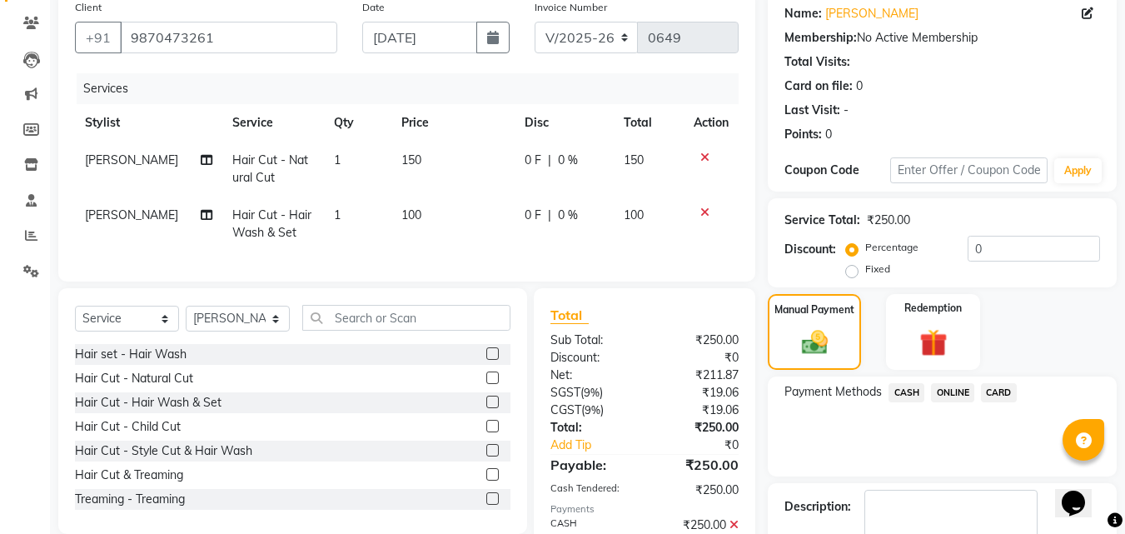
scroll to position [229, 0]
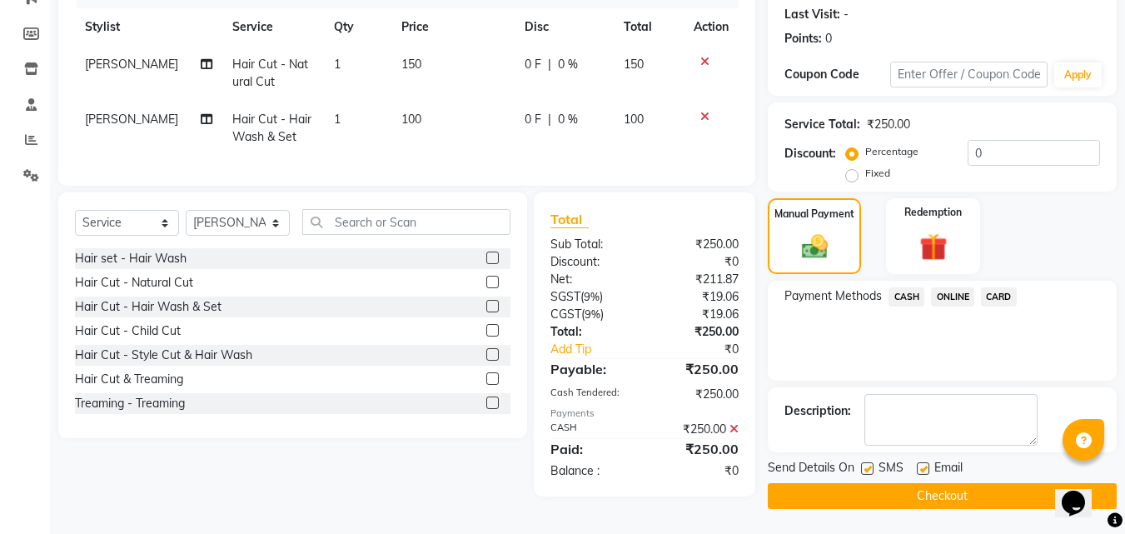
click at [816, 484] on button "Checkout" at bounding box center [941, 496] width 349 height 26
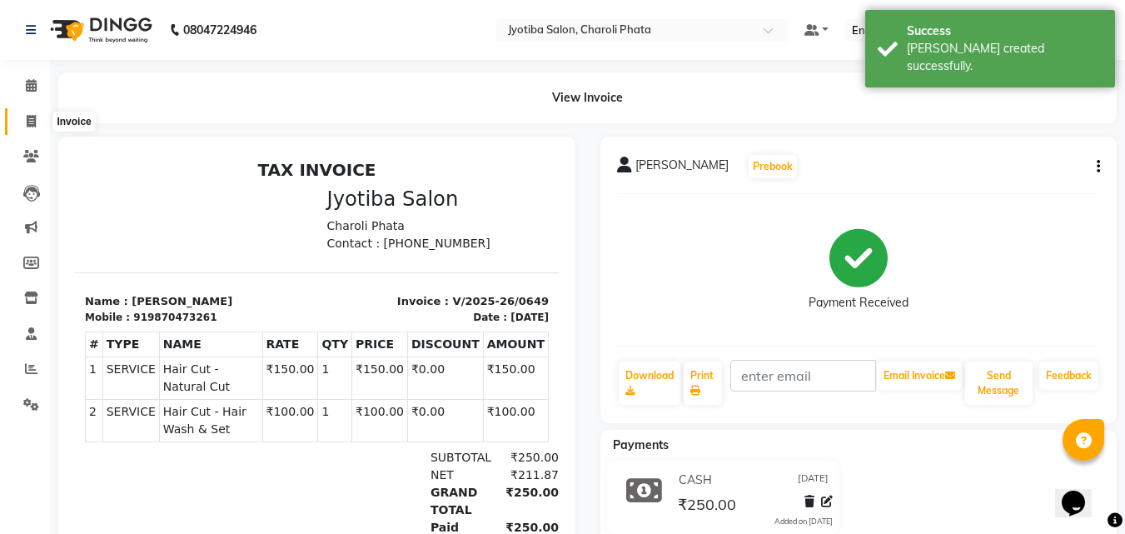
click at [22, 127] on span at bounding box center [31, 121] width 29 height 19
select select "service"
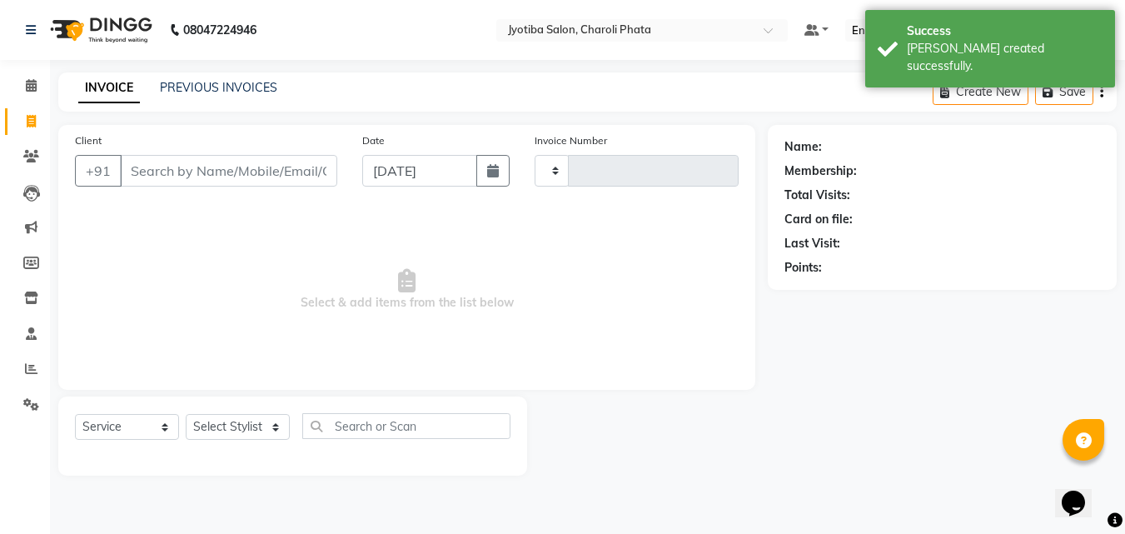
type input "0650"
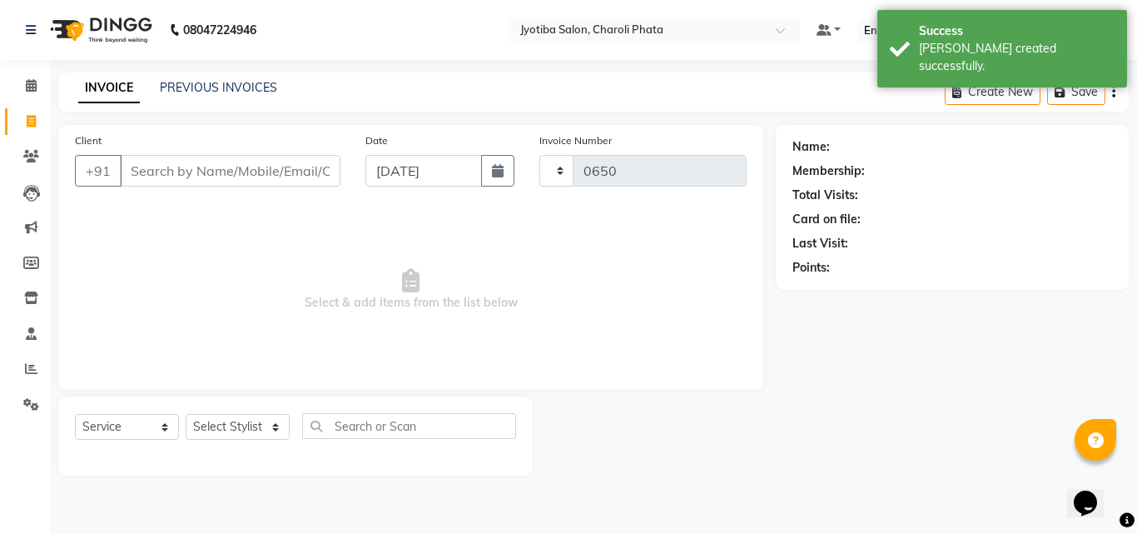
select select "5577"
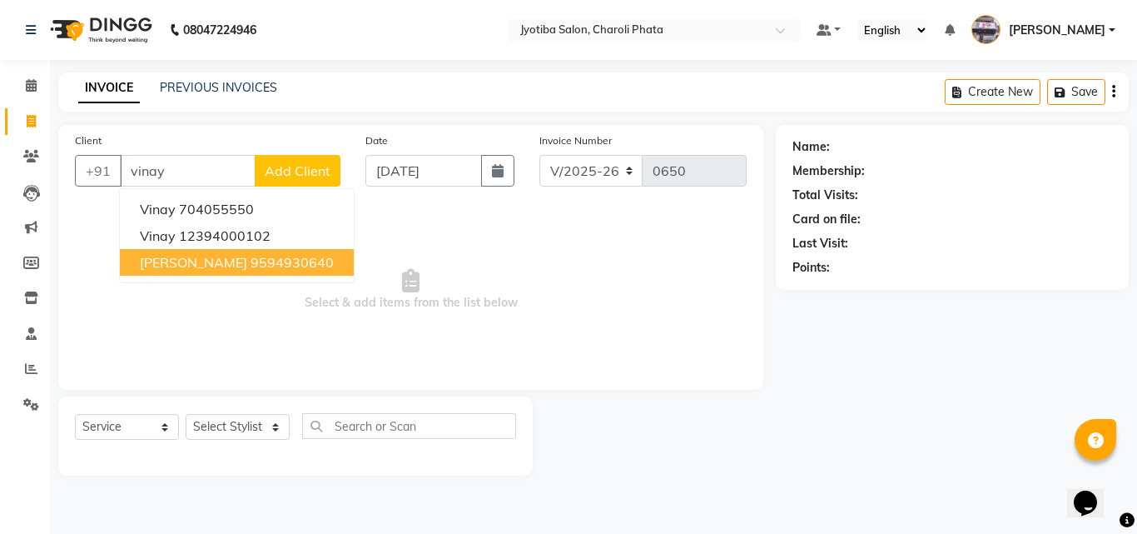
click at [251, 264] on ngb-highlight "9594930640" at bounding box center [292, 262] width 83 height 17
type input "9594930640"
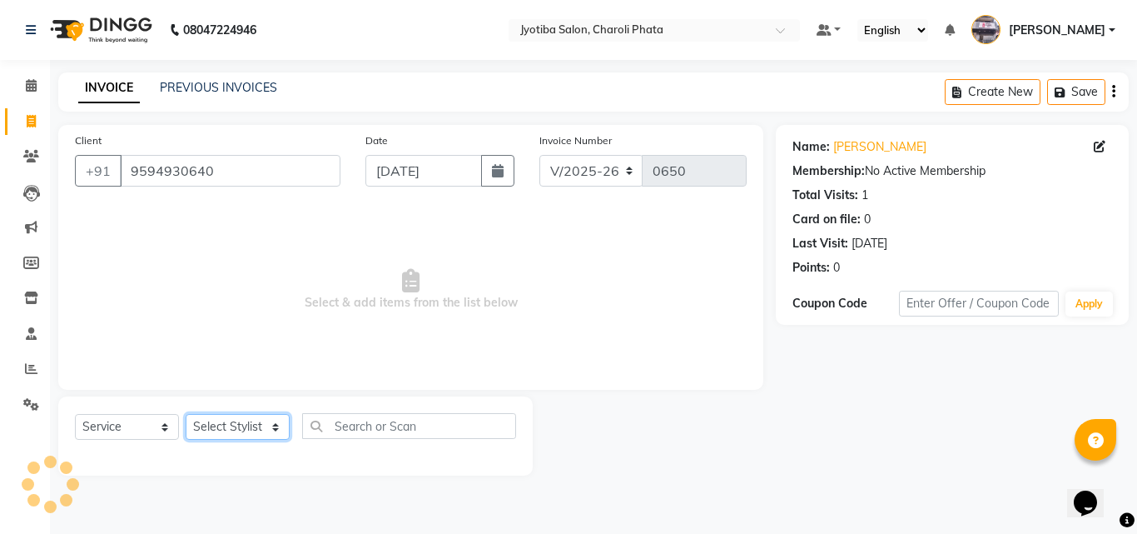
click at [246, 425] on select "Select Stylist [PERSON_NAME] PMS [PERSON_NAME] shop exe emply" at bounding box center [238, 427] width 104 height 26
select select "38049"
click at [186, 414] on select "Select Stylist [PERSON_NAME] PMS [PERSON_NAME] shop exe emply" at bounding box center [238, 427] width 104 height 26
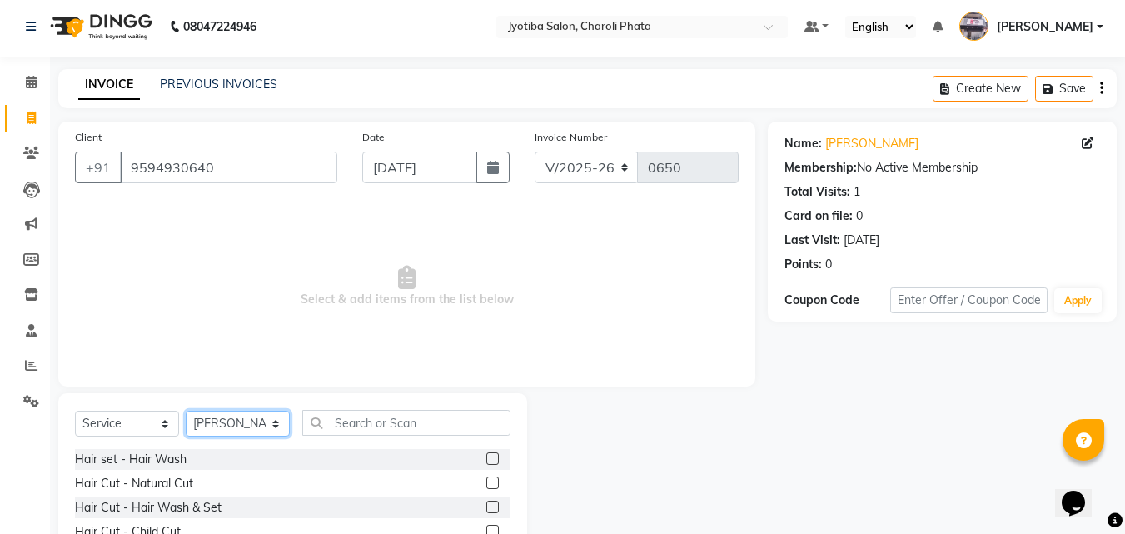
scroll to position [133, 0]
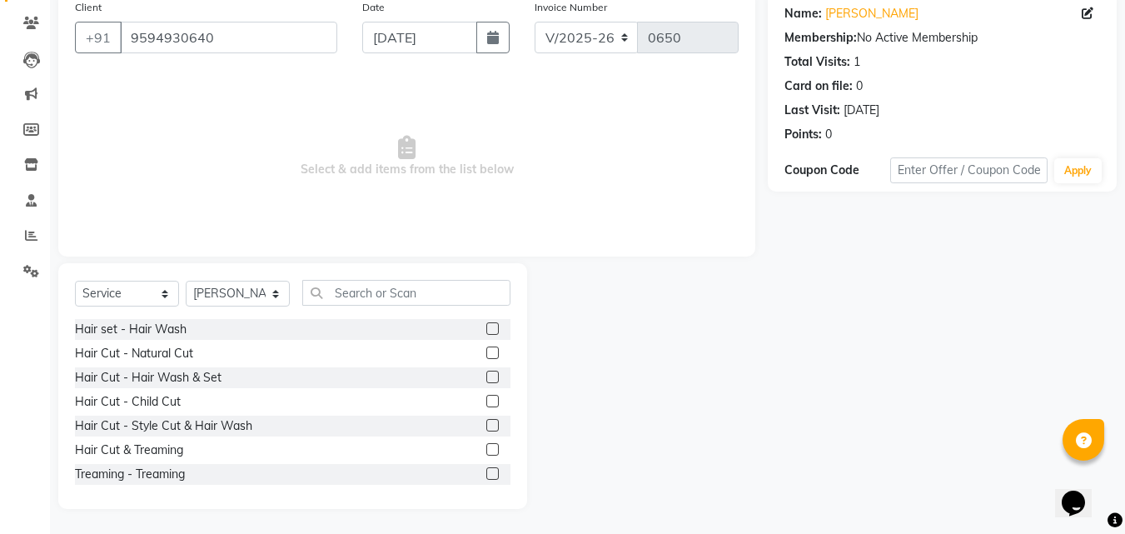
click at [486, 378] on label at bounding box center [492, 376] width 12 height 12
click at [486, 378] on input "checkbox" at bounding box center [491, 377] width 11 height 11
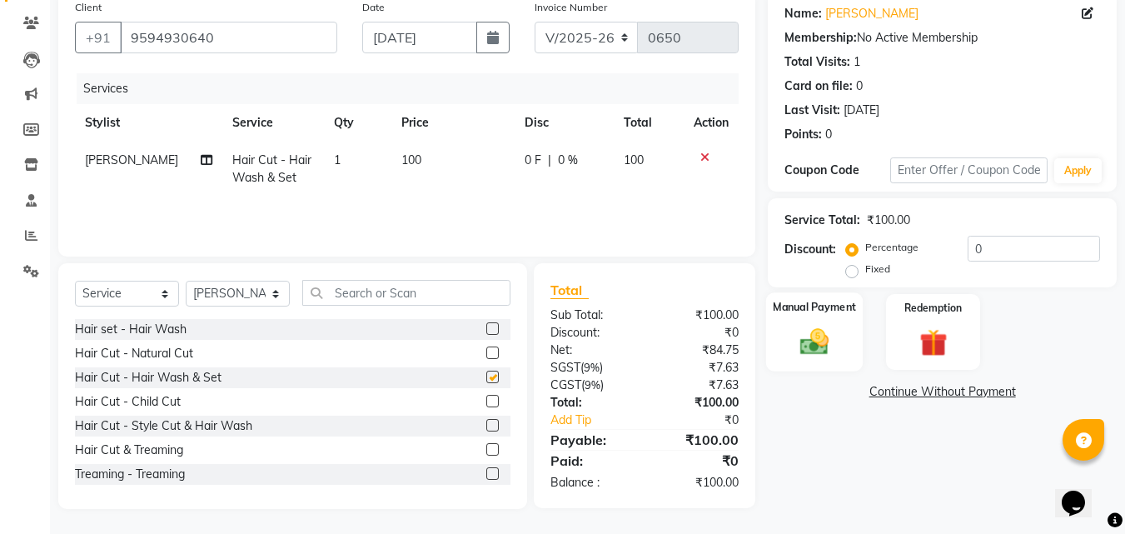
checkbox input "false"
click at [854, 361] on div "Manual Payment" at bounding box center [814, 331] width 97 height 79
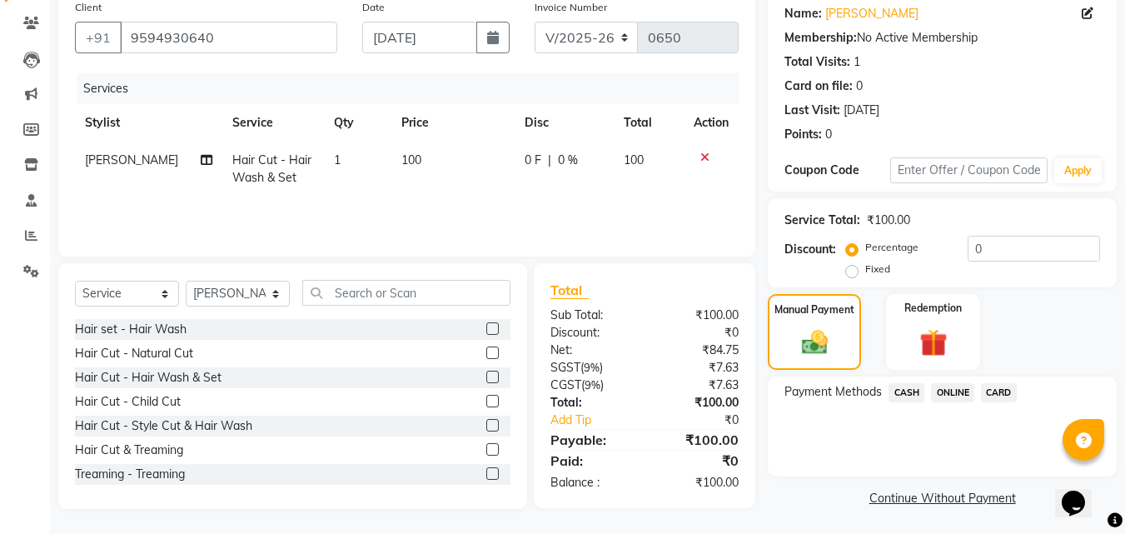
drag, startPoint x: 961, startPoint y: 381, endPoint x: 960, endPoint y: 391, distance: 10.0
click at [960, 391] on div "Payment Methods CASH ONLINE CARD" at bounding box center [941, 426] width 349 height 100
click at [960, 391] on span "ONLINE" at bounding box center [952, 392] width 43 height 19
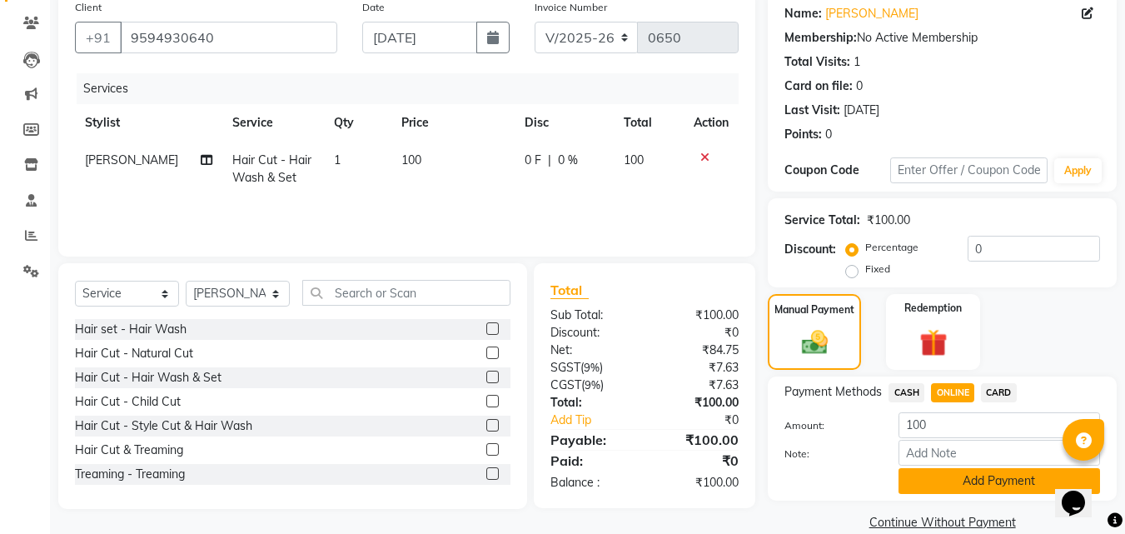
click at [967, 480] on button "Add Payment" at bounding box center [998, 481] width 201 height 26
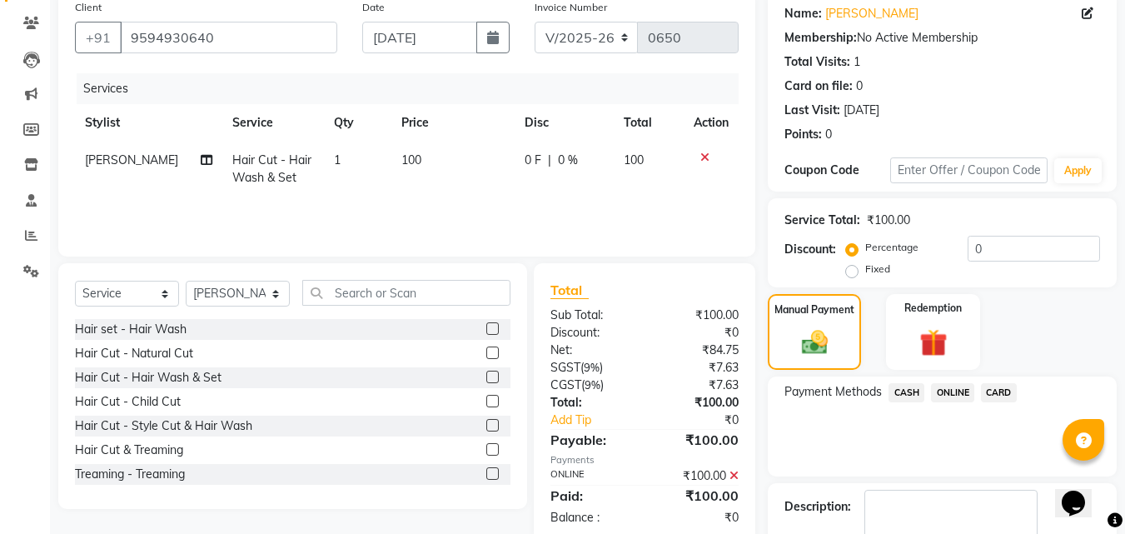
scroll to position [229, 0]
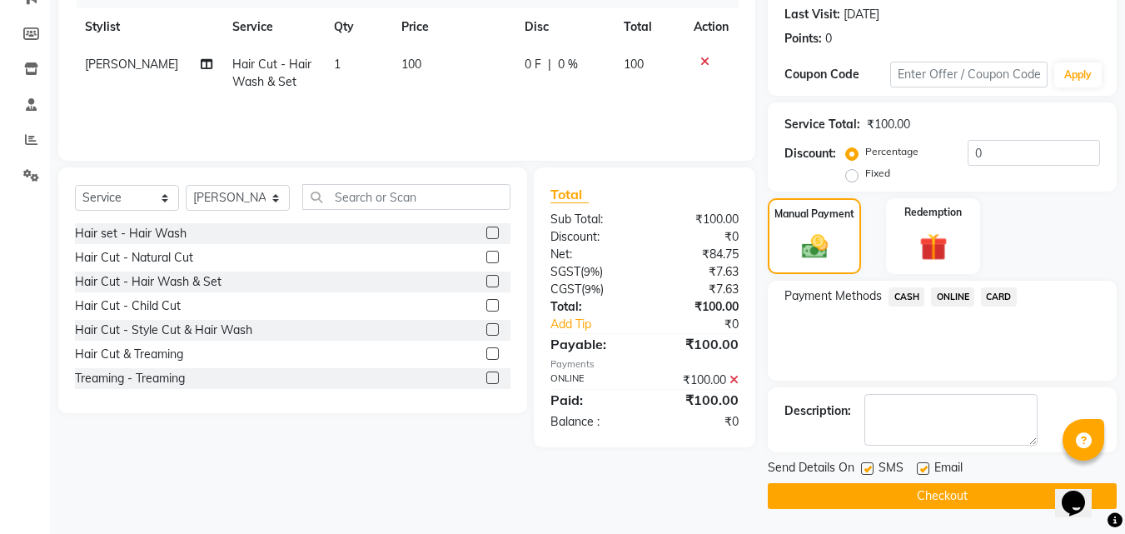
click at [971, 492] on button "Checkout" at bounding box center [941, 496] width 349 height 26
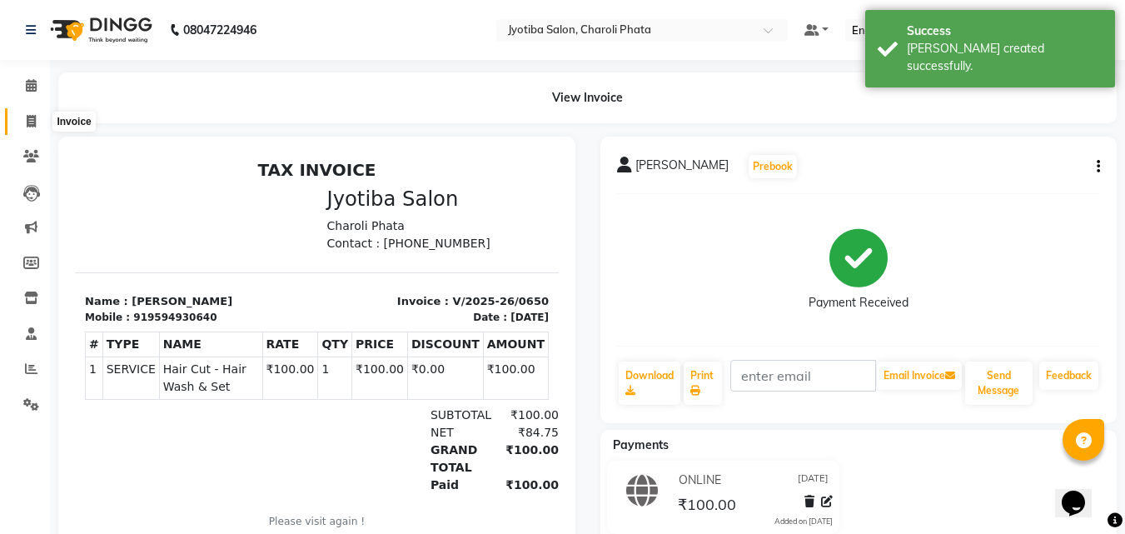
click at [18, 115] on span at bounding box center [31, 121] width 29 height 19
select select "service"
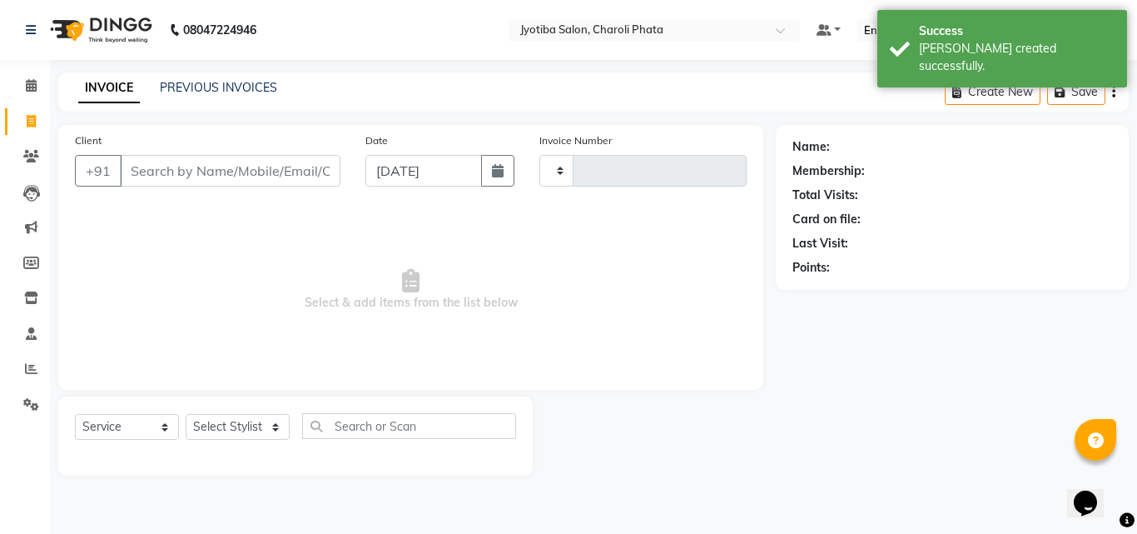
type input "0651"
select select "5577"
click at [170, 166] on input "Client" at bounding box center [230, 171] width 221 height 32
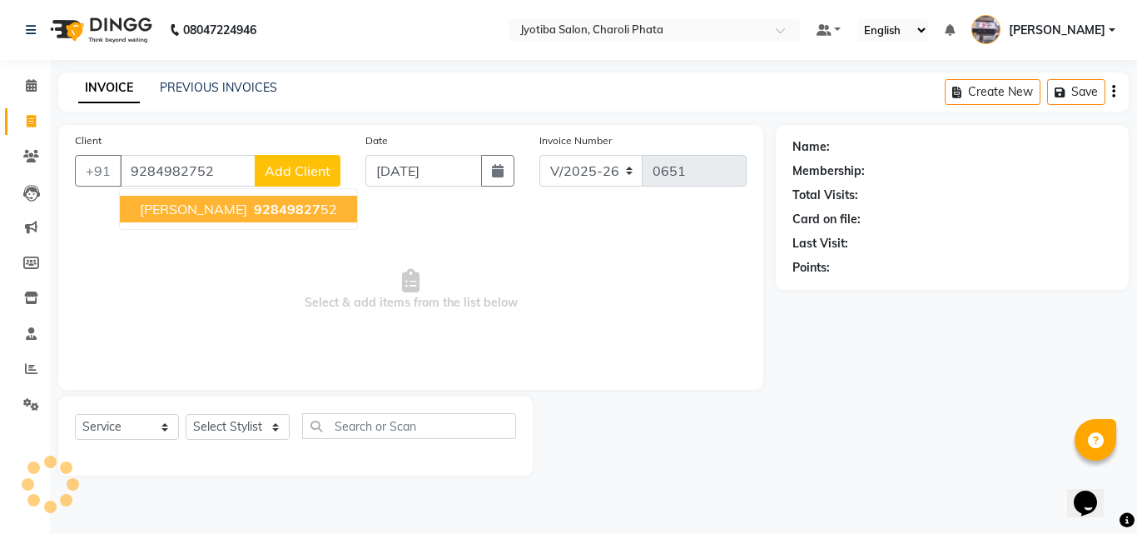
type input "9284982752"
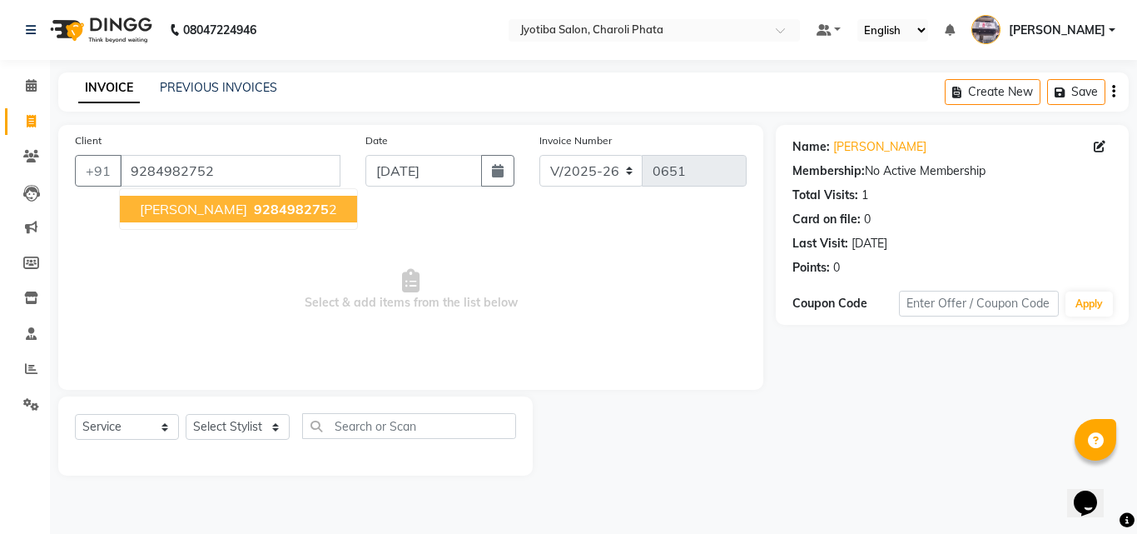
click at [208, 217] on button "[PERSON_NAME] 928498275 2" at bounding box center [238, 209] width 237 height 27
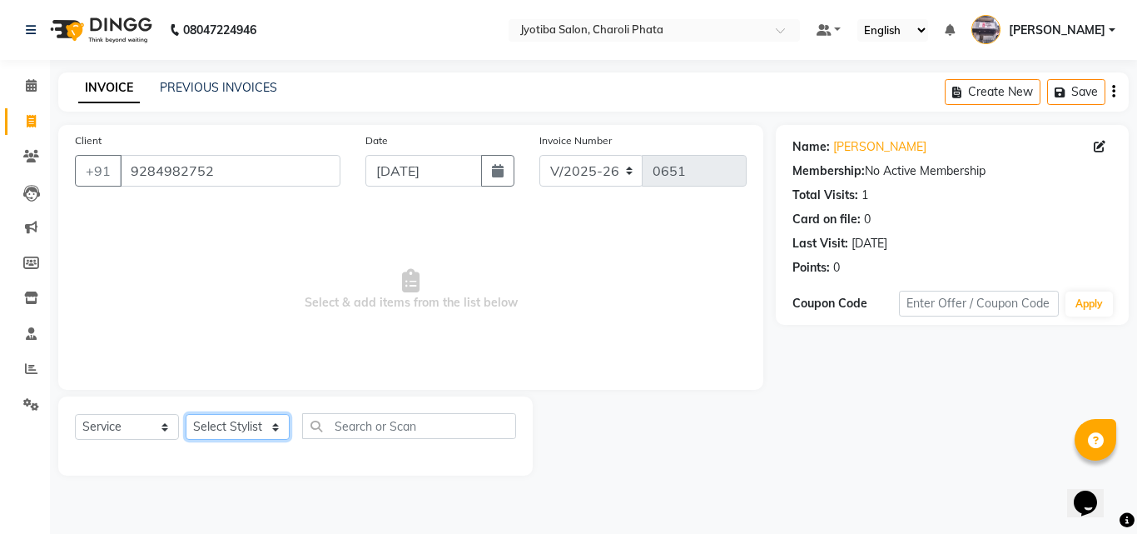
click at [269, 420] on select "Select Stylist [PERSON_NAME] PMS [PERSON_NAME] shop exe emply" at bounding box center [238, 427] width 104 height 26
select select "38050"
click at [186, 414] on select "Select Stylist [PERSON_NAME] PMS [PERSON_NAME] shop exe emply" at bounding box center [238, 427] width 104 height 26
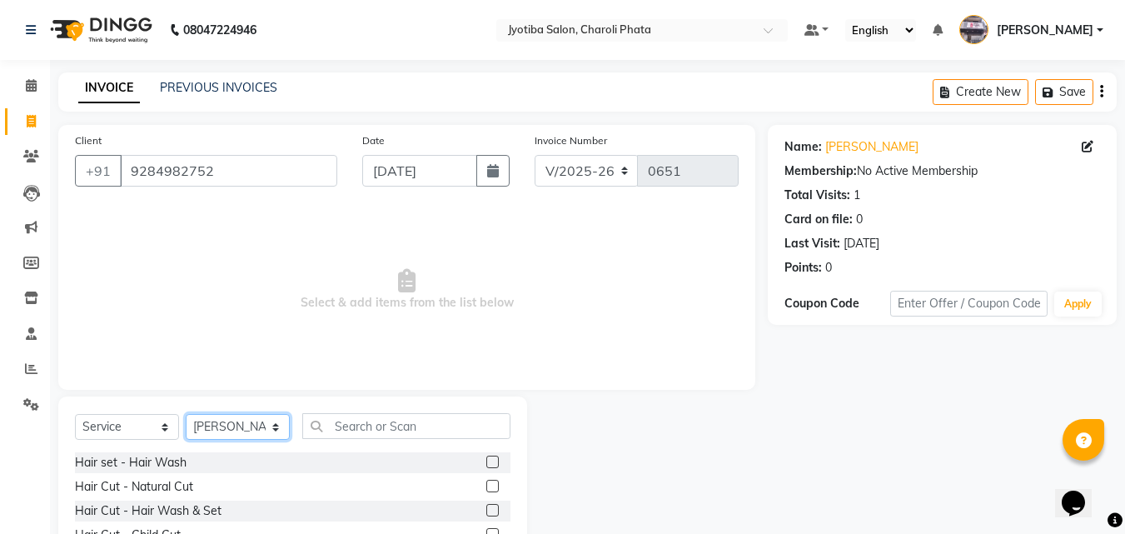
scroll to position [133, 0]
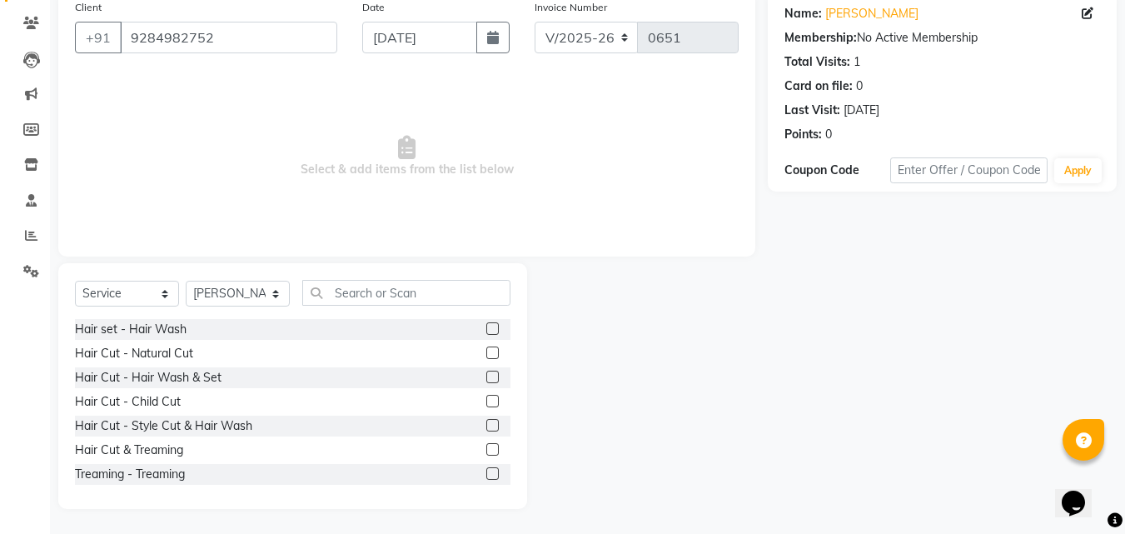
click at [486, 353] on label at bounding box center [492, 352] width 12 height 12
click at [486, 353] on input "checkbox" at bounding box center [491, 353] width 11 height 11
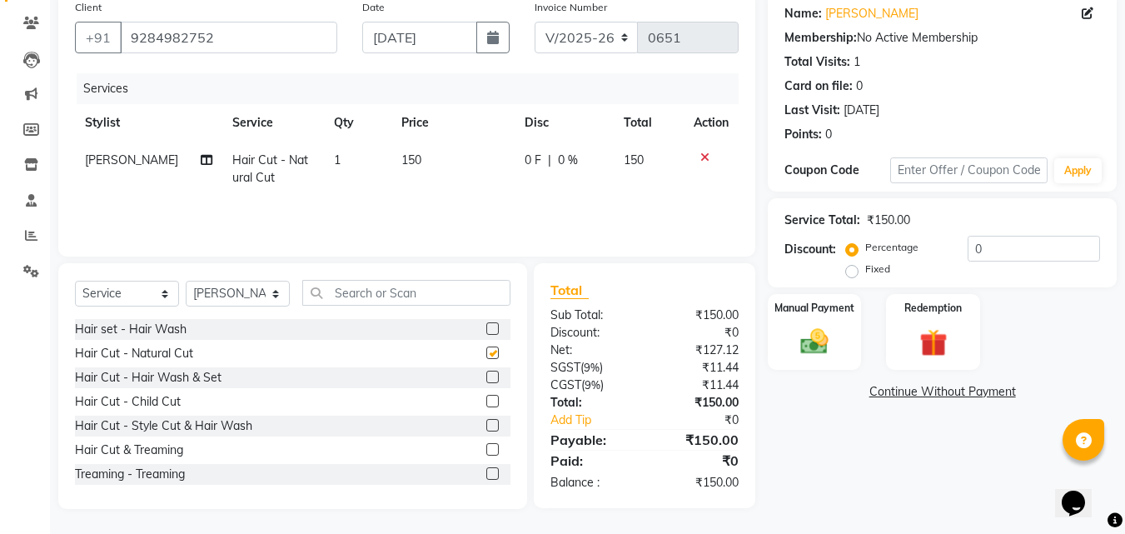
checkbox input "false"
click at [486, 375] on label at bounding box center [492, 376] width 12 height 12
click at [486, 375] on input "checkbox" at bounding box center [491, 377] width 11 height 11
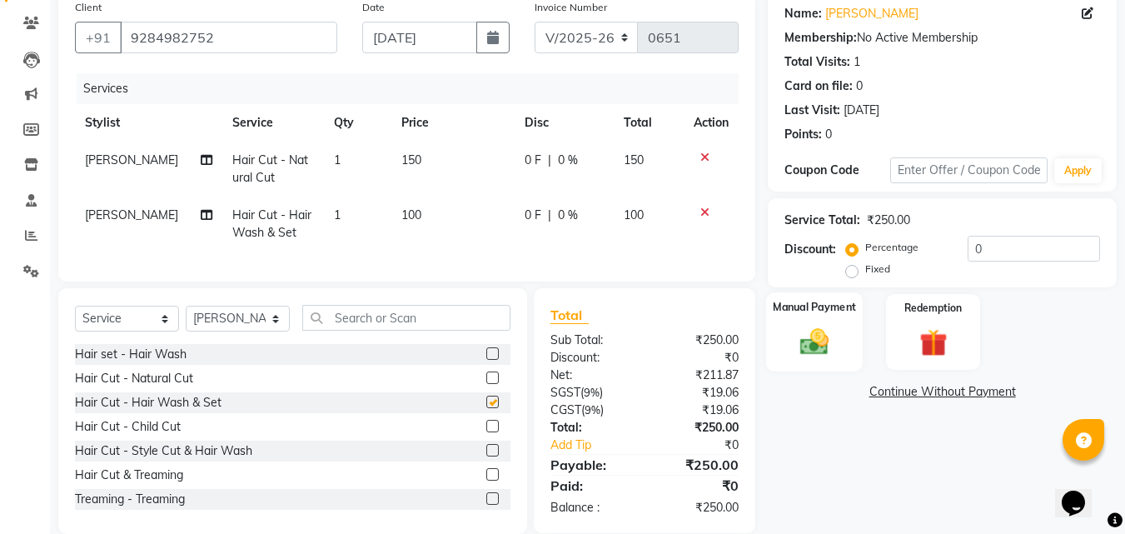
checkbox input "false"
drag, startPoint x: 783, startPoint y: 334, endPoint x: 799, endPoint y: 335, distance: 15.9
click at [793, 335] on div "Manual Payment" at bounding box center [814, 331] width 97 height 79
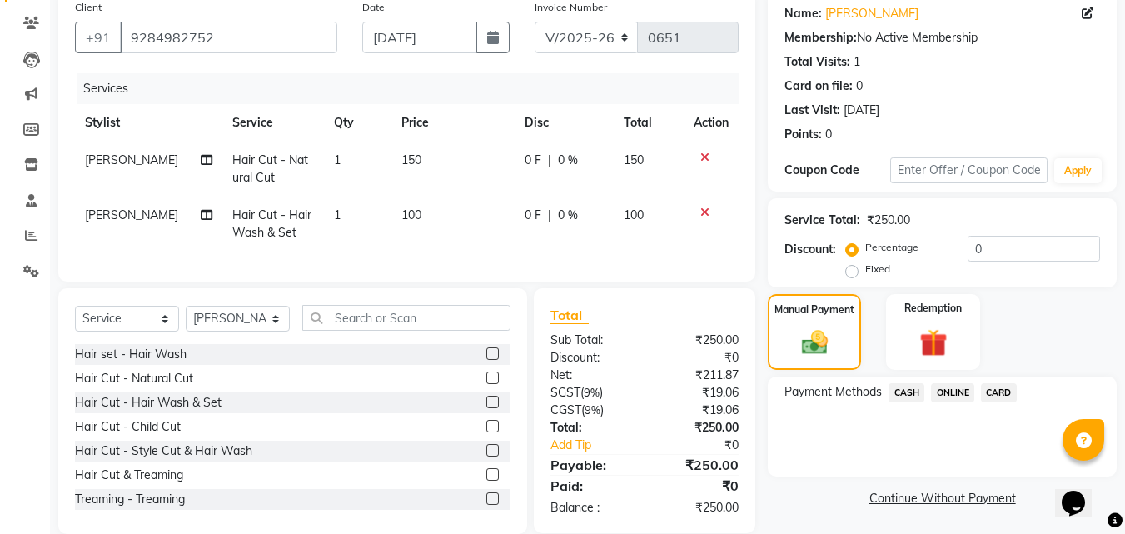
click at [956, 385] on span "ONLINE" at bounding box center [952, 392] width 43 height 19
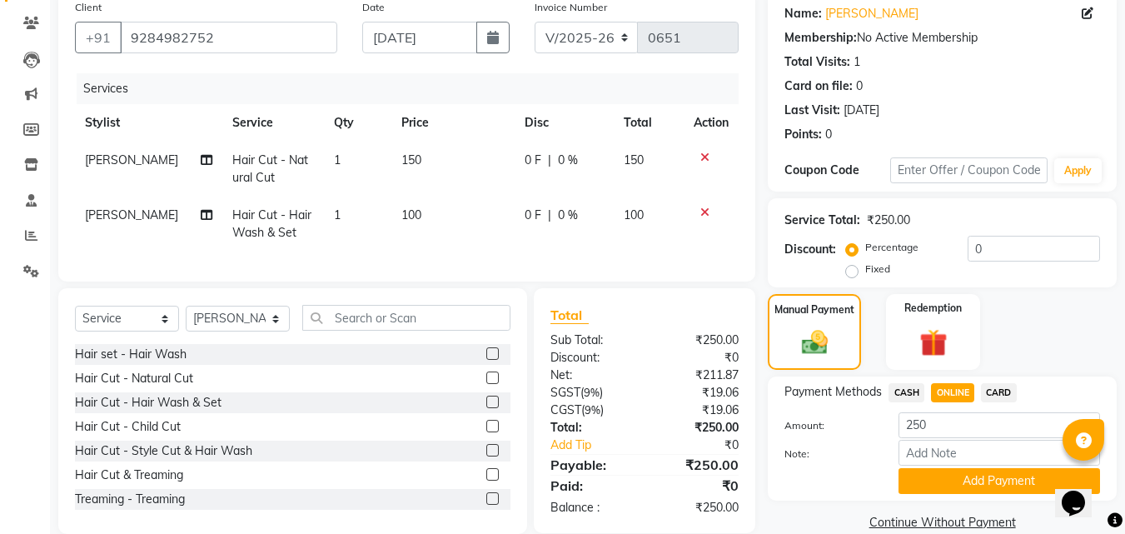
click at [981, 478] on button "Add Payment" at bounding box center [998, 481] width 201 height 26
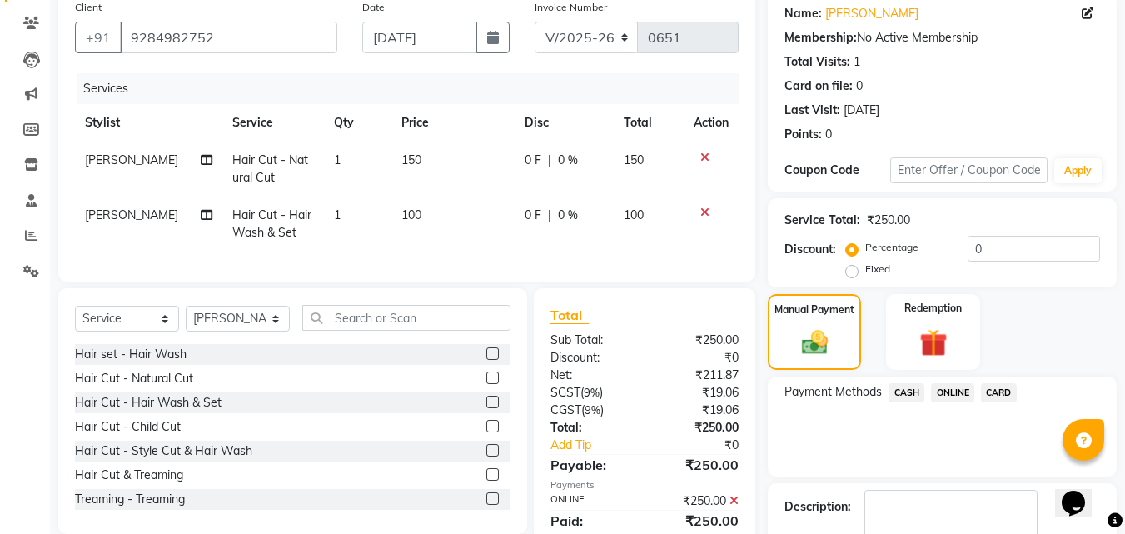
scroll to position [229, 0]
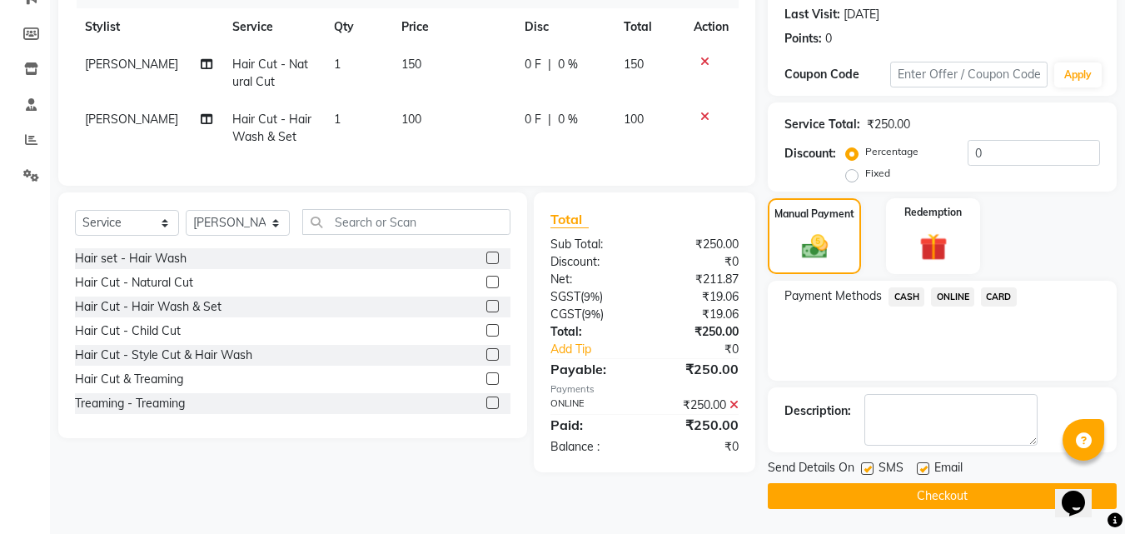
click at [983, 490] on button "Checkout" at bounding box center [941, 496] width 349 height 26
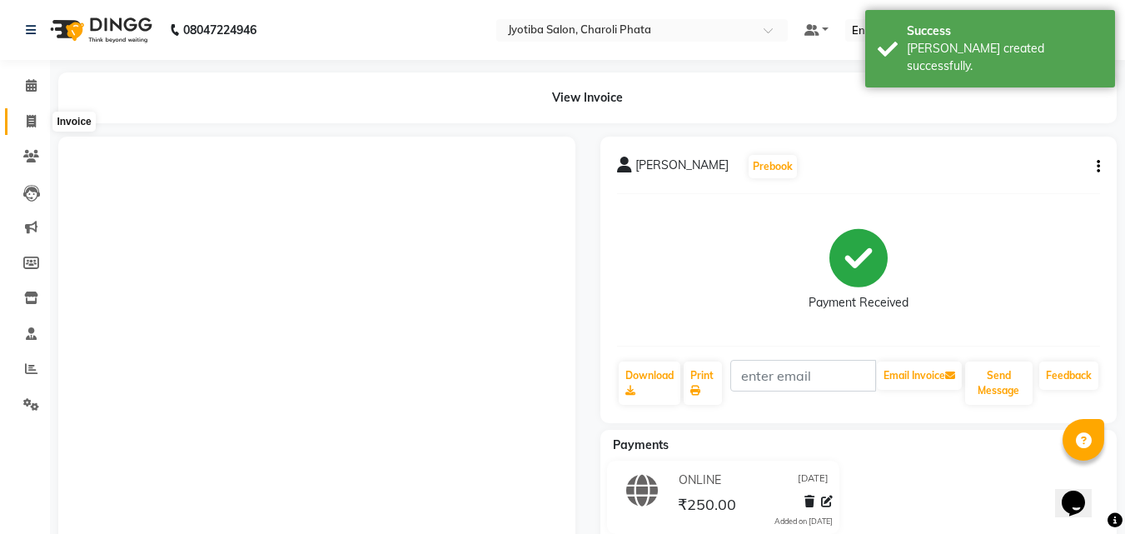
click at [35, 121] on icon at bounding box center [31, 121] width 9 height 12
select select "service"
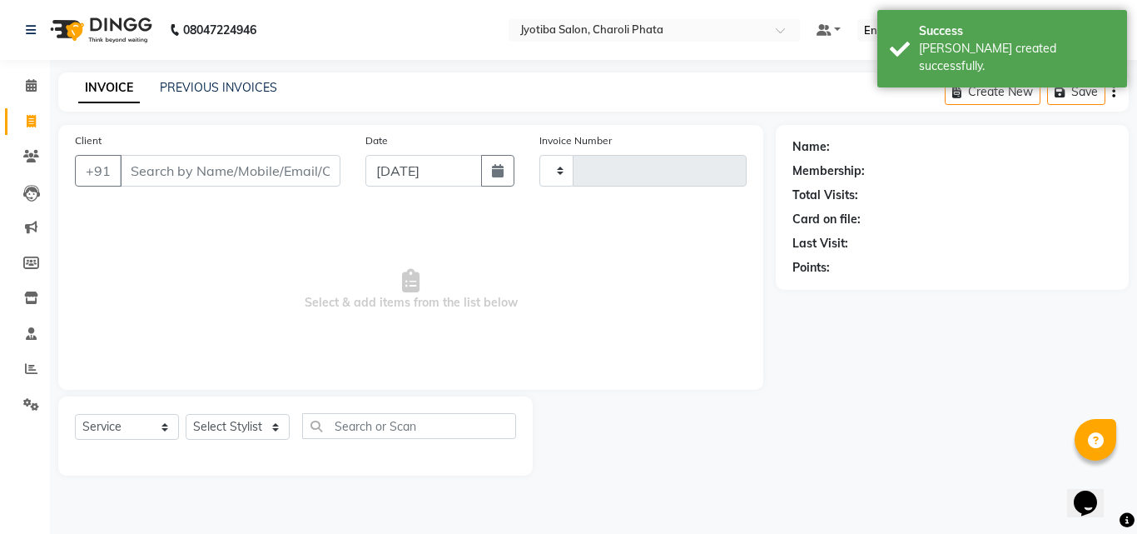
type input "0652"
select select "5577"
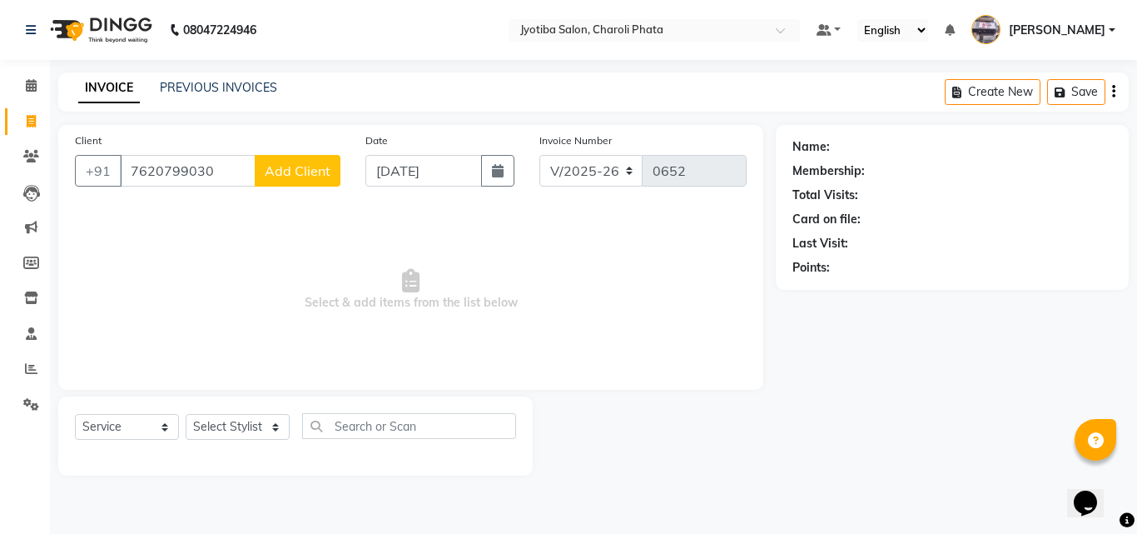
type input "7620799030"
click at [325, 167] on span "Add Client" at bounding box center [298, 170] width 66 height 17
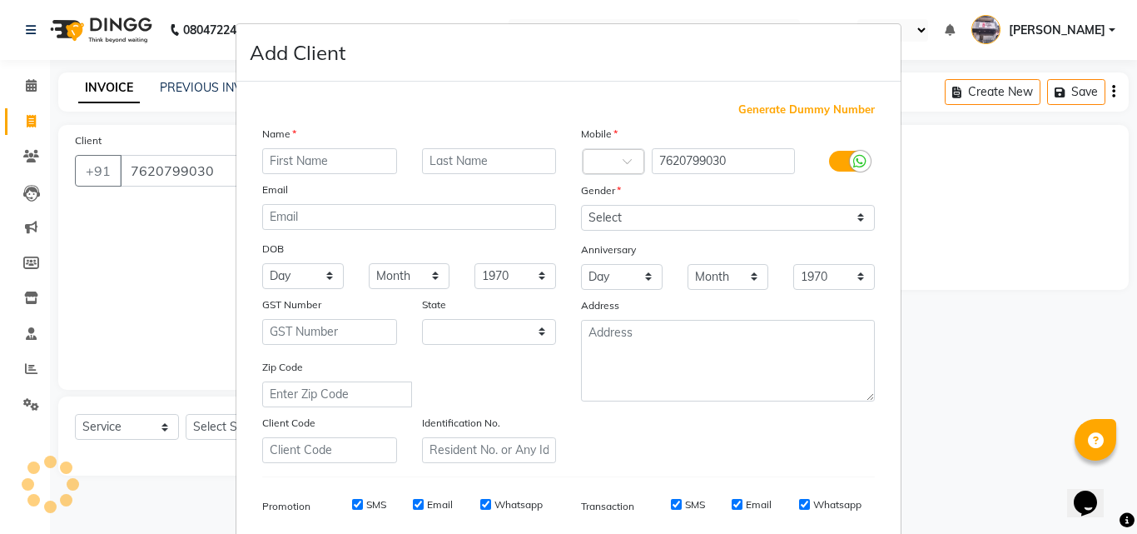
select select "22"
type input "yogesh"
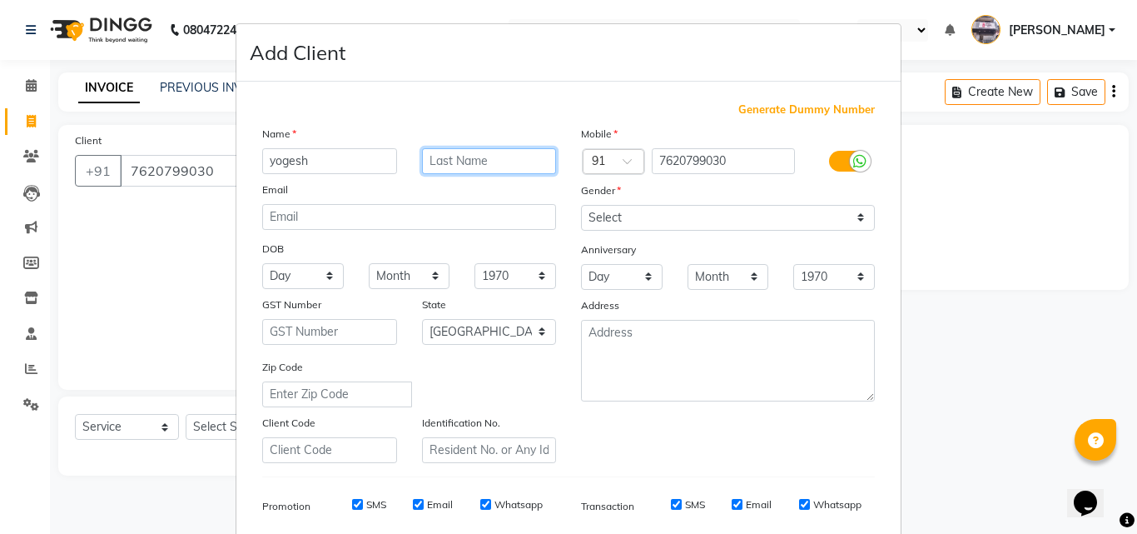
click at [489, 148] on input "text" at bounding box center [489, 161] width 135 height 26
type input "[PERSON_NAME]"
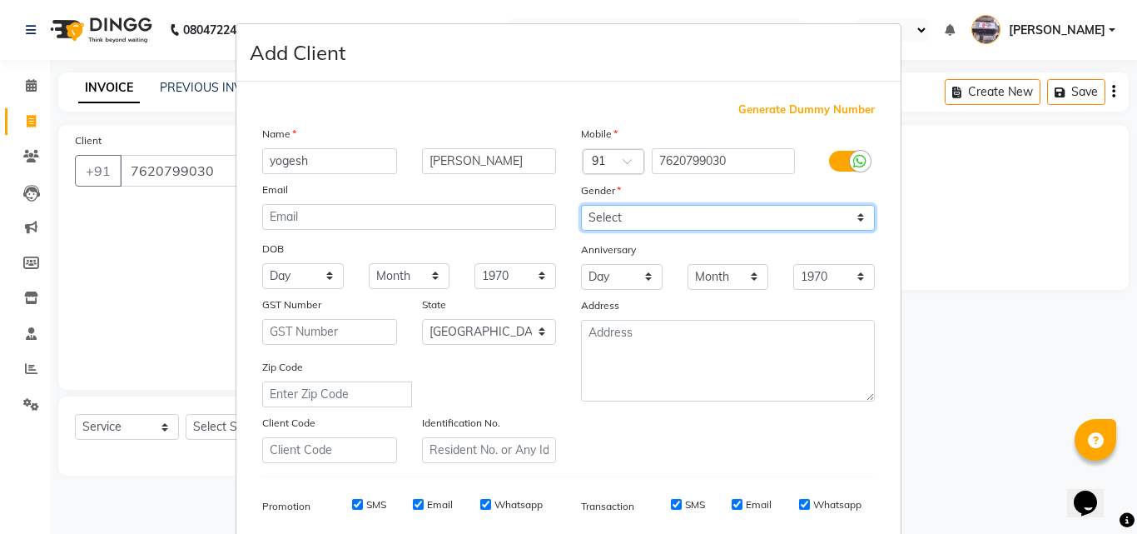
click at [618, 216] on select "Select [DEMOGRAPHIC_DATA] [DEMOGRAPHIC_DATA] Other Prefer Not To Say" at bounding box center [728, 218] width 294 height 26
select select "[DEMOGRAPHIC_DATA]"
click at [581, 205] on select "Select [DEMOGRAPHIC_DATA] [DEMOGRAPHIC_DATA] Other Prefer Not To Say" at bounding box center [728, 218] width 294 height 26
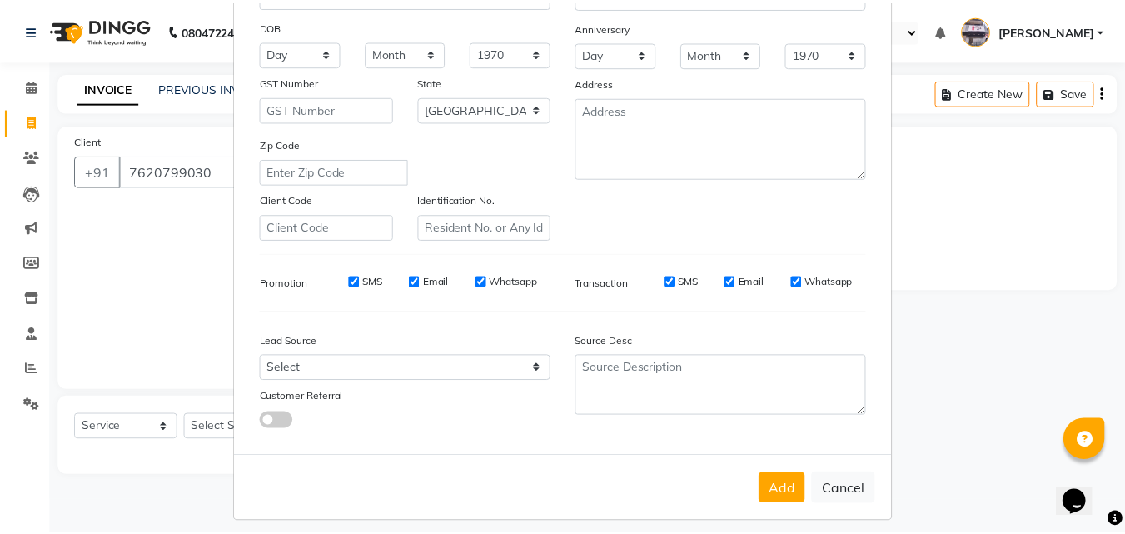
scroll to position [235, 0]
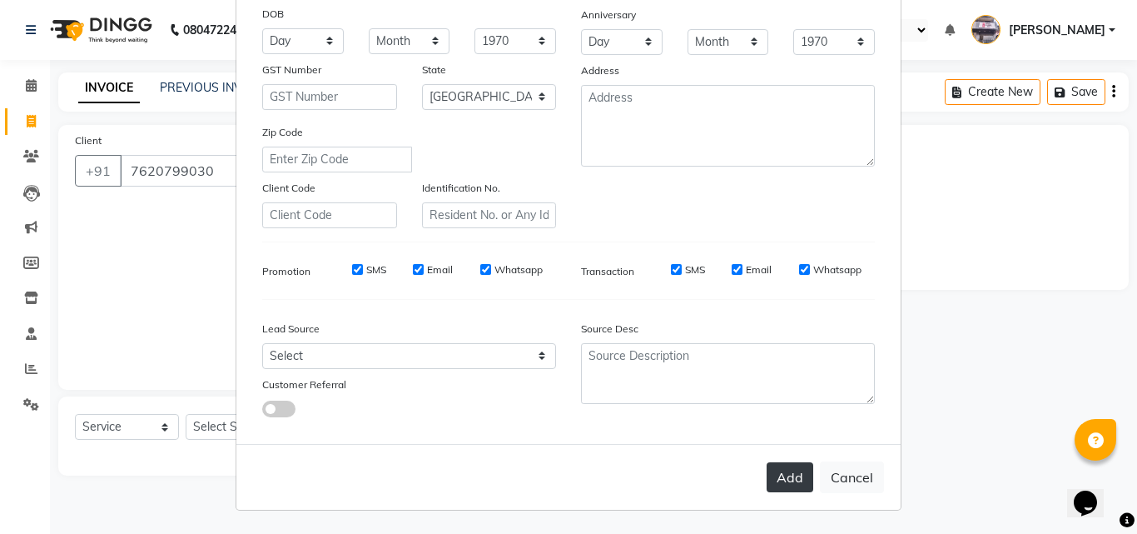
click at [807, 484] on button "Add" at bounding box center [790, 477] width 47 height 30
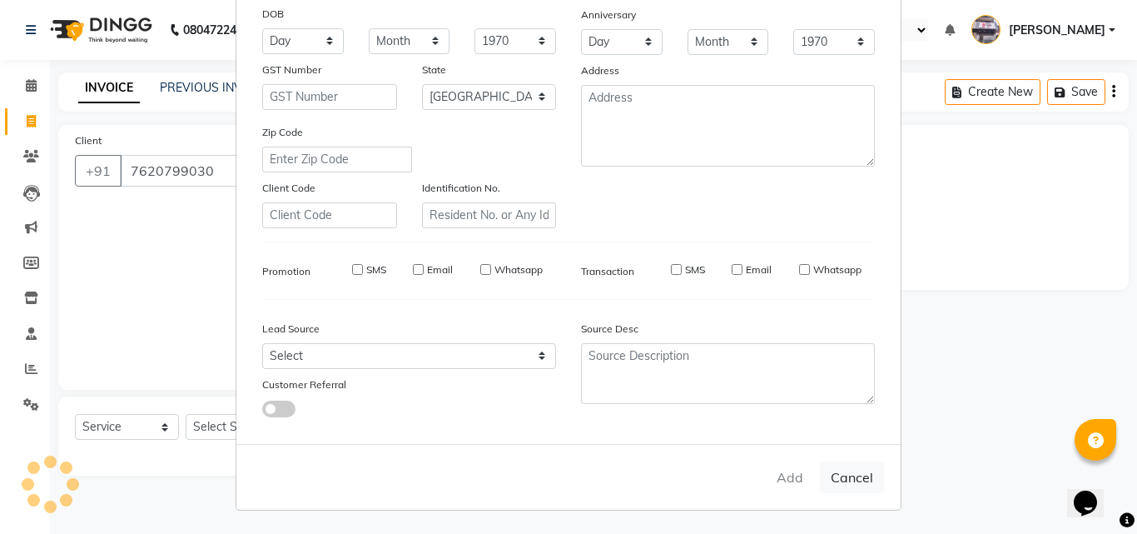
select select
select select "null"
select select
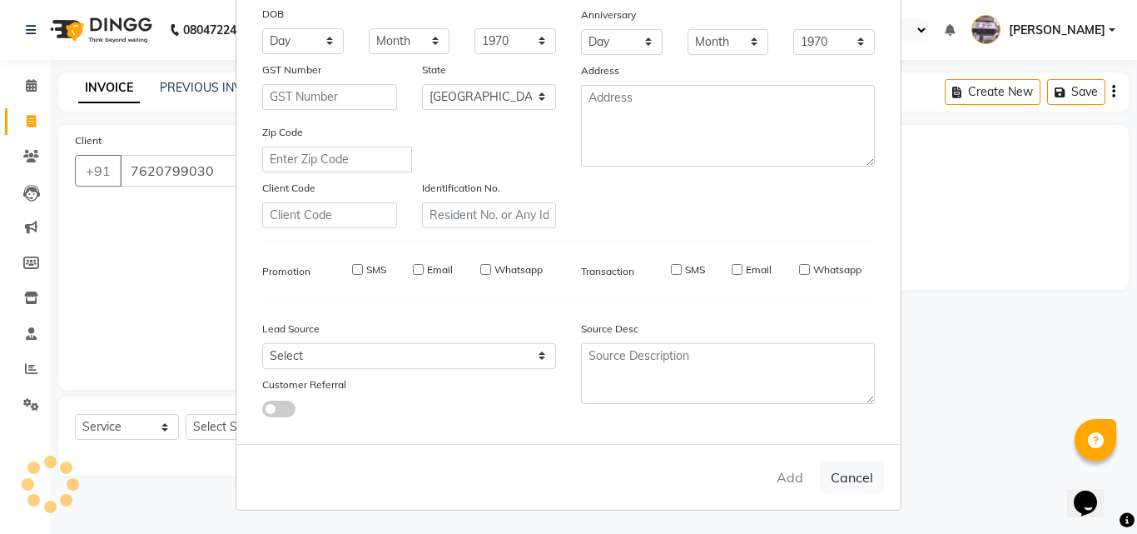
select select
checkbox input "false"
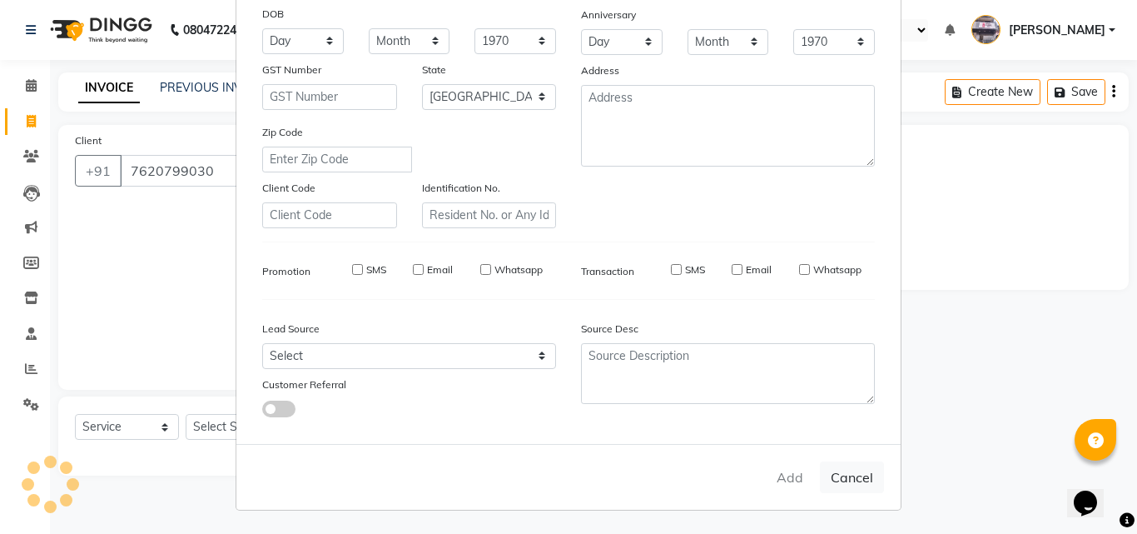
checkbox input "false"
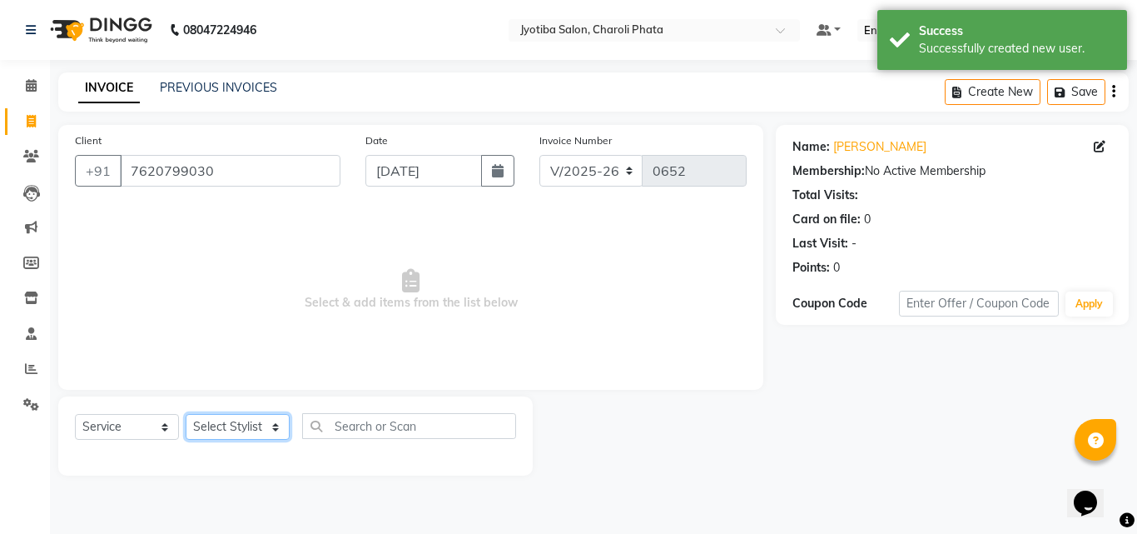
drag, startPoint x: 226, startPoint y: 430, endPoint x: 226, endPoint y: 420, distance: 9.2
click at [226, 430] on select "Select Stylist [PERSON_NAME] PMS [PERSON_NAME] shop exe emply" at bounding box center [238, 427] width 104 height 26
select select "38049"
click at [186, 414] on select "Select Stylist [PERSON_NAME] PMS [PERSON_NAME] shop exe emply" at bounding box center [238, 427] width 104 height 26
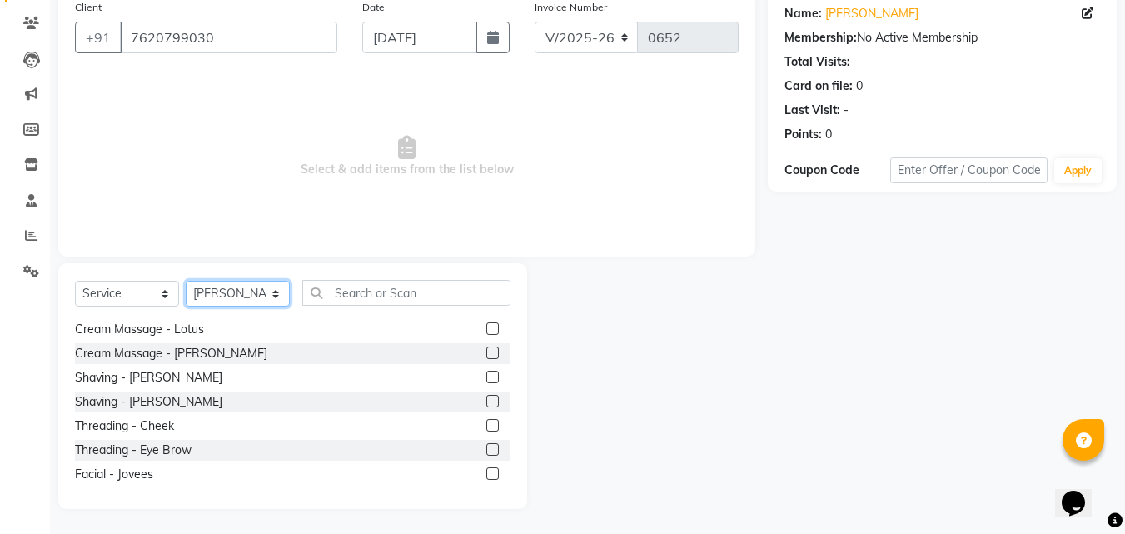
scroll to position [291, 0]
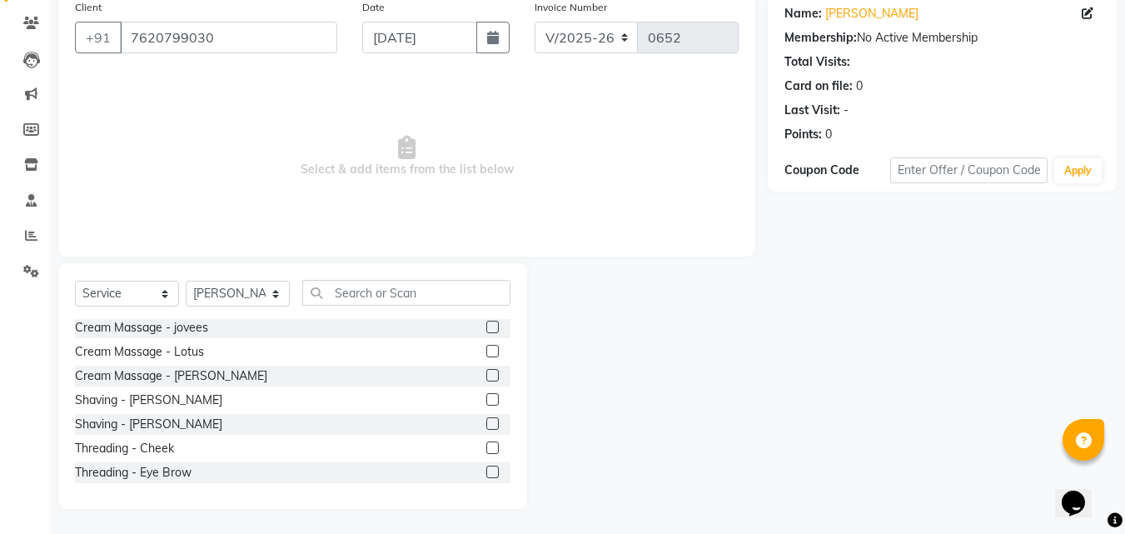
click at [486, 354] on label at bounding box center [492, 351] width 12 height 12
click at [486, 354] on input "checkbox" at bounding box center [491, 351] width 11 height 11
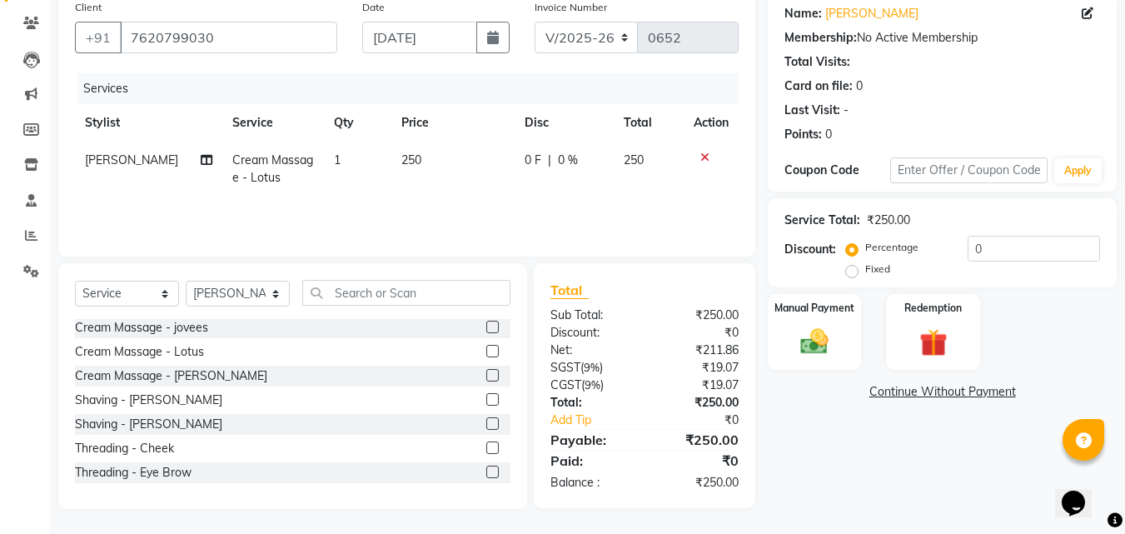
click at [486, 354] on label at bounding box center [492, 351] width 12 height 12
click at [486, 354] on input "checkbox" at bounding box center [491, 351] width 11 height 11
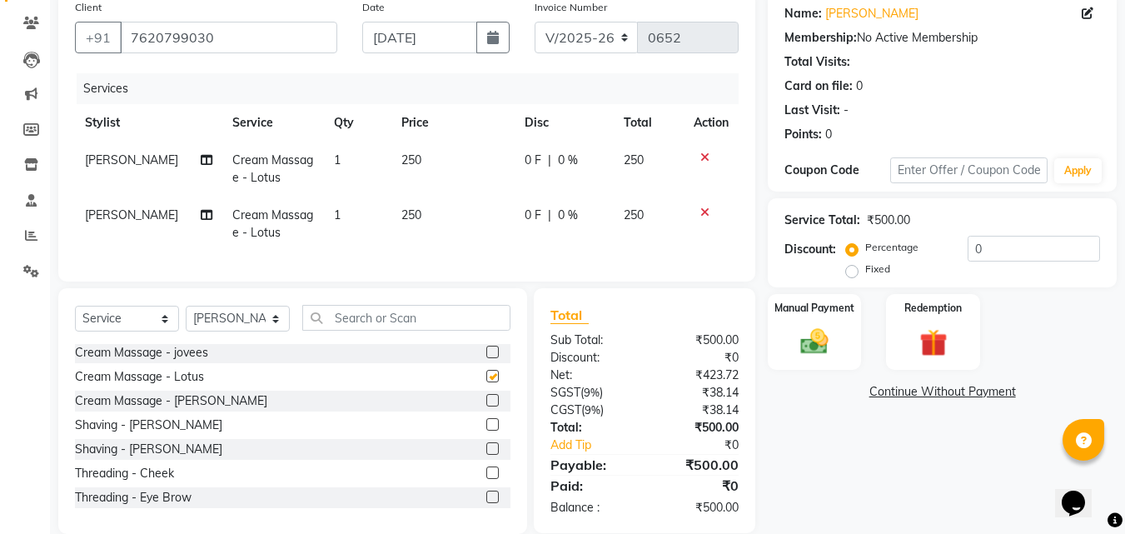
checkbox input "false"
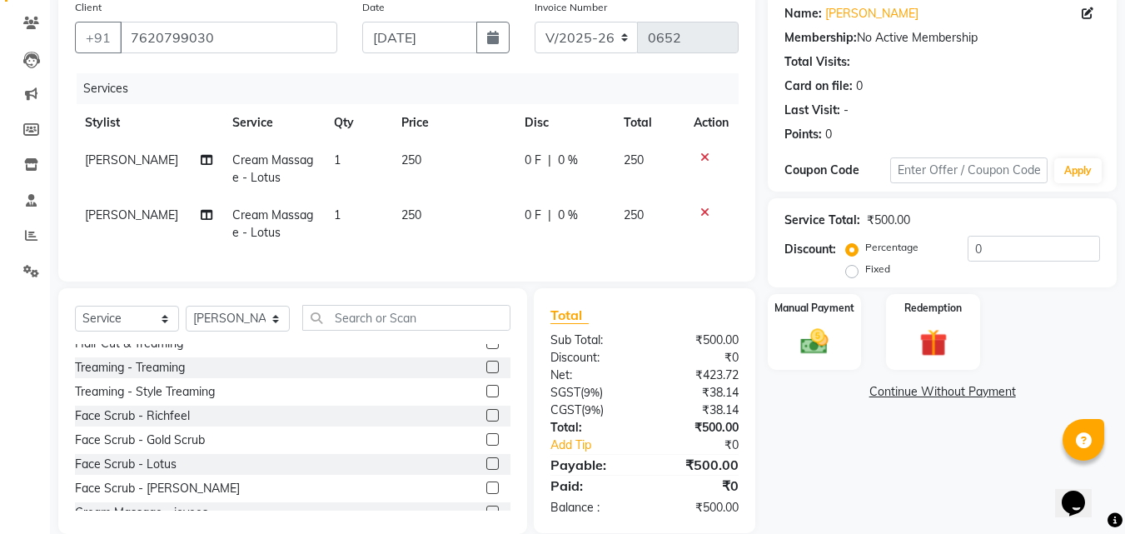
scroll to position [0, 0]
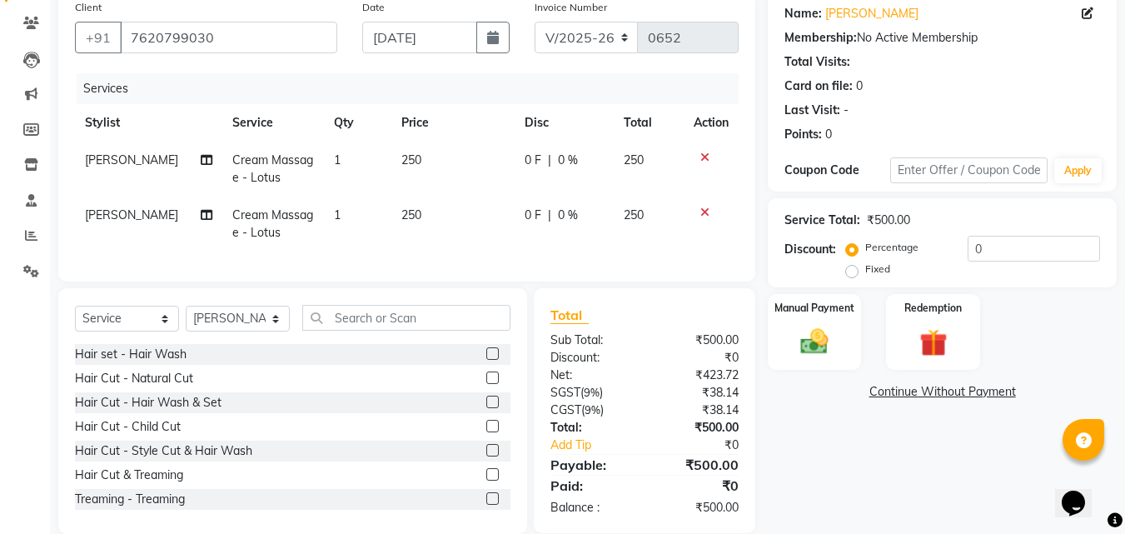
click at [486, 360] on label at bounding box center [492, 353] width 12 height 12
click at [486, 360] on input "checkbox" at bounding box center [491, 354] width 11 height 11
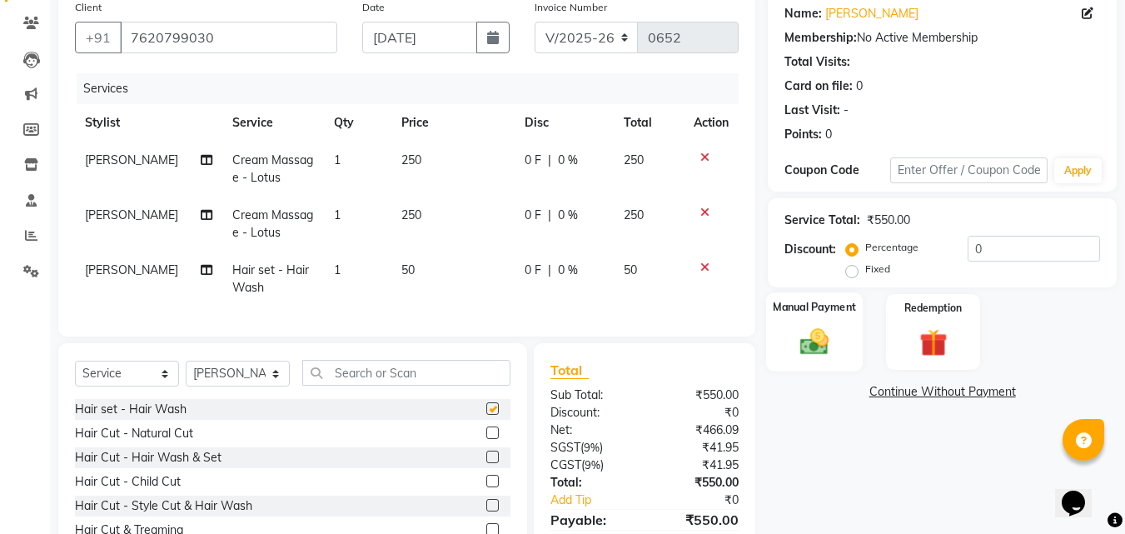
checkbox input "false"
drag, startPoint x: 812, startPoint y: 326, endPoint x: 846, endPoint y: 335, distance: 35.1
click at [813, 326] on img at bounding box center [814, 341] width 47 height 33
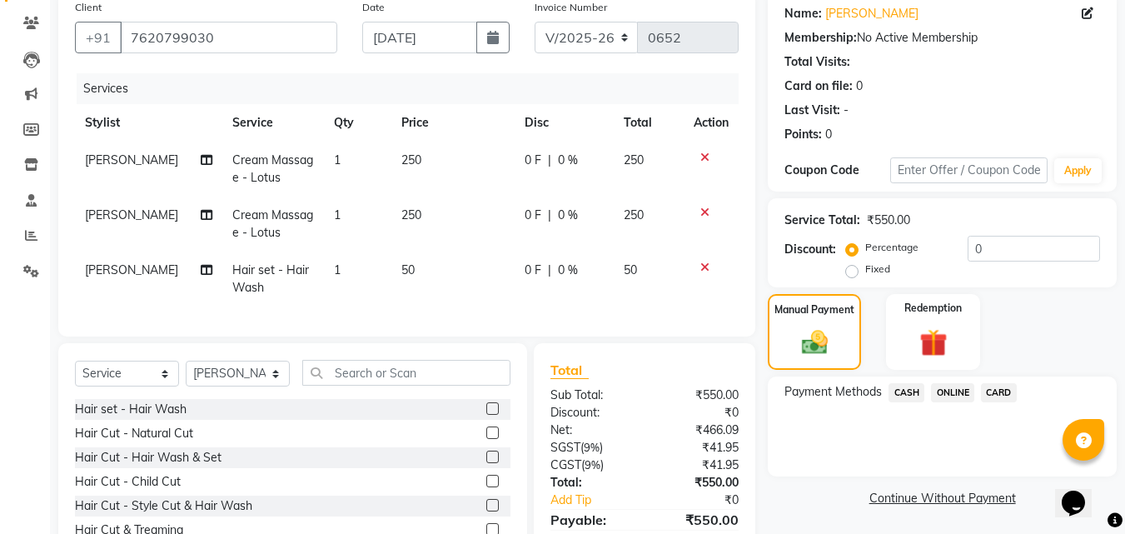
click at [908, 383] on span "CASH" at bounding box center [906, 392] width 36 height 19
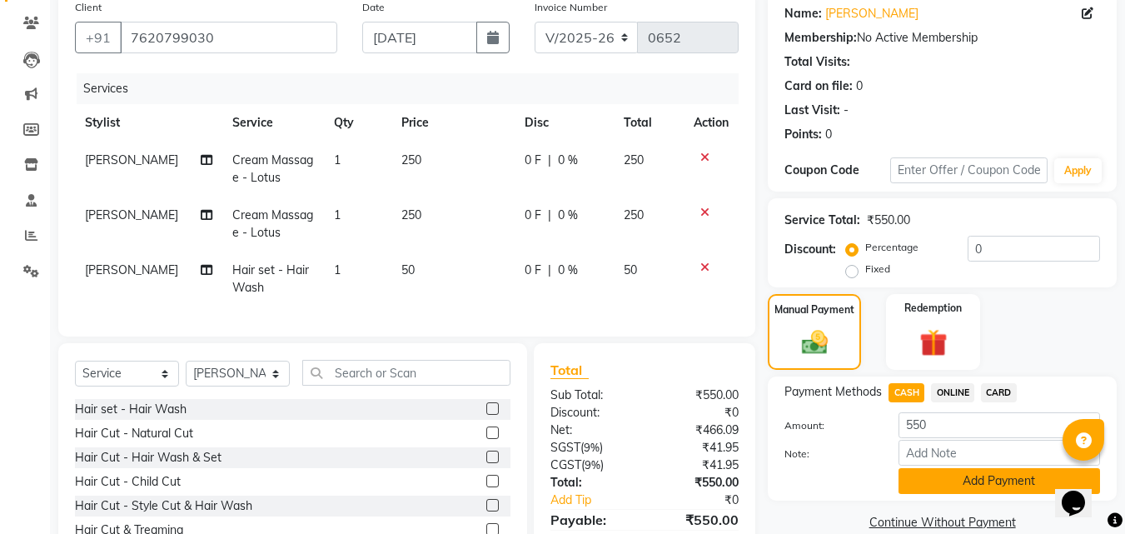
click at [945, 472] on button "Add Payment" at bounding box center [998, 481] width 201 height 26
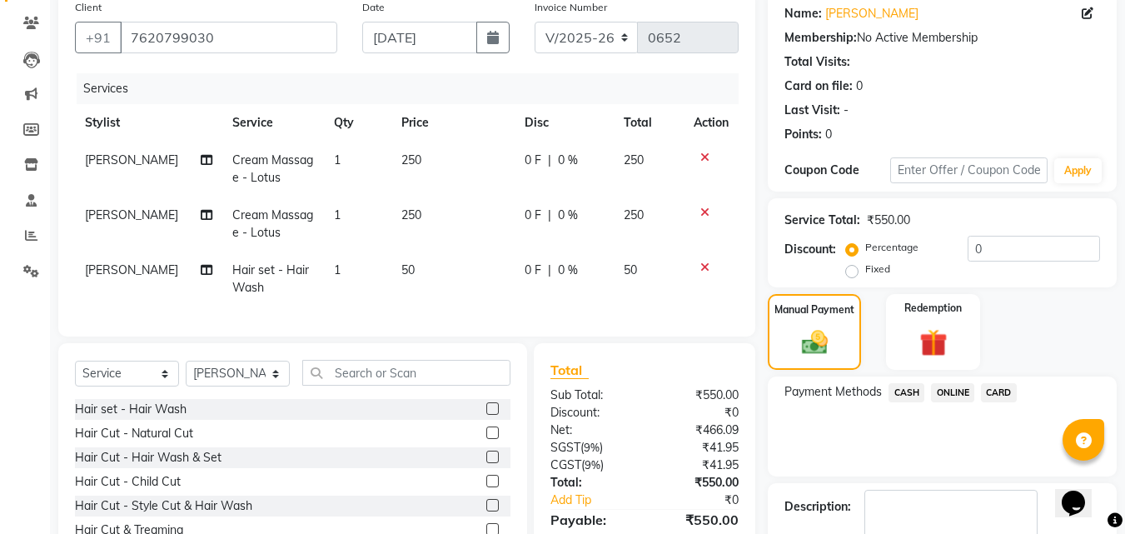
scroll to position [284, 0]
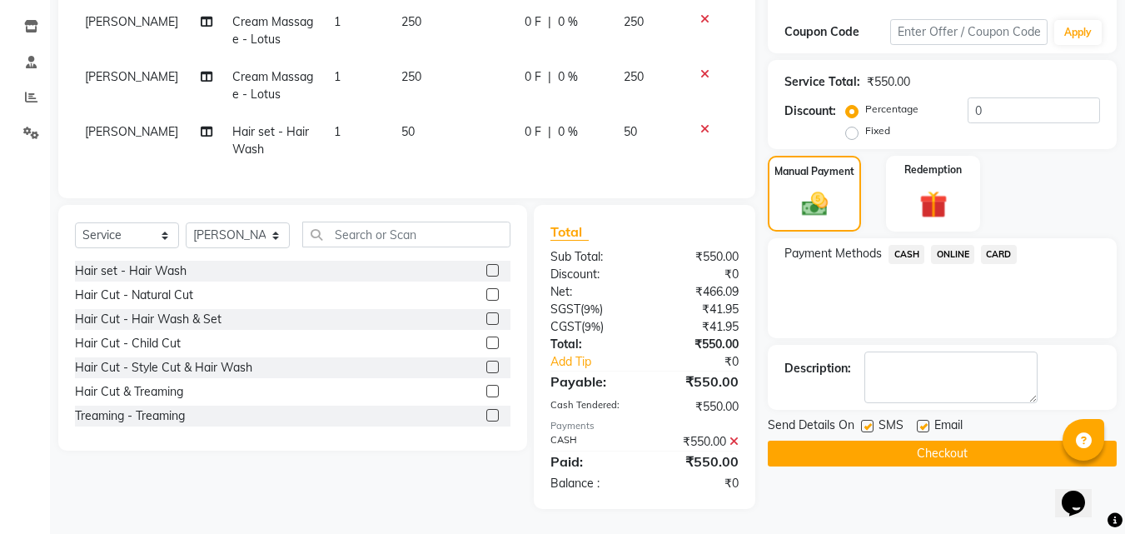
click at [926, 440] on button "Checkout" at bounding box center [941, 453] width 349 height 26
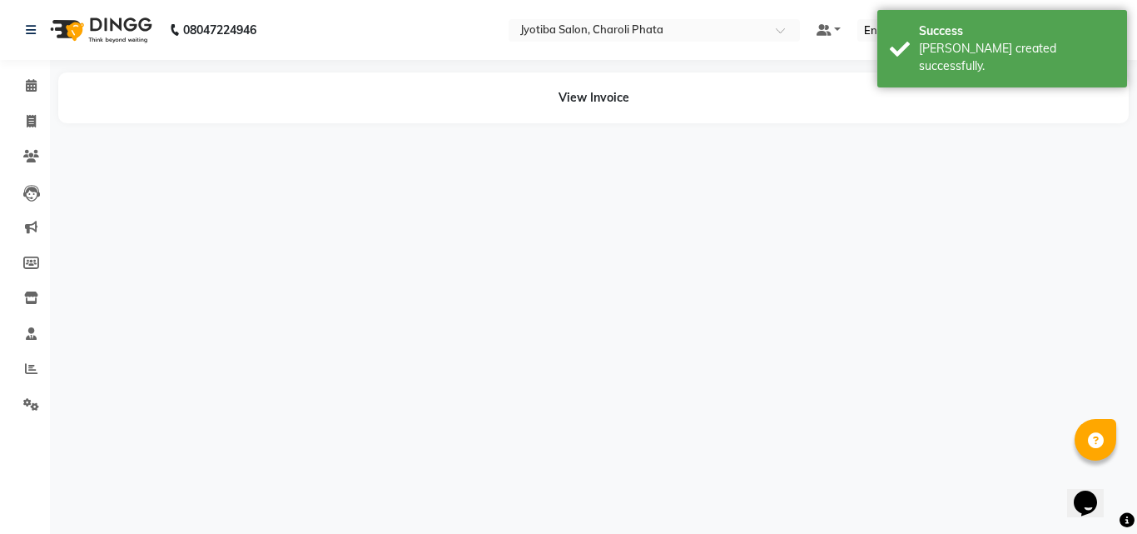
click at [31, 136] on li "Invoice" at bounding box center [25, 122] width 50 height 36
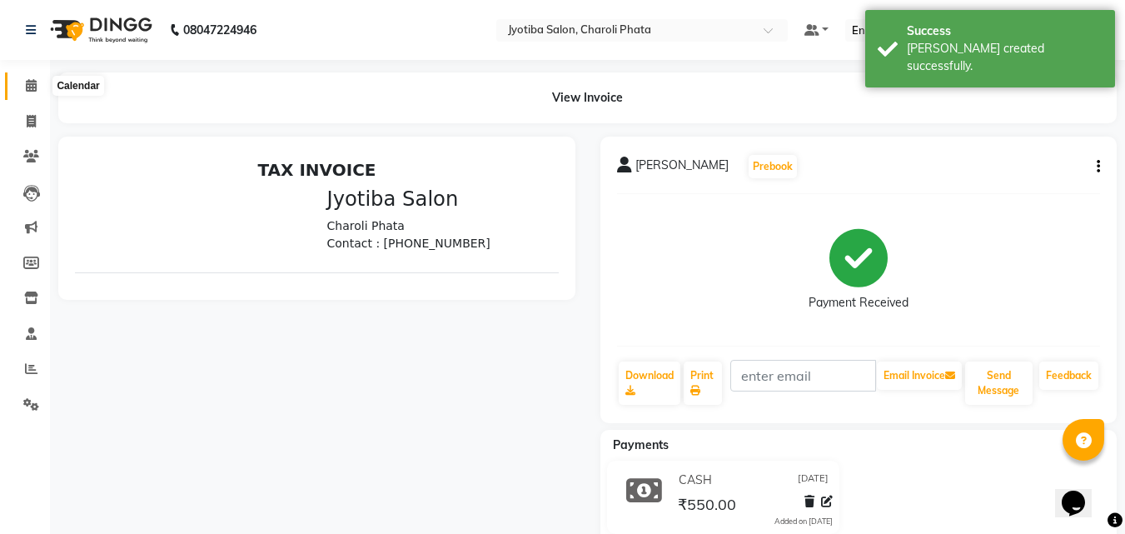
click at [24, 82] on span at bounding box center [31, 86] width 29 height 19
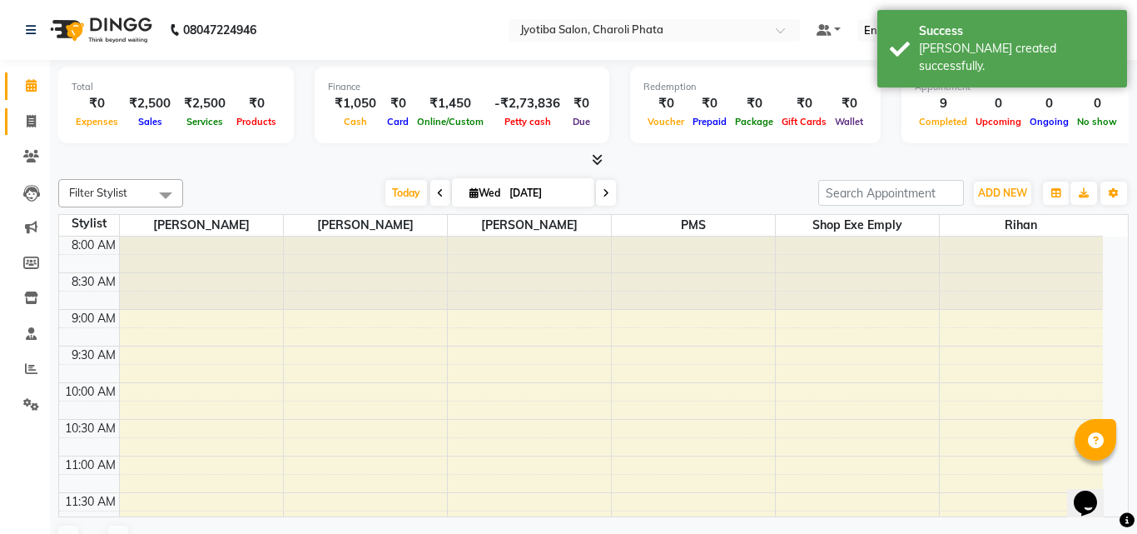
scroll to position [595, 0]
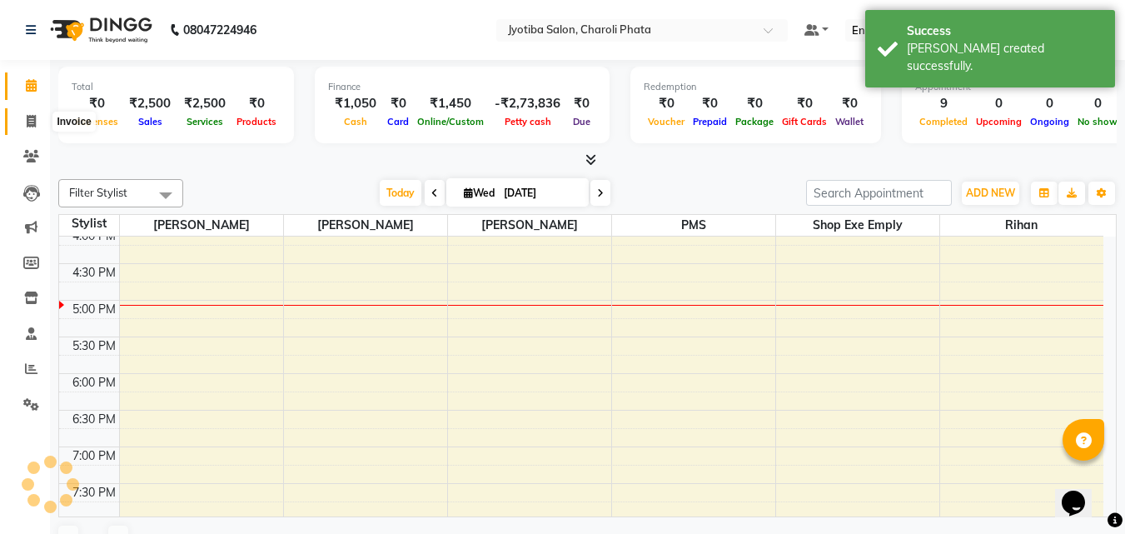
click at [32, 115] on icon at bounding box center [31, 121] width 9 height 12
select select "service"
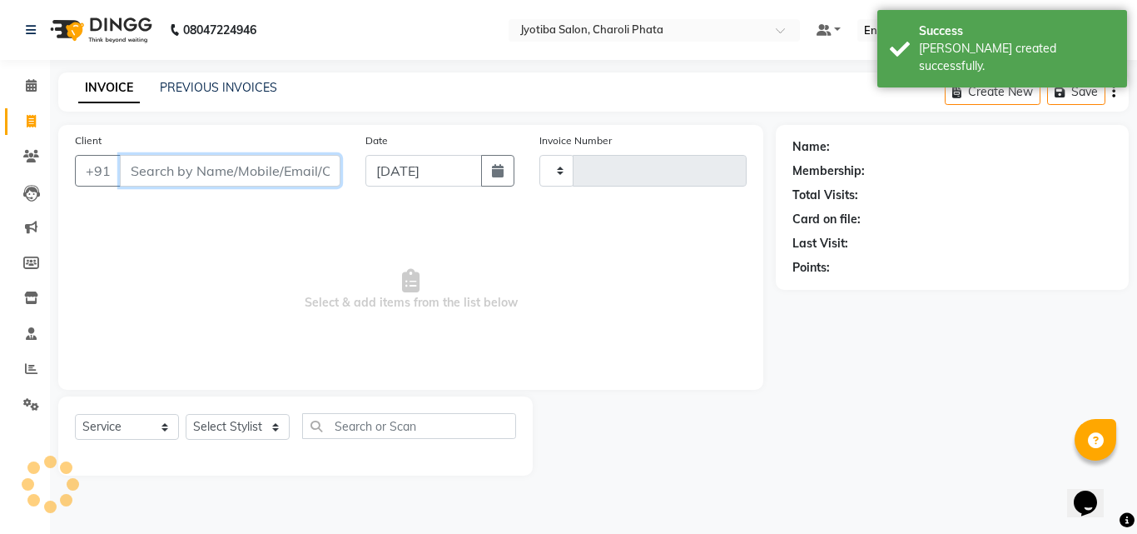
click at [168, 179] on input "Client" at bounding box center [230, 171] width 221 height 32
select select "5577"
type input "0653"
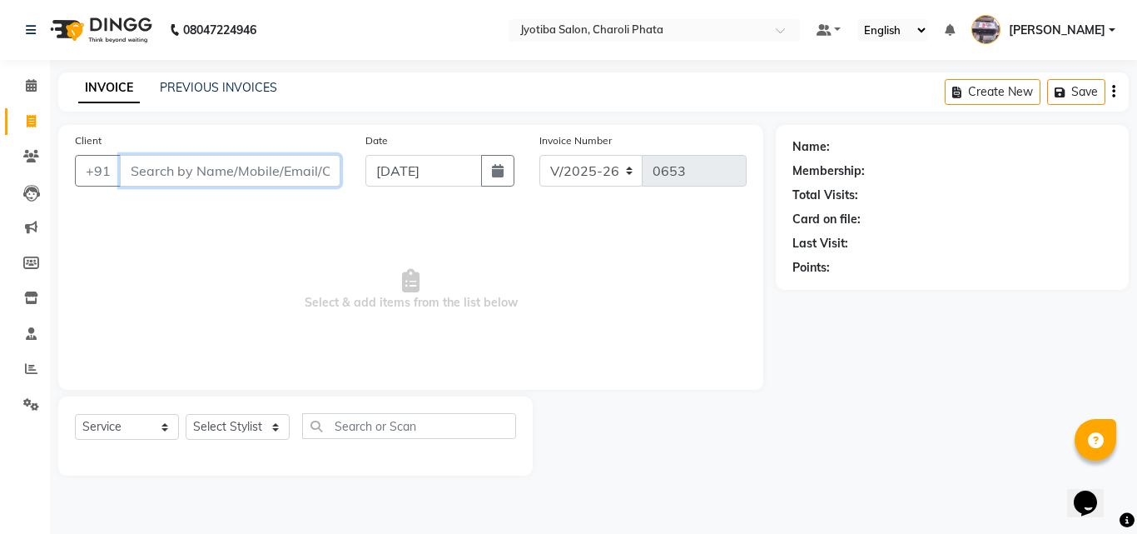
click at [186, 162] on input "Client" at bounding box center [230, 171] width 221 height 32
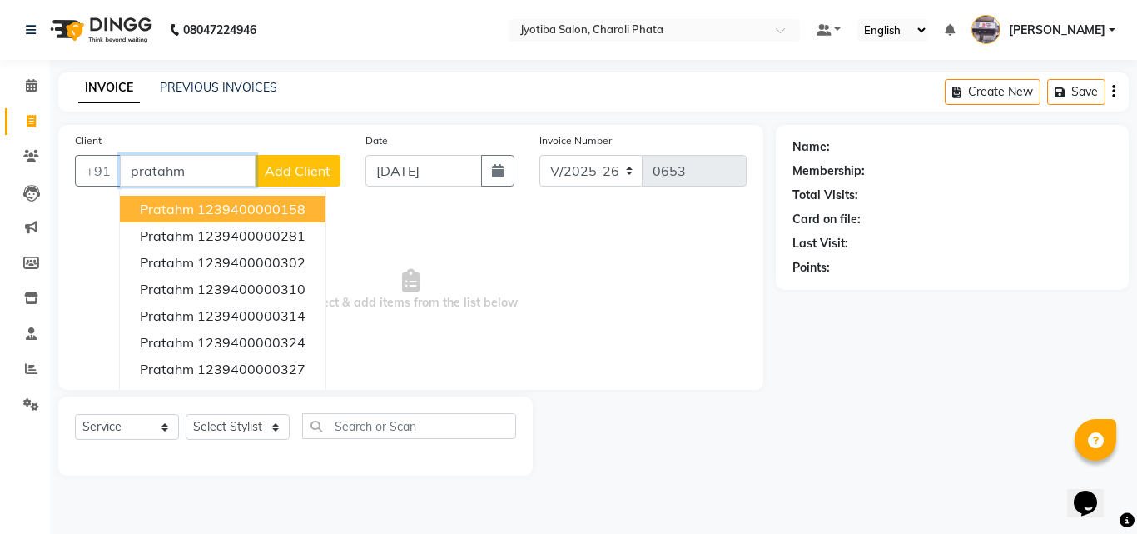
type input "pratahm"
click at [264, 170] on button "Add Client" at bounding box center [298, 171] width 86 height 32
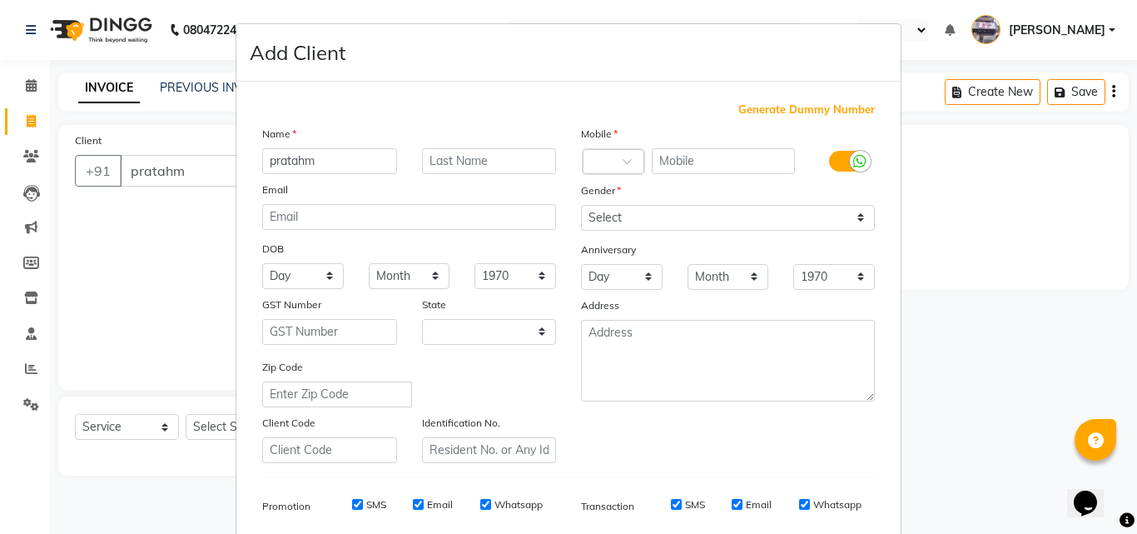
select select "22"
click at [747, 106] on span "Generate Dummy Number" at bounding box center [806, 110] width 137 height 17
type input "1239400000595"
checkbox input "false"
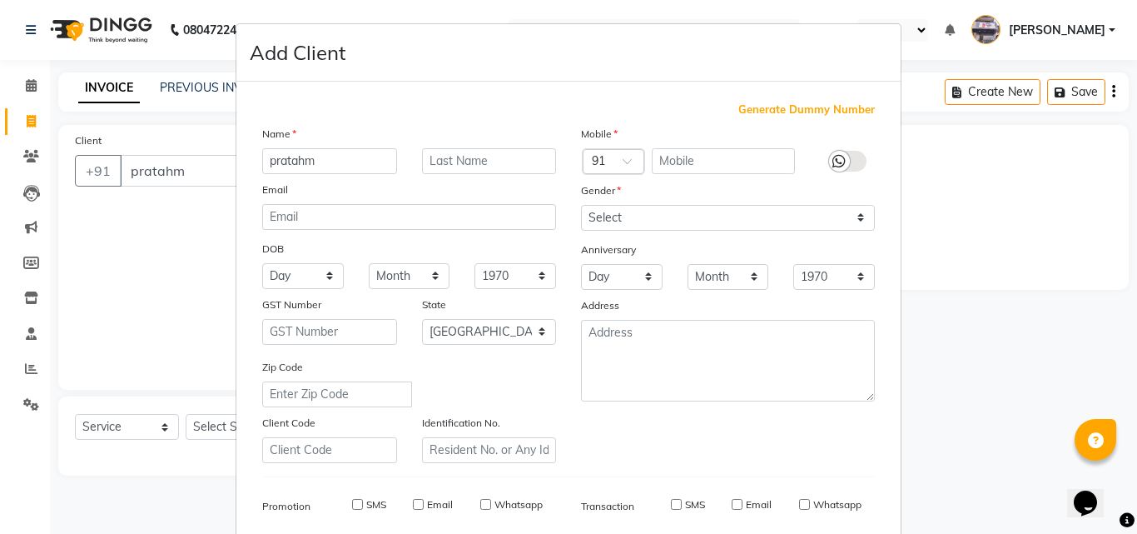
checkbox input "false"
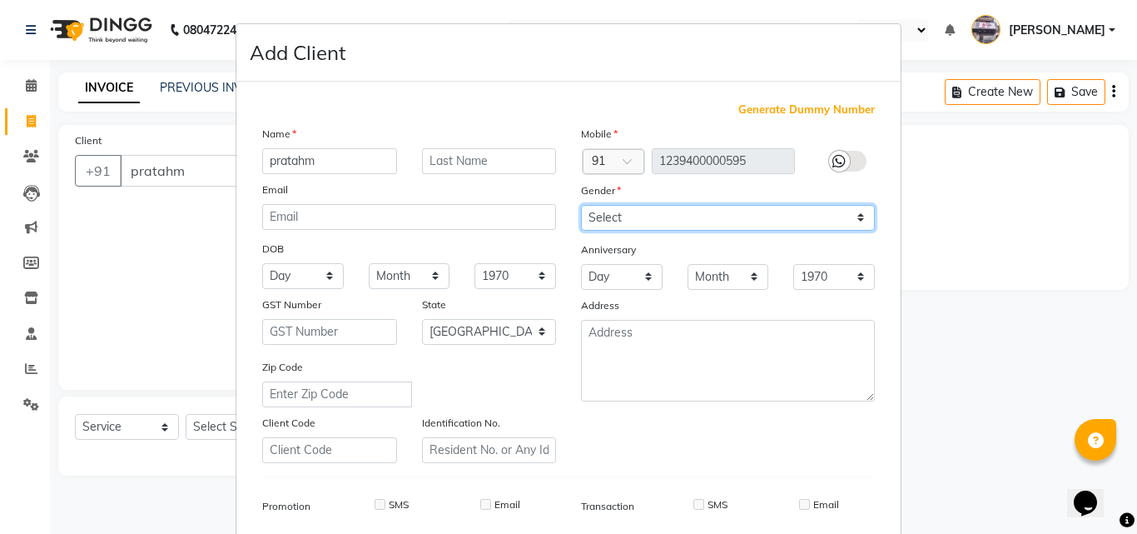
drag, startPoint x: 711, startPoint y: 212, endPoint x: 697, endPoint y: 226, distance: 20.0
click at [708, 216] on select "Select [DEMOGRAPHIC_DATA] [DEMOGRAPHIC_DATA] Other Prefer Not To Say" at bounding box center [728, 218] width 294 height 26
select select "[DEMOGRAPHIC_DATA]"
click at [581, 205] on select "Select [DEMOGRAPHIC_DATA] [DEMOGRAPHIC_DATA] Other Prefer Not To Say" at bounding box center [728, 218] width 294 height 26
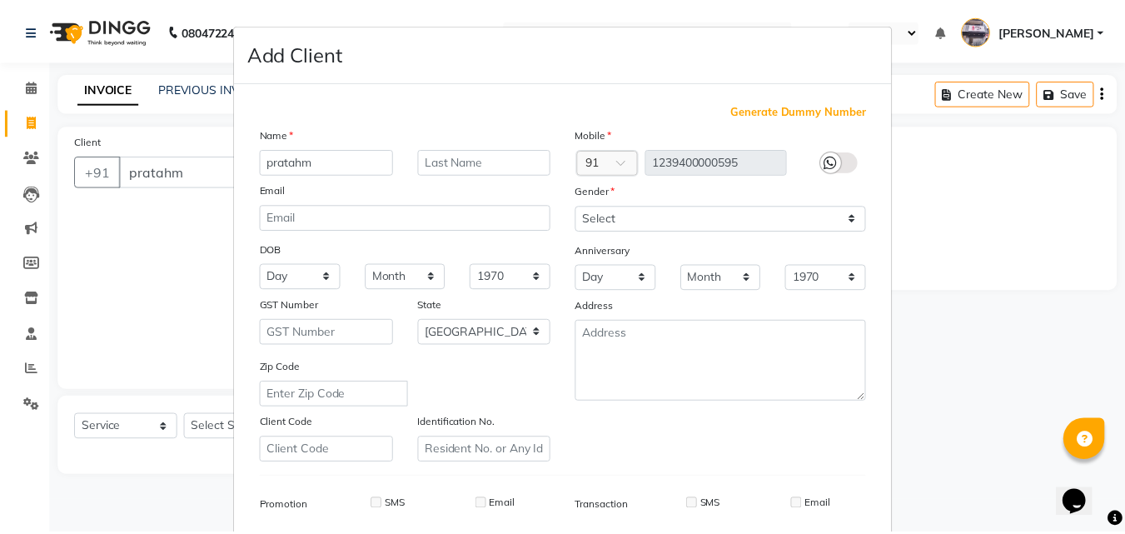
scroll to position [235, 0]
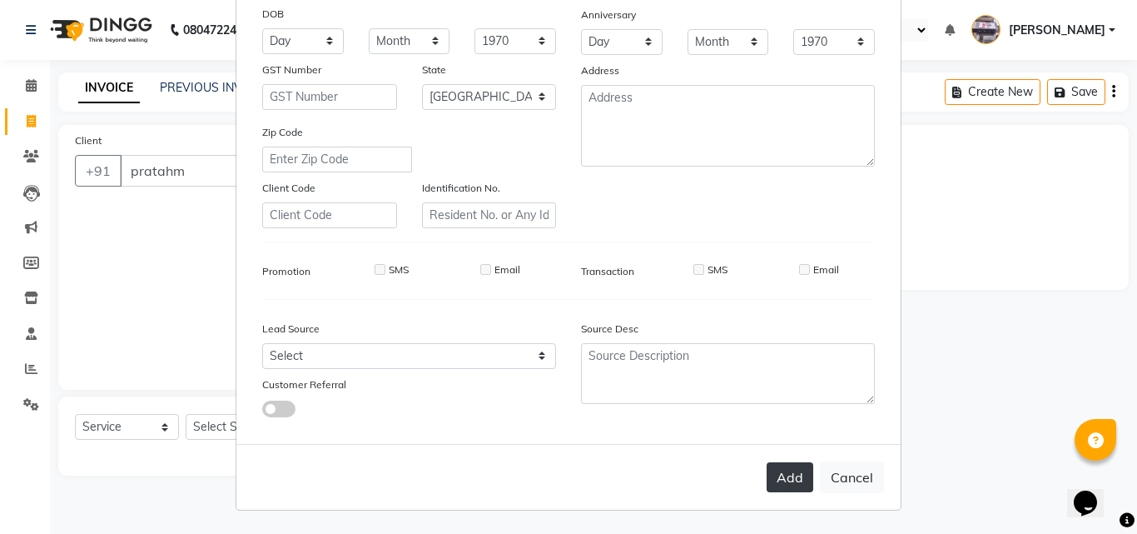
click at [798, 483] on button "Add" at bounding box center [790, 477] width 47 height 30
type input "1239400000595"
select select
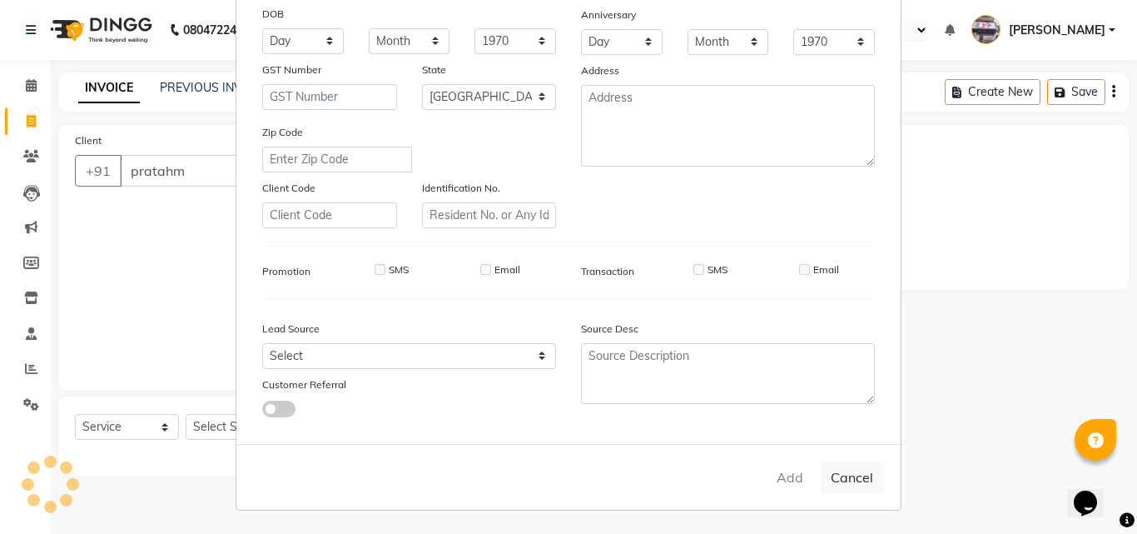
select select "null"
select select
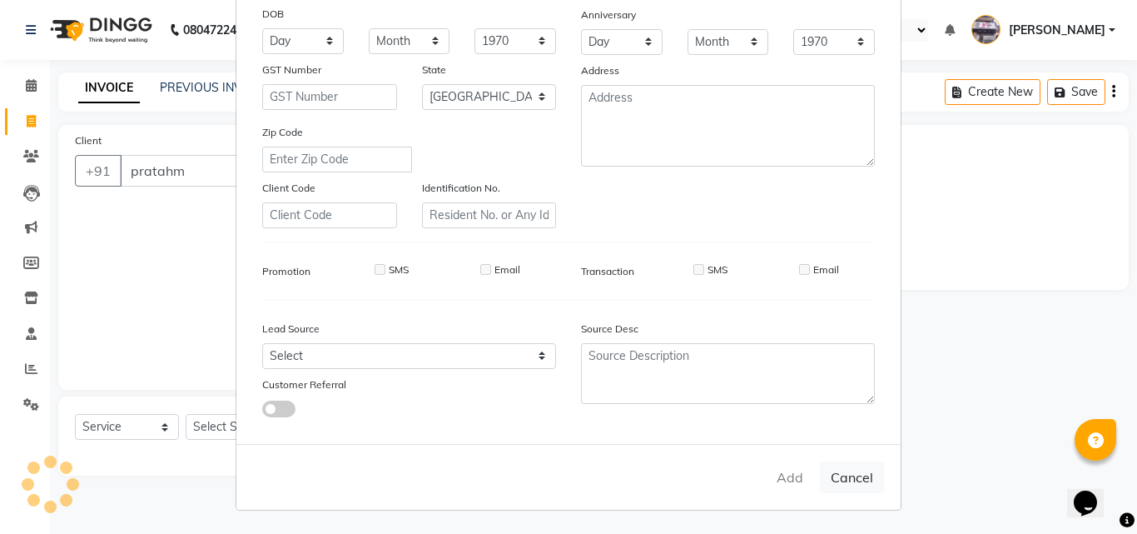
checkbox input "false"
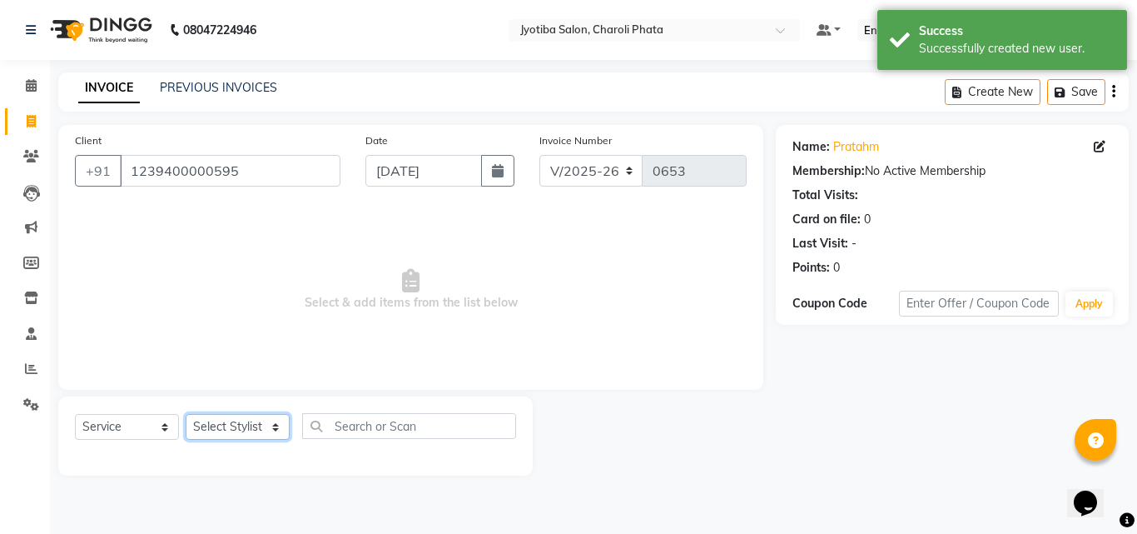
click at [235, 425] on select "Select Stylist [PERSON_NAME] PMS [PERSON_NAME] shop exe emply" at bounding box center [238, 427] width 104 height 26
select select "51258"
click at [186, 414] on select "Select Stylist [PERSON_NAME] PMS [PERSON_NAME] shop exe emply" at bounding box center [238, 427] width 104 height 26
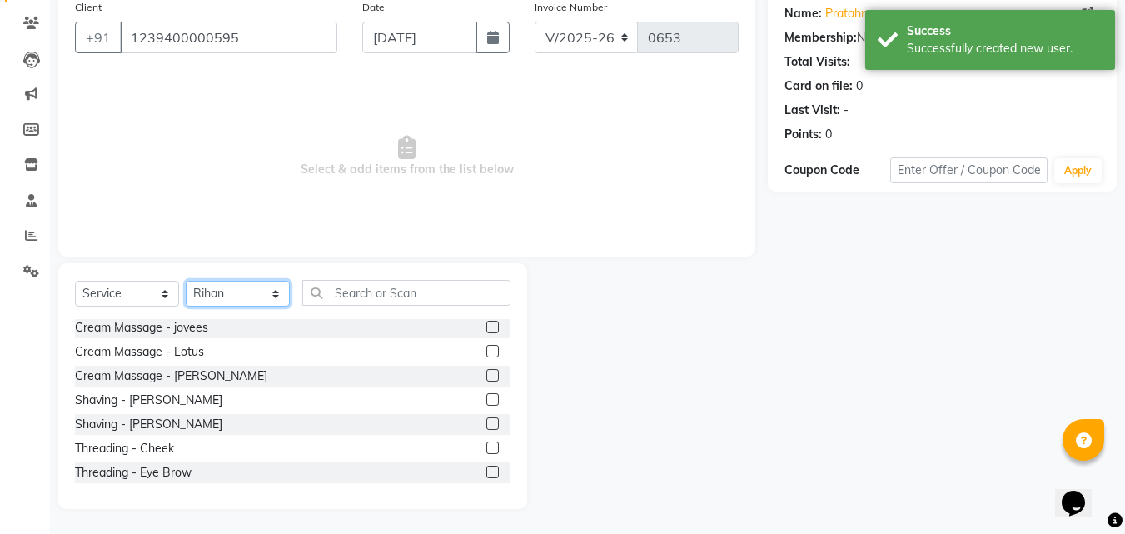
scroll to position [437, 0]
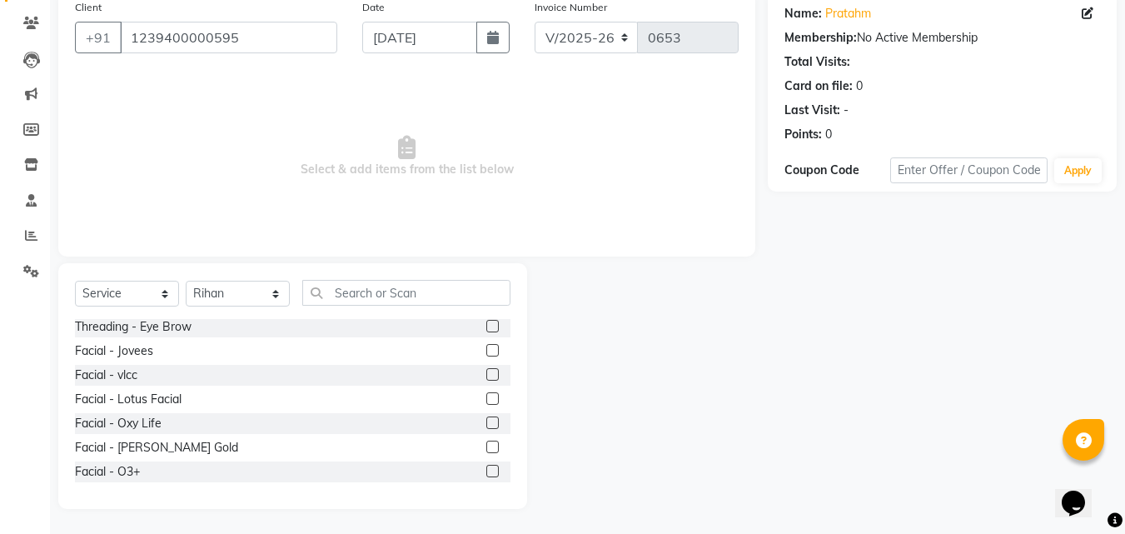
click at [486, 370] on label at bounding box center [492, 374] width 12 height 12
click at [486, 370] on input "checkbox" at bounding box center [491, 375] width 11 height 11
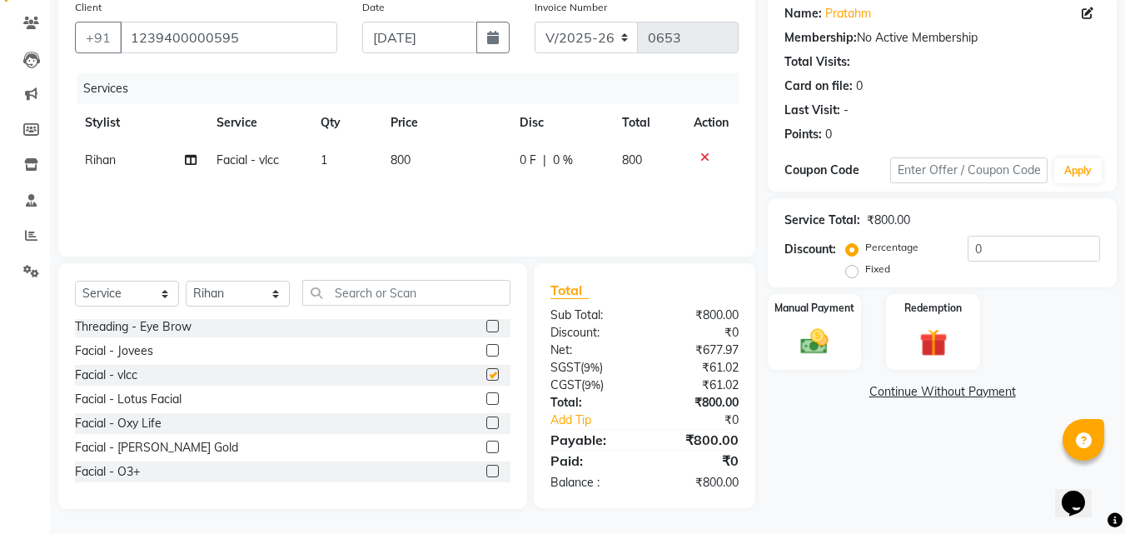
checkbox input "false"
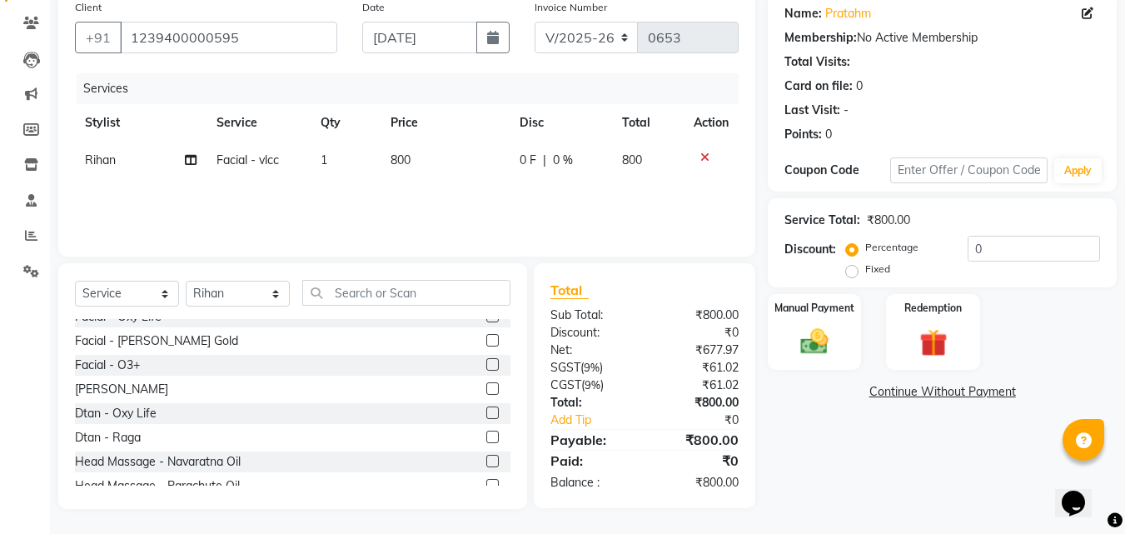
scroll to position [583, 0]
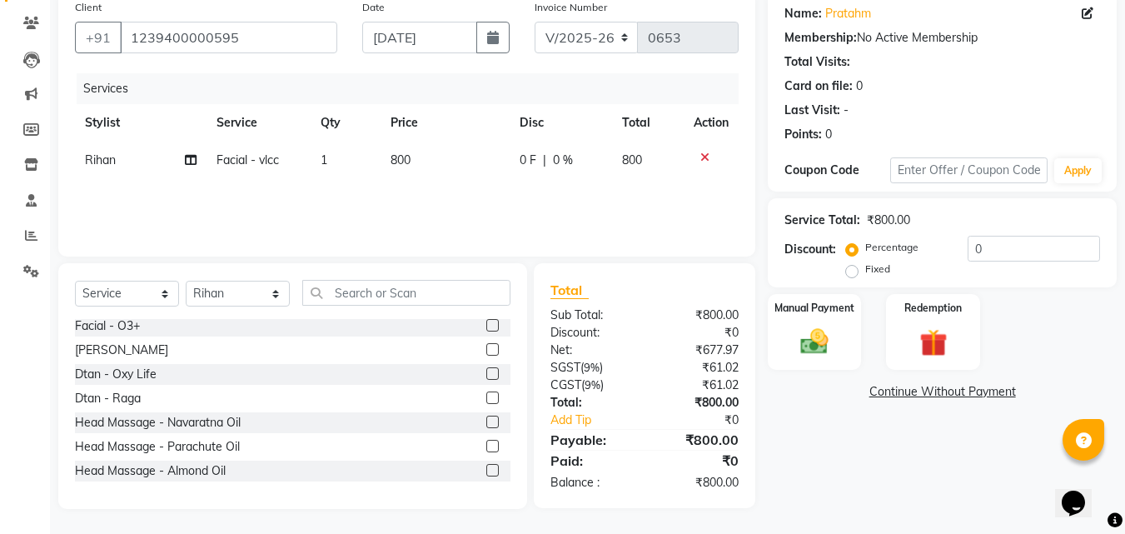
click at [486, 398] on label at bounding box center [492, 397] width 12 height 12
click at [486, 398] on input "checkbox" at bounding box center [491, 398] width 11 height 11
checkbox input "false"
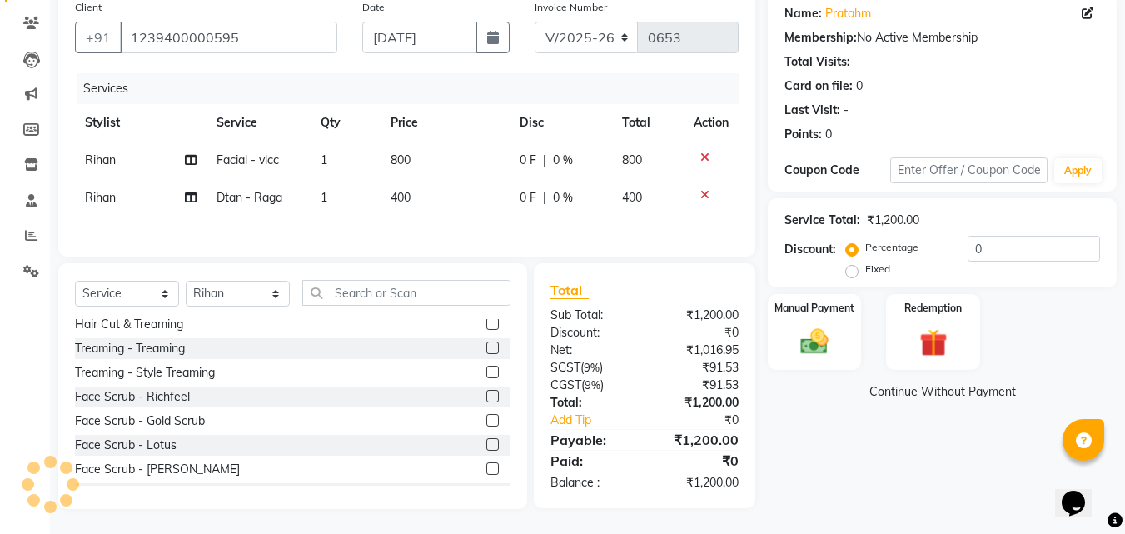
scroll to position [0, 0]
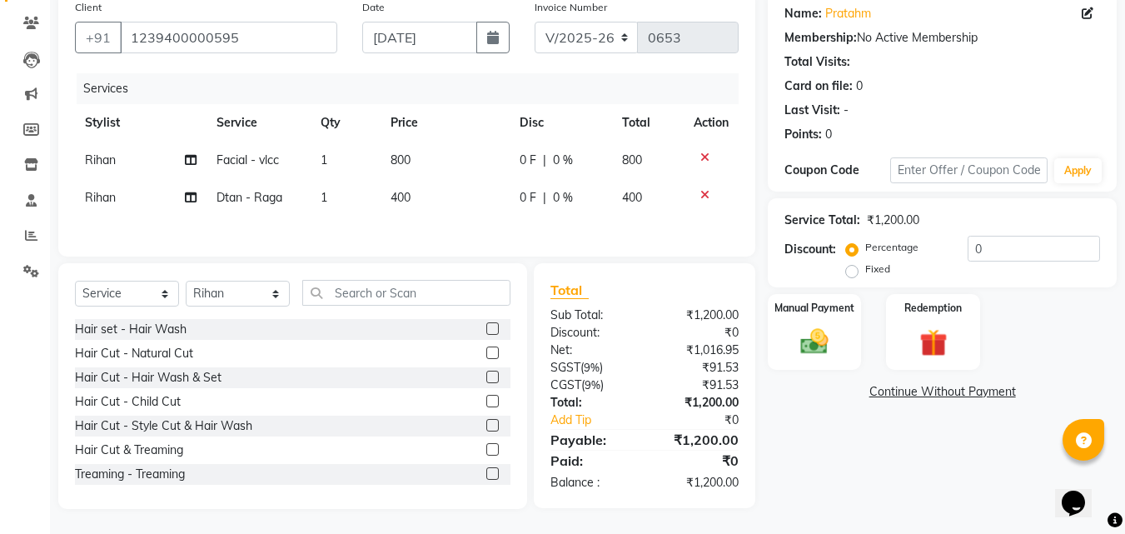
click at [486, 378] on label at bounding box center [492, 376] width 12 height 12
click at [486, 378] on input "checkbox" at bounding box center [491, 377] width 11 height 11
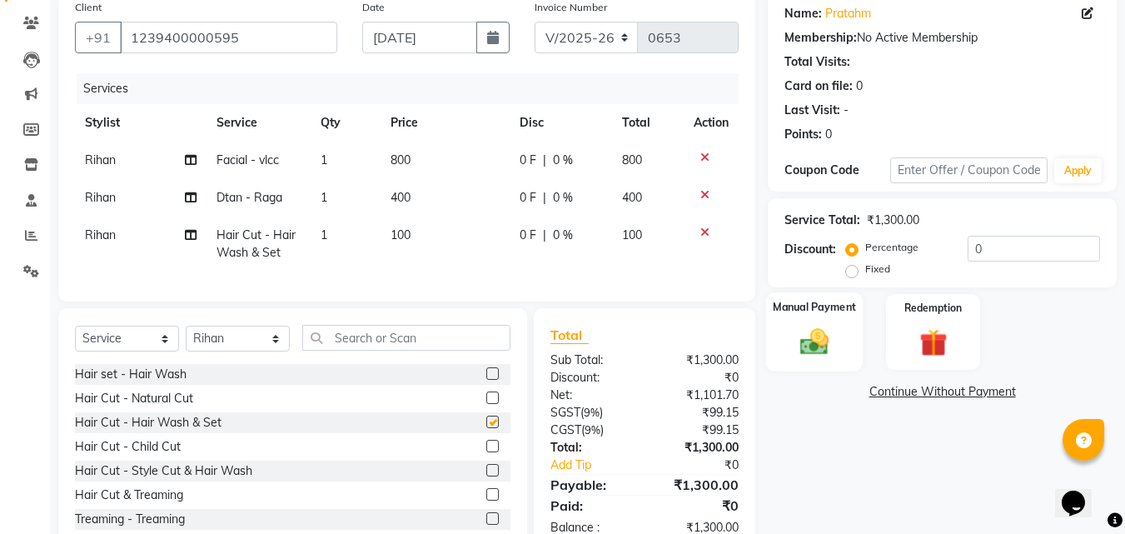
checkbox input "false"
click at [802, 331] on img at bounding box center [814, 341] width 47 height 33
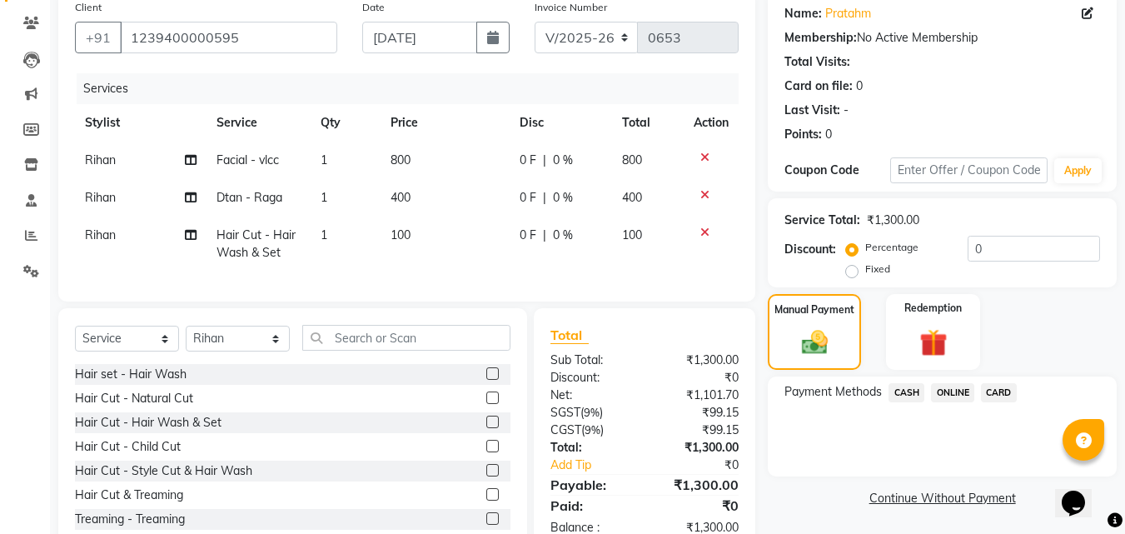
click at [908, 392] on span "CASH" at bounding box center [906, 392] width 36 height 19
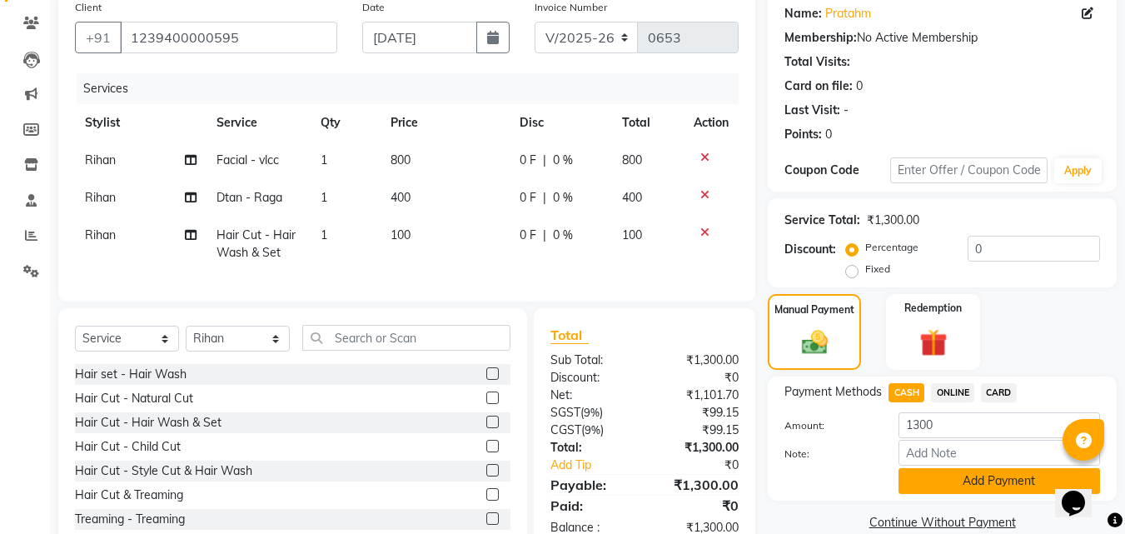
click at [938, 478] on button "Add Payment" at bounding box center [998, 481] width 201 height 26
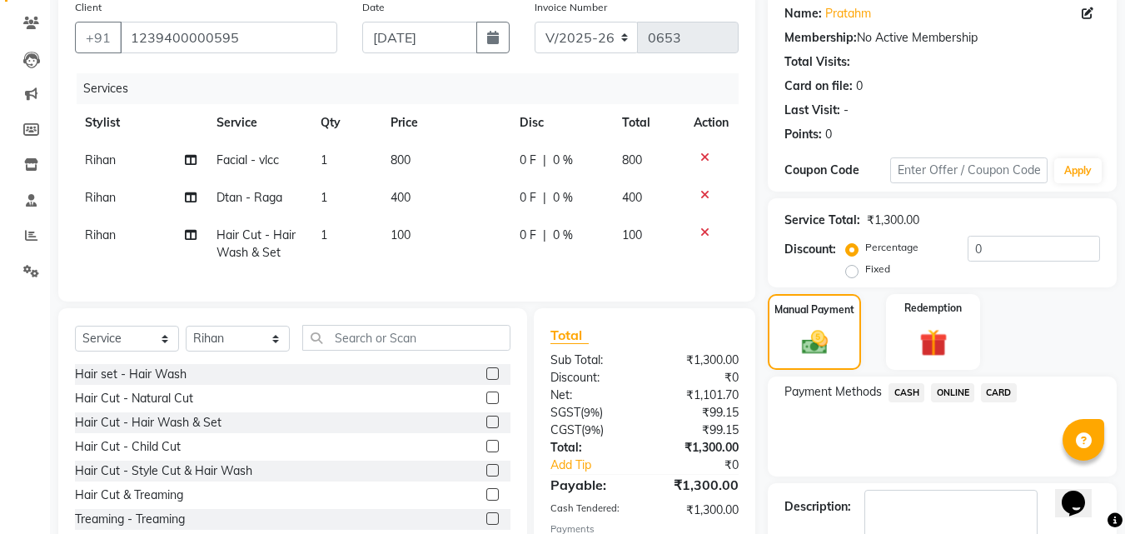
scroll to position [249, 0]
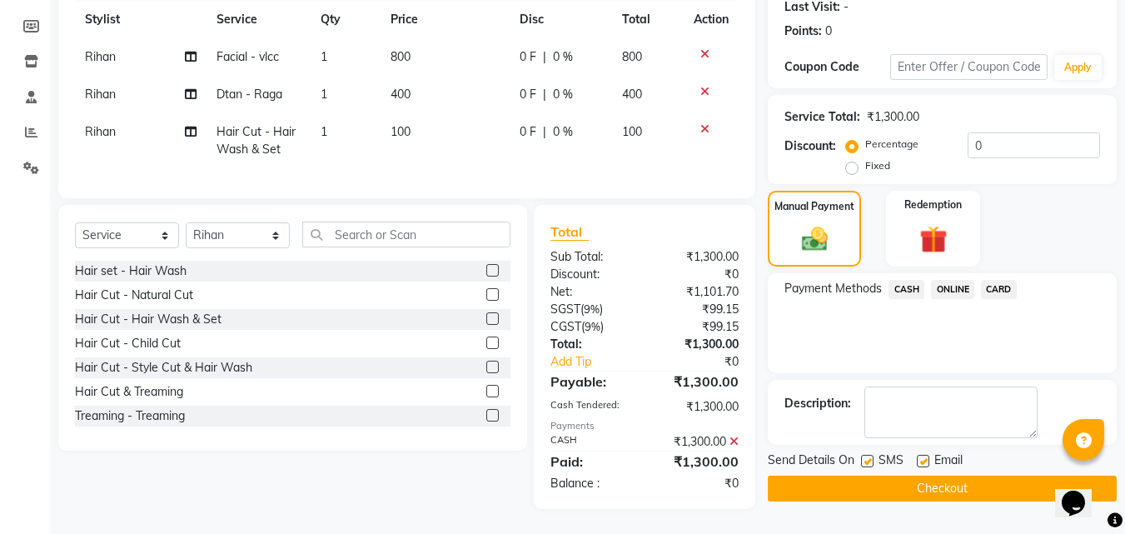
click at [886, 477] on button "Checkout" at bounding box center [941, 488] width 349 height 26
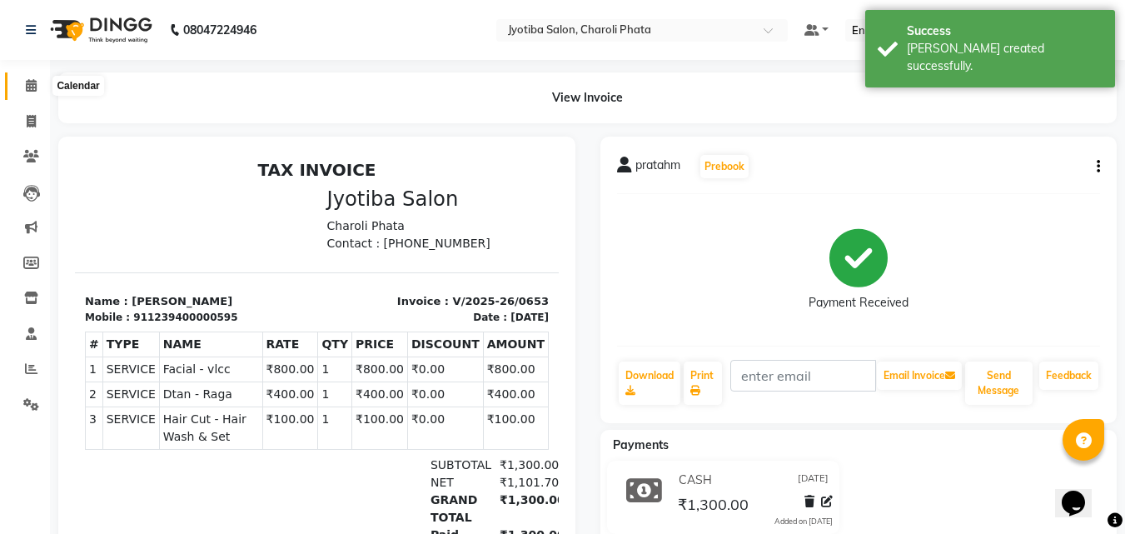
click at [28, 90] on icon at bounding box center [31, 85] width 11 height 12
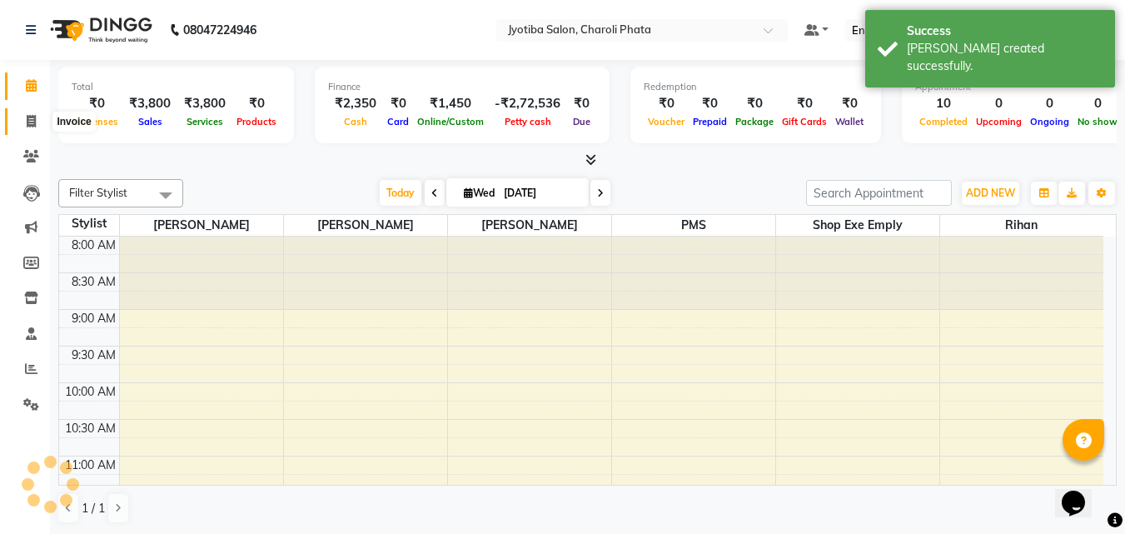
click at [29, 117] on icon at bounding box center [31, 121] width 9 height 12
select select "service"
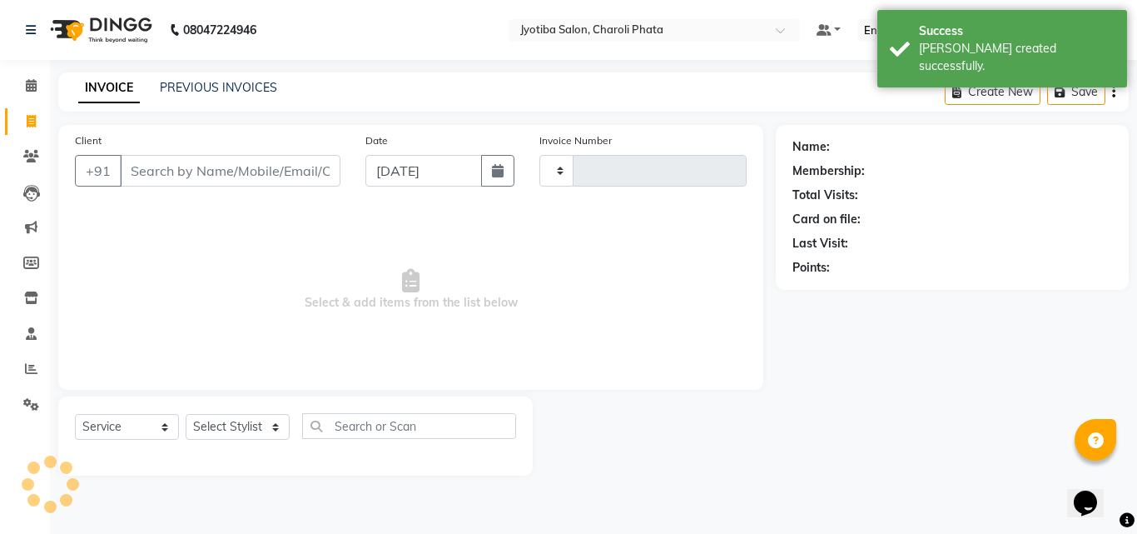
type input "0654"
select select "5577"
click at [26, 85] on icon at bounding box center [31, 85] width 11 height 12
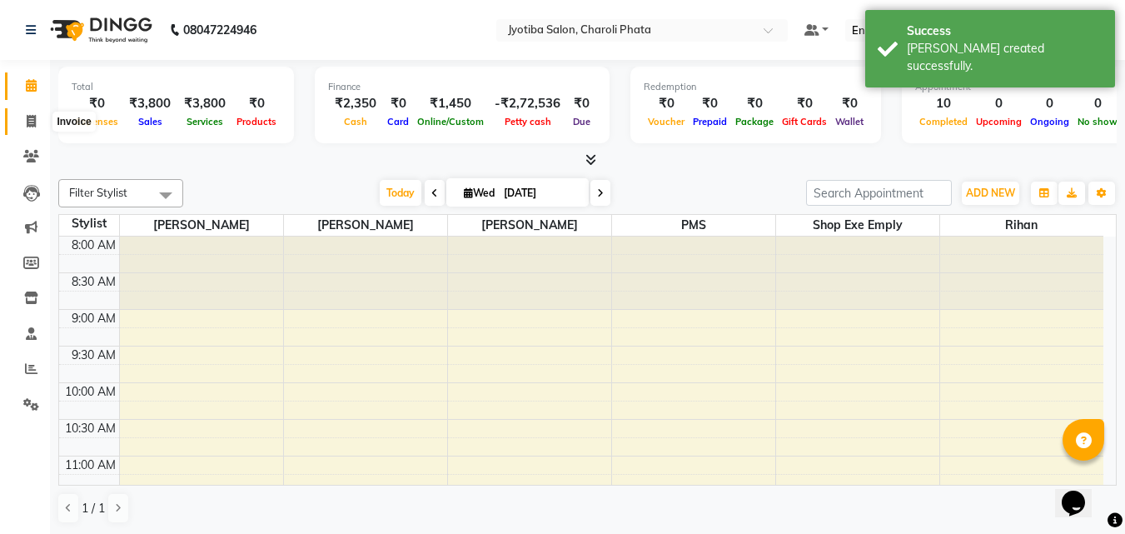
click at [31, 126] on icon at bounding box center [31, 121] width 9 height 12
select select "5577"
select select "service"
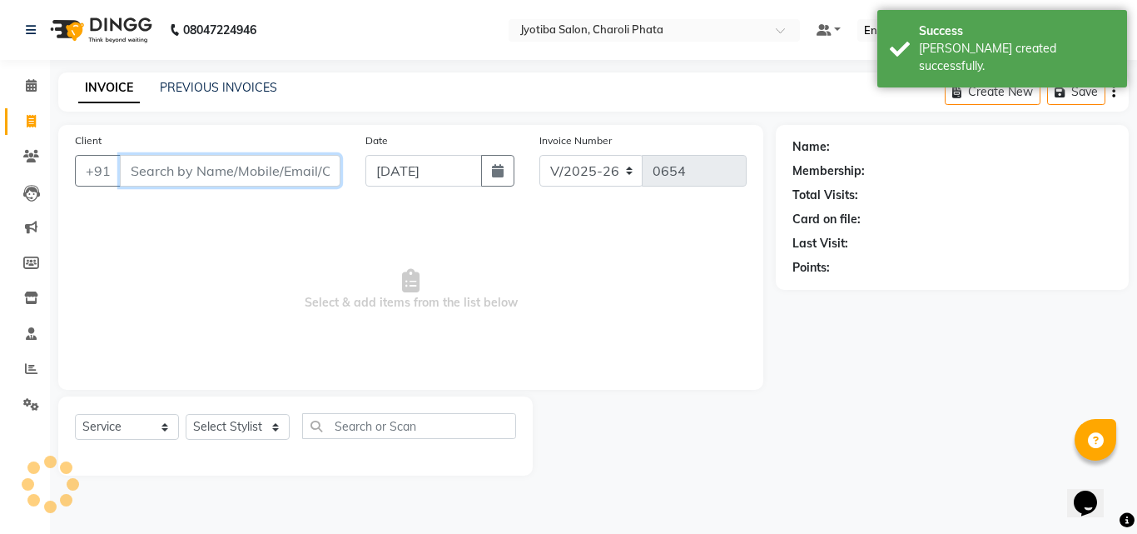
click at [145, 170] on input "Client" at bounding box center [230, 171] width 221 height 32
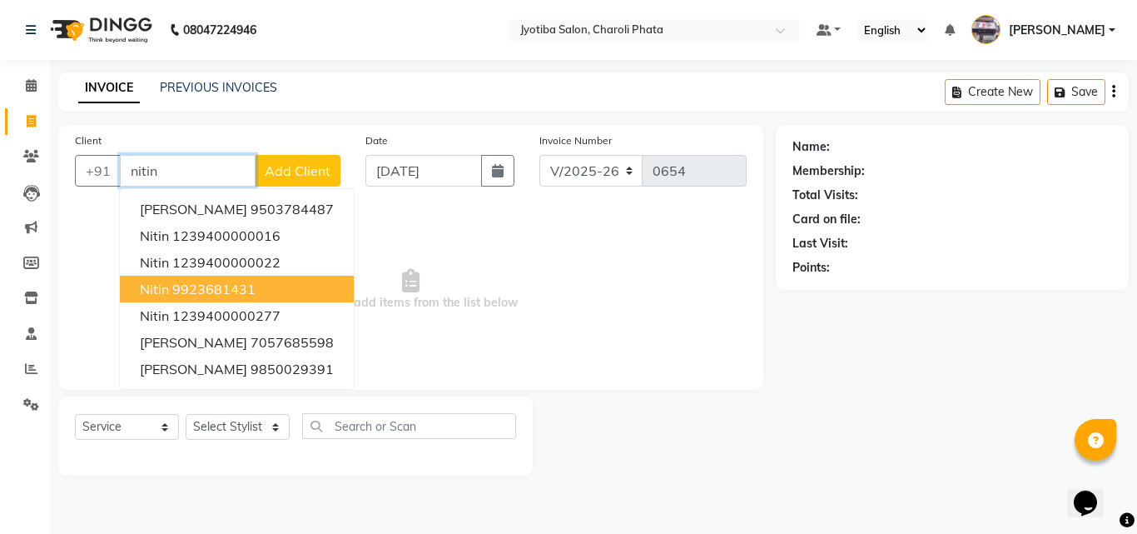
click at [217, 286] on ngb-highlight "9923681431" at bounding box center [213, 289] width 83 height 17
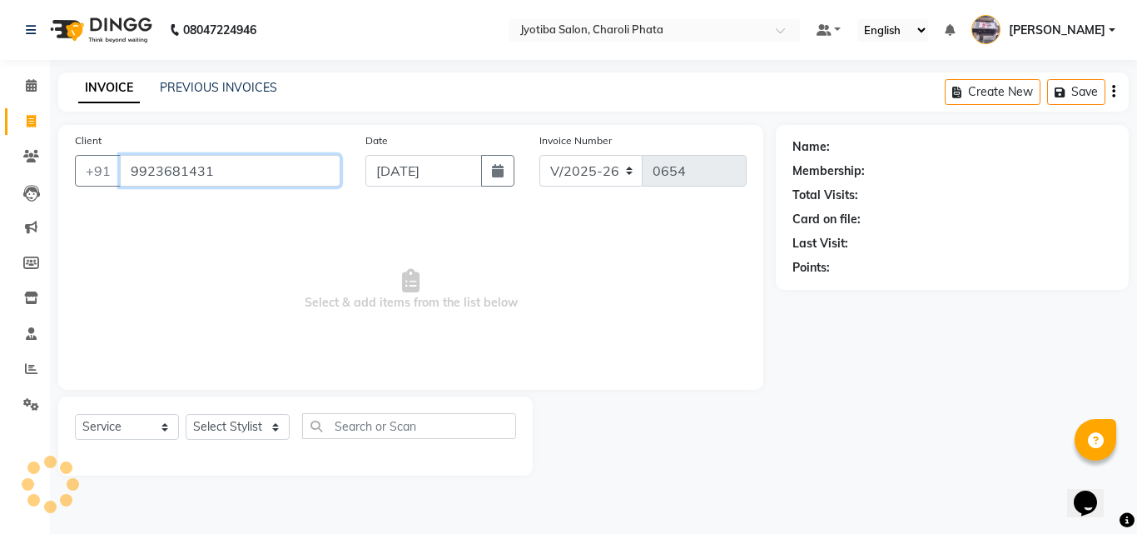
type input "9923681431"
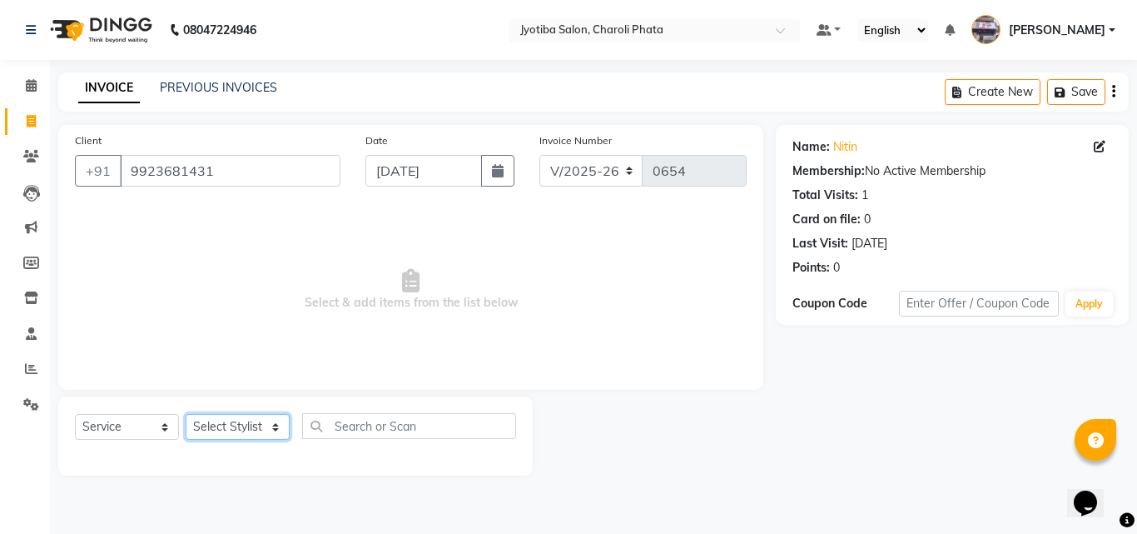
click at [251, 429] on select "Select Stylist [PERSON_NAME] PMS [PERSON_NAME] shop exe emply" at bounding box center [238, 427] width 104 height 26
select select "38050"
click at [186, 414] on select "Select Stylist [PERSON_NAME] PMS [PERSON_NAME] shop exe emply" at bounding box center [238, 427] width 104 height 26
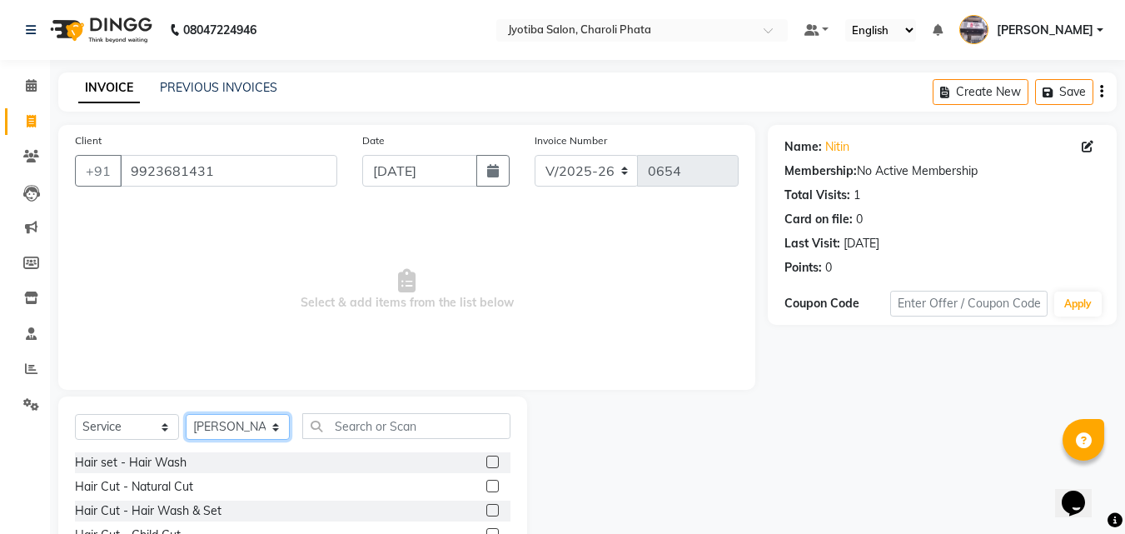
scroll to position [105, 0]
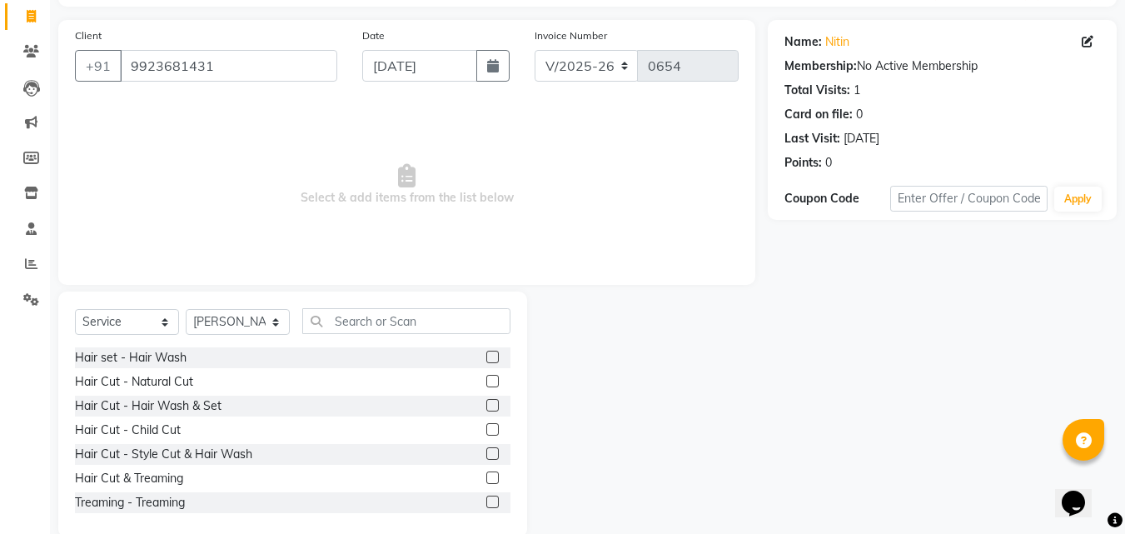
click at [486, 380] on label at bounding box center [492, 381] width 12 height 12
click at [486, 380] on input "checkbox" at bounding box center [491, 381] width 11 height 11
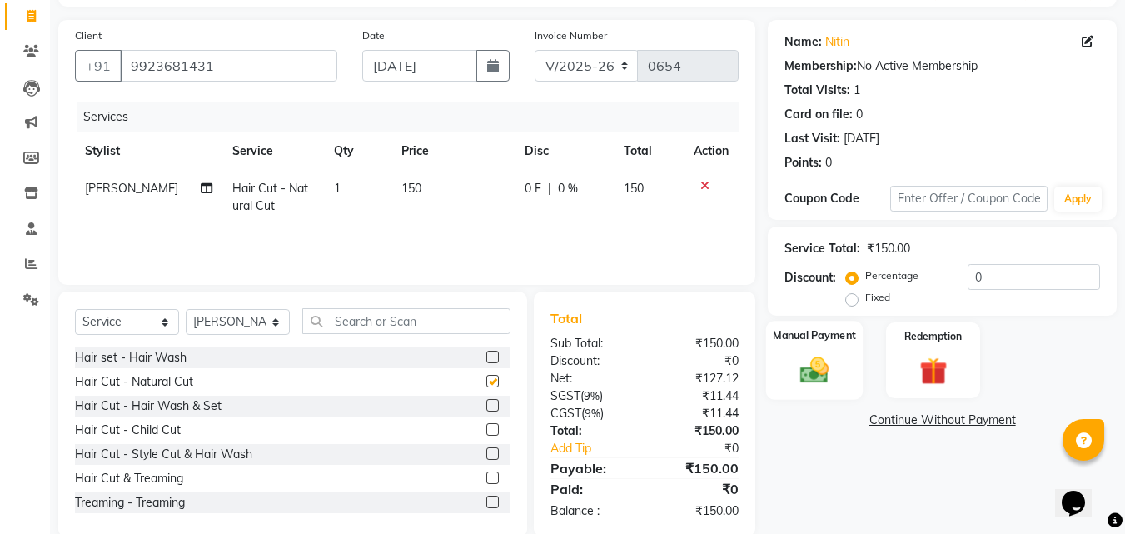
checkbox input "false"
click at [827, 377] on img at bounding box center [814, 369] width 47 height 33
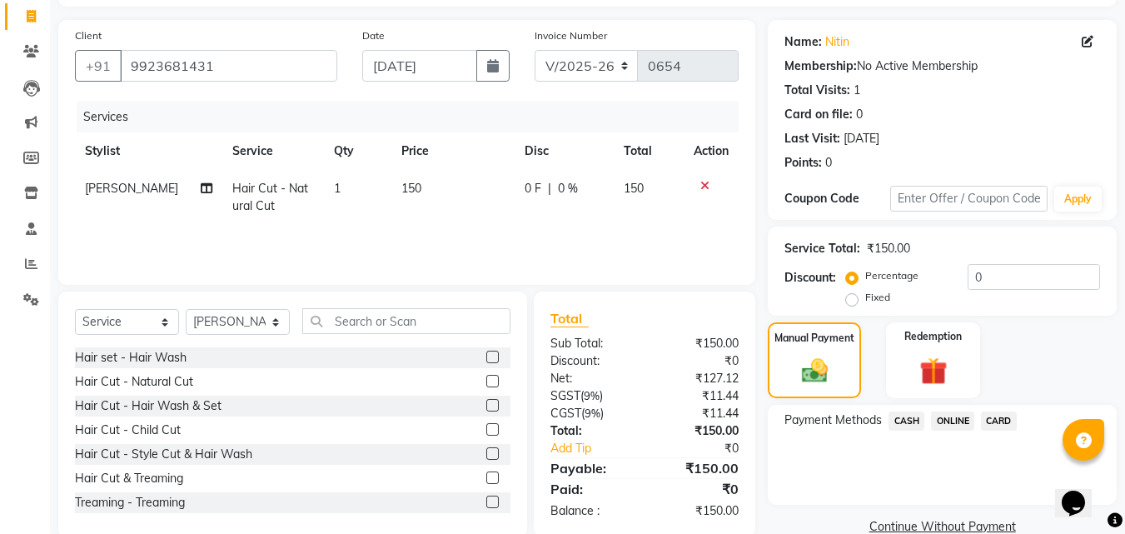
drag, startPoint x: 956, startPoint y: 418, endPoint x: 956, endPoint y: 427, distance: 9.2
click at [956, 422] on span "ONLINE" at bounding box center [952, 420] width 43 height 19
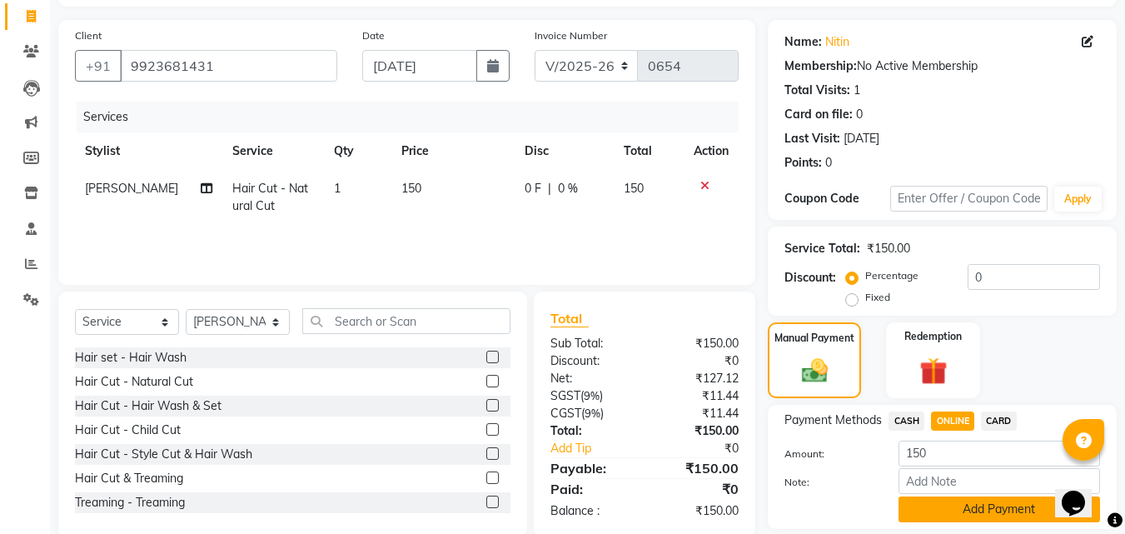
drag, startPoint x: 962, startPoint y: 503, endPoint x: 1087, endPoint y: 464, distance: 130.6
click at [970, 499] on button "Add Payment" at bounding box center [998, 509] width 201 height 26
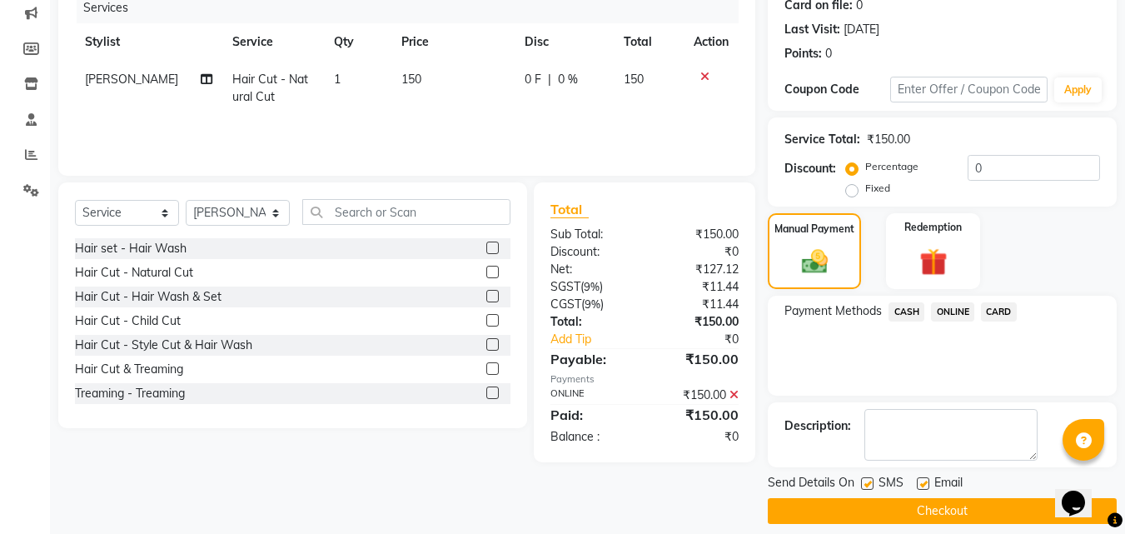
scroll to position [229, 0]
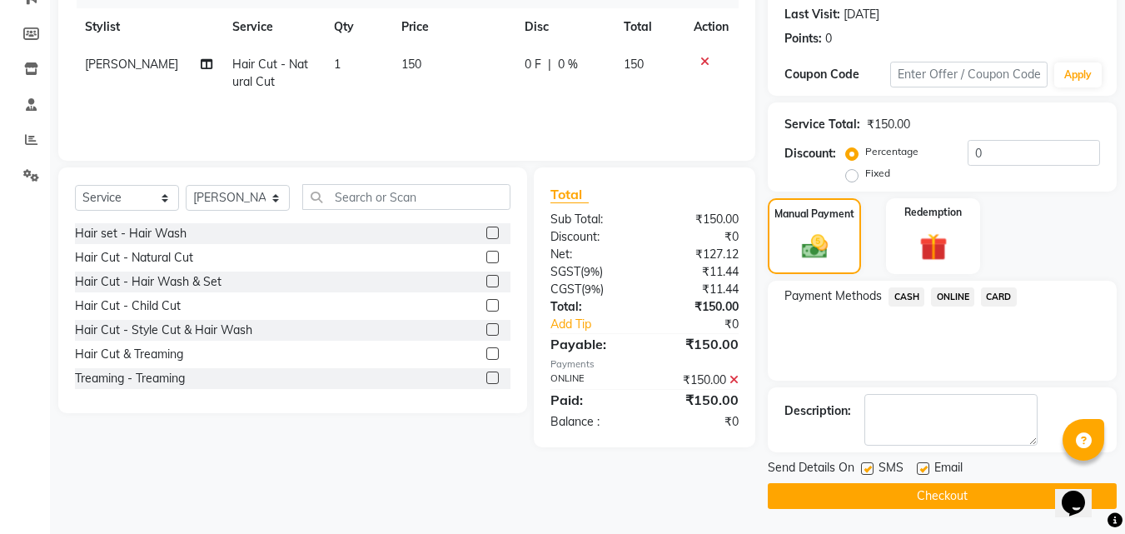
click at [935, 490] on button "Checkout" at bounding box center [941, 496] width 349 height 26
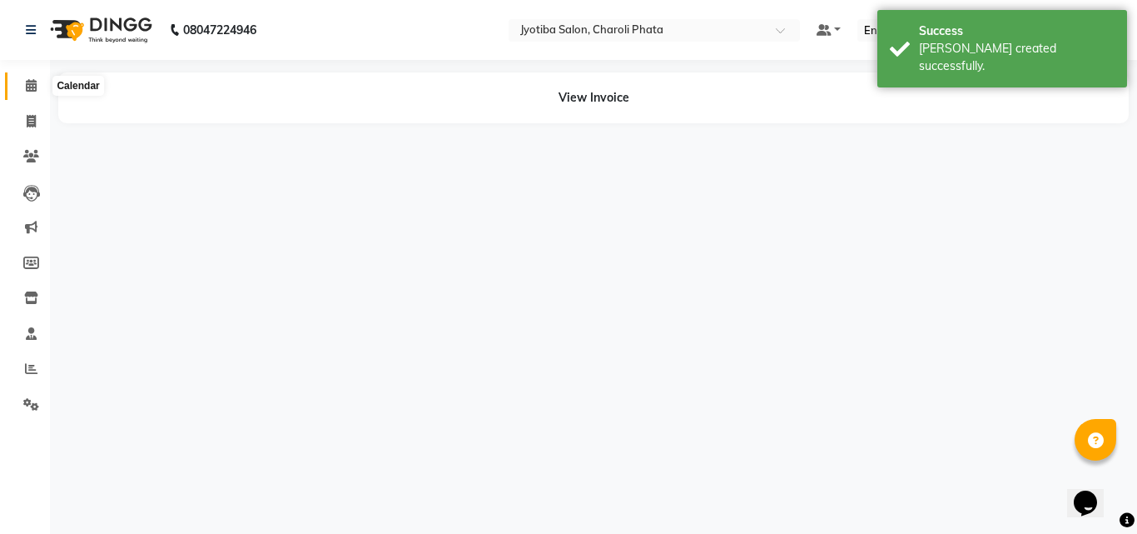
click at [20, 90] on span at bounding box center [31, 86] width 29 height 19
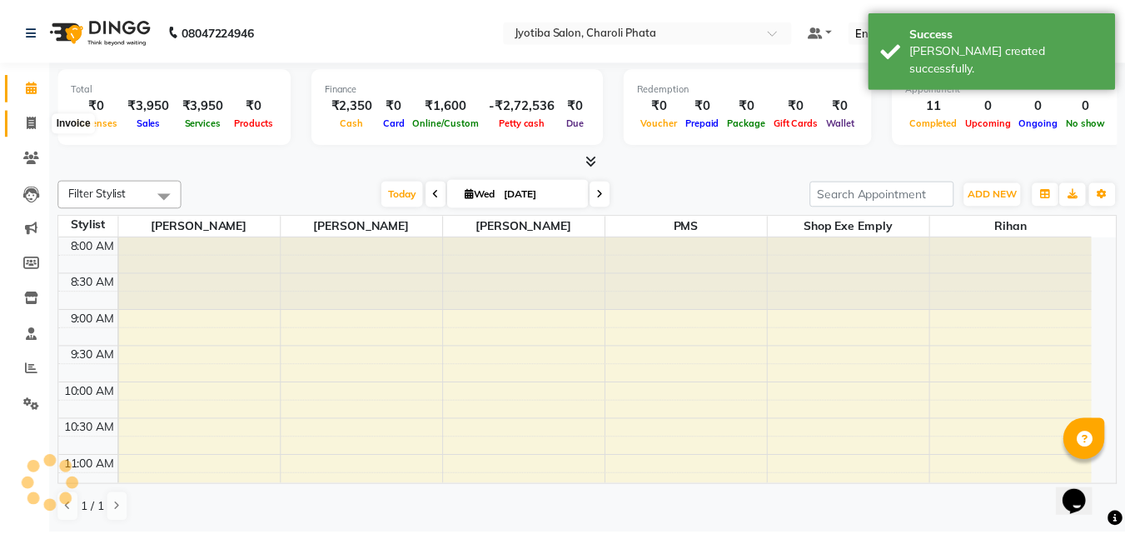
scroll to position [660, 0]
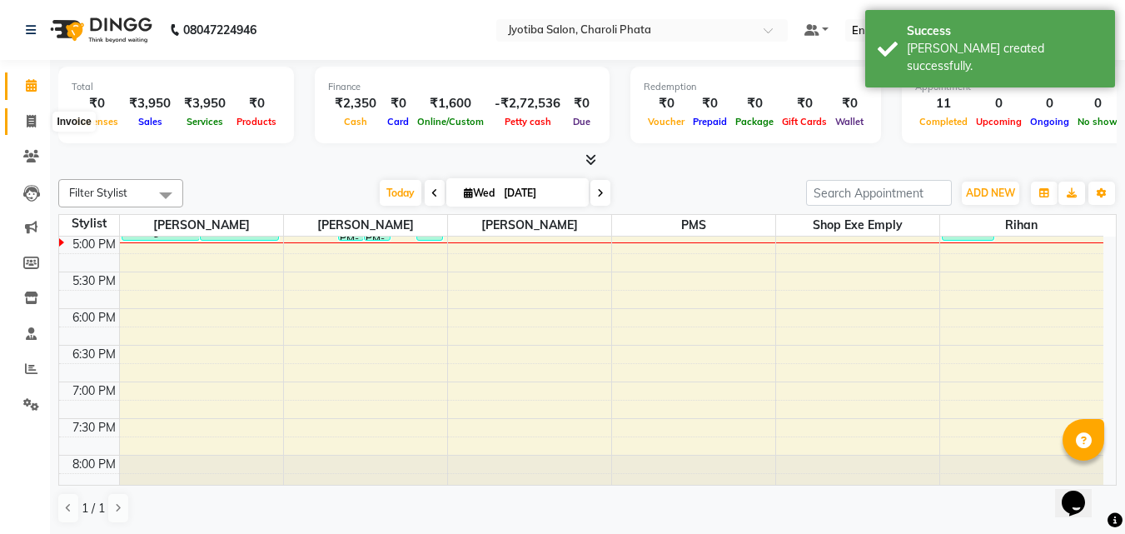
click at [27, 116] on icon at bounding box center [31, 121] width 9 height 12
select select "service"
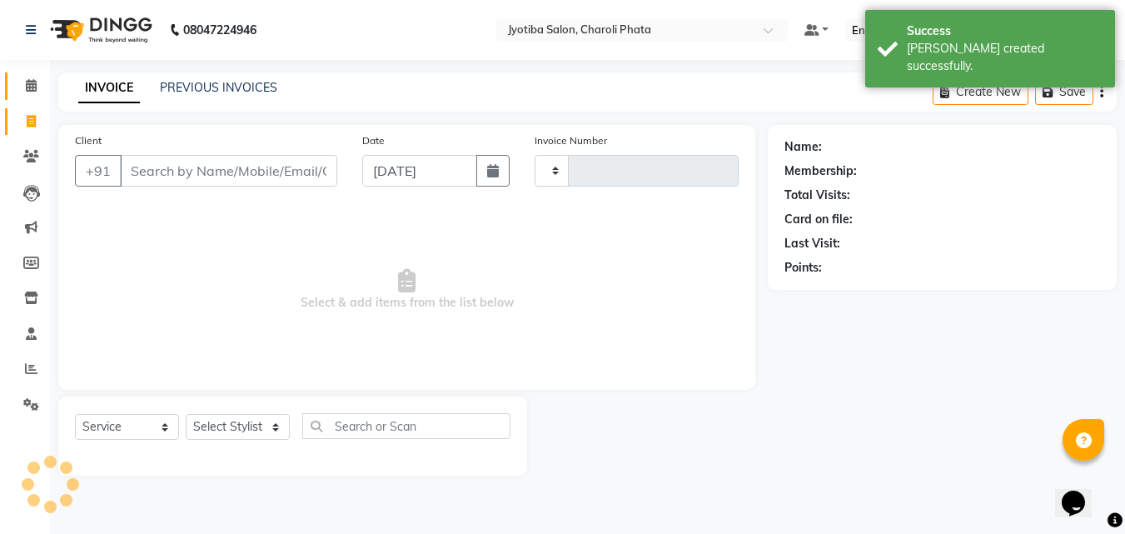
type input "0655"
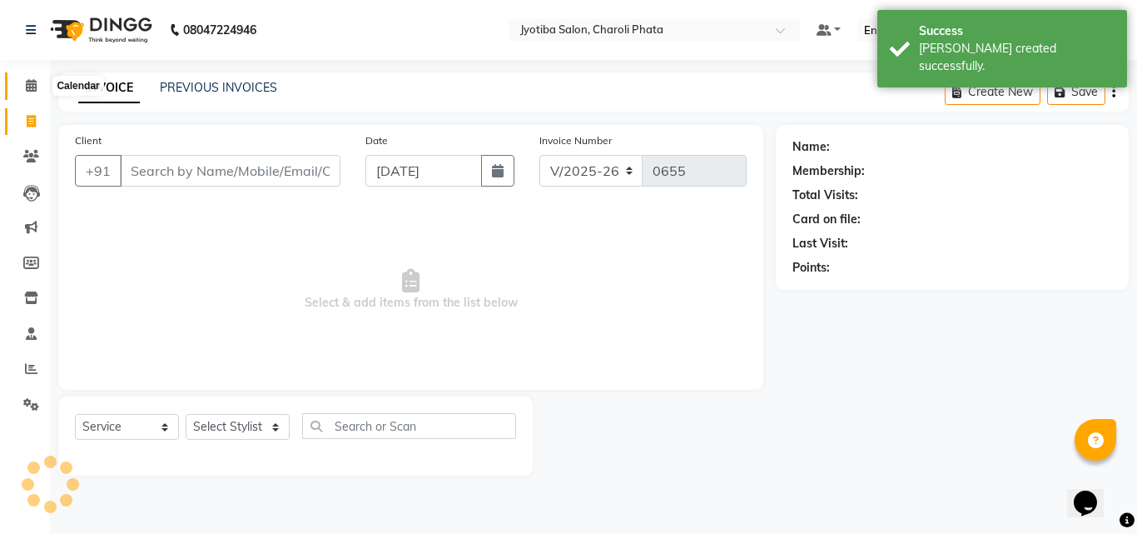
click at [26, 85] on icon at bounding box center [31, 85] width 11 height 12
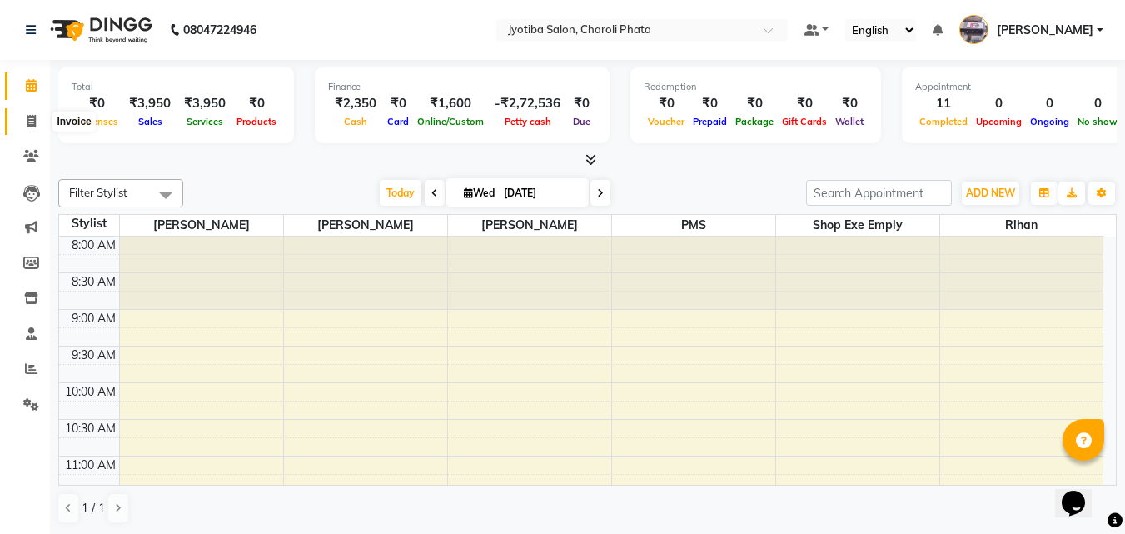
click at [43, 127] on span at bounding box center [31, 121] width 29 height 19
select select "service"
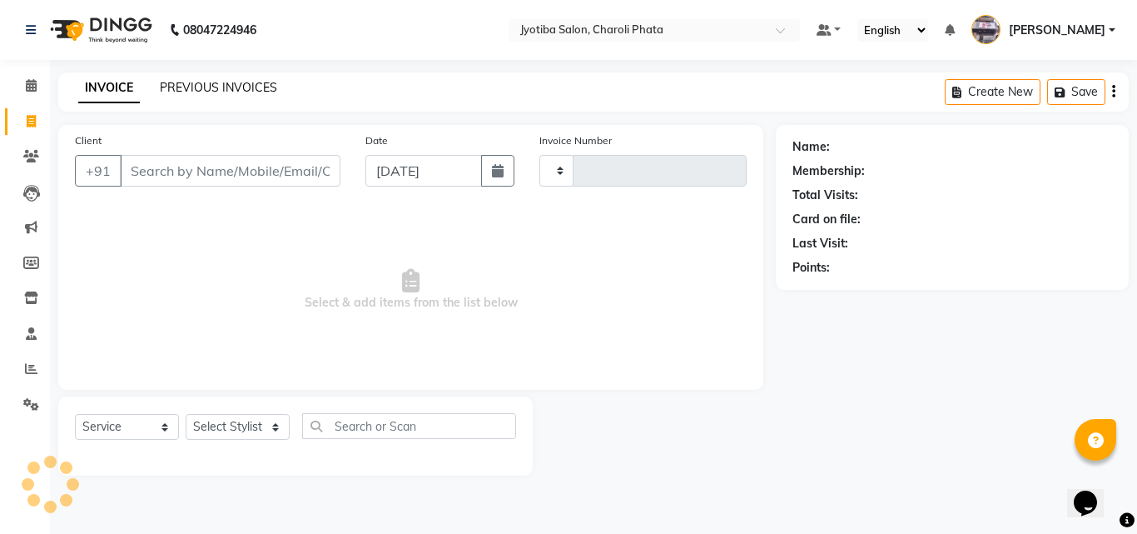
click at [196, 93] on link "PREVIOUS INVOICES" at bounding box center [218, 87] width 117 height 15
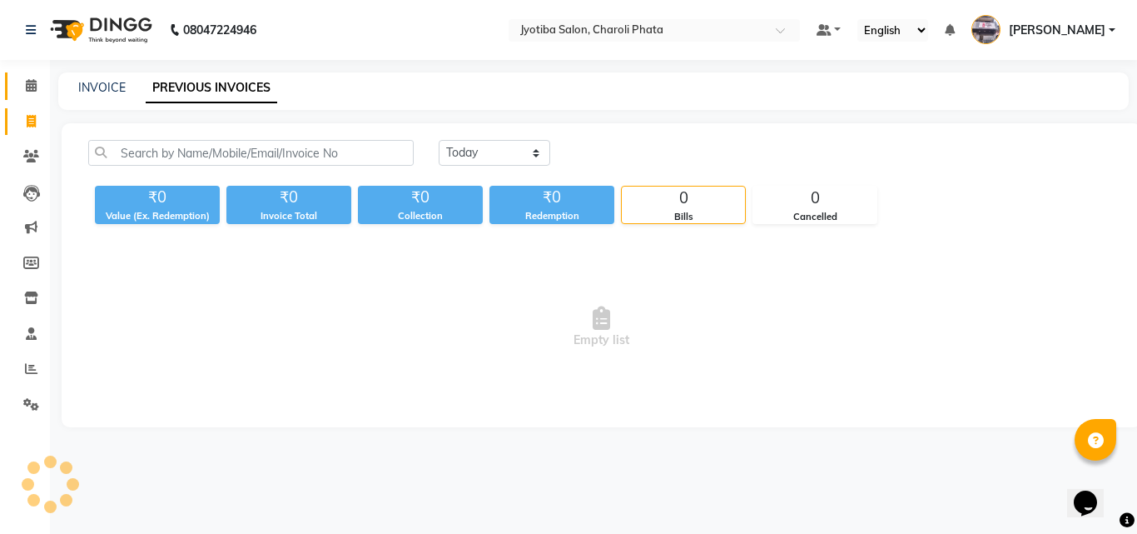
click at [25, 72] on link "Calendar" at bounding box center [25, 85] width 40 height 27
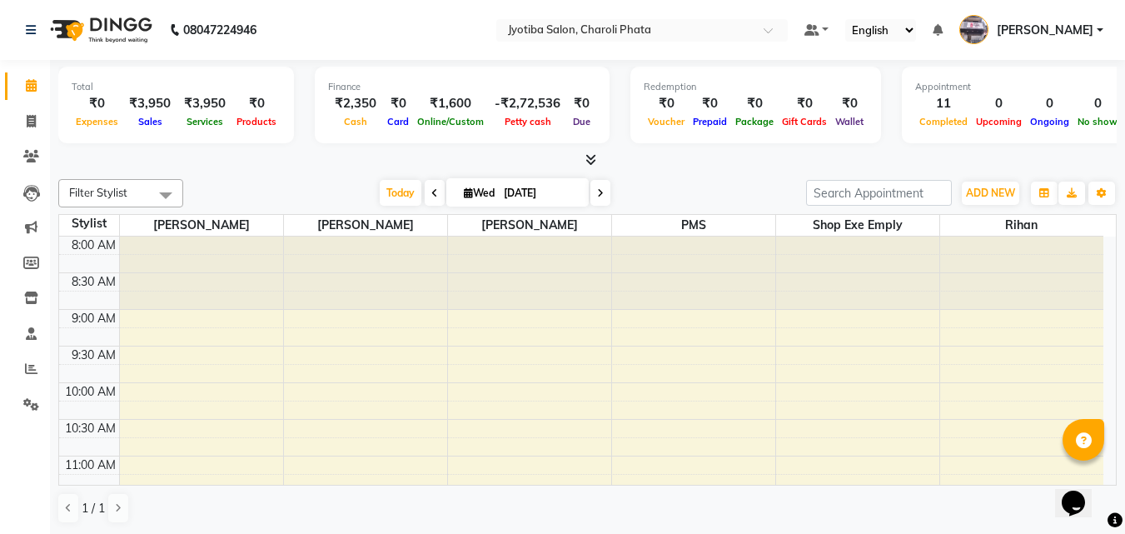
scroll to position [1, 0]
click at [17, 112] on span at bounding box center [31, 121] width 29 height 19
select select "service"
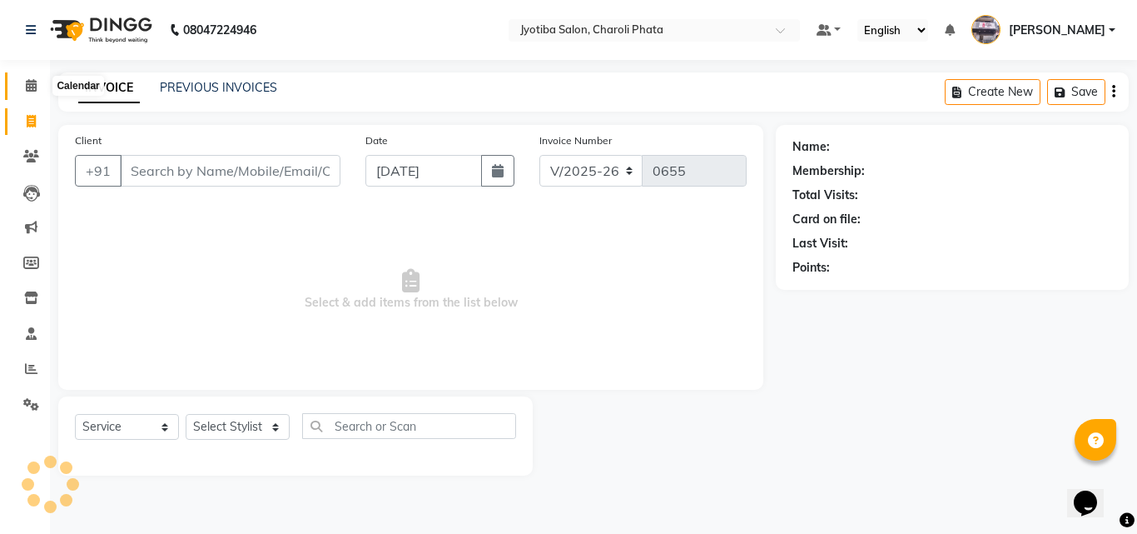
click at [17, 84] on span at bounding box center [31, 86] width 29 height 19
